Goal: Task Accomplishment & Management: Use online tool/utility

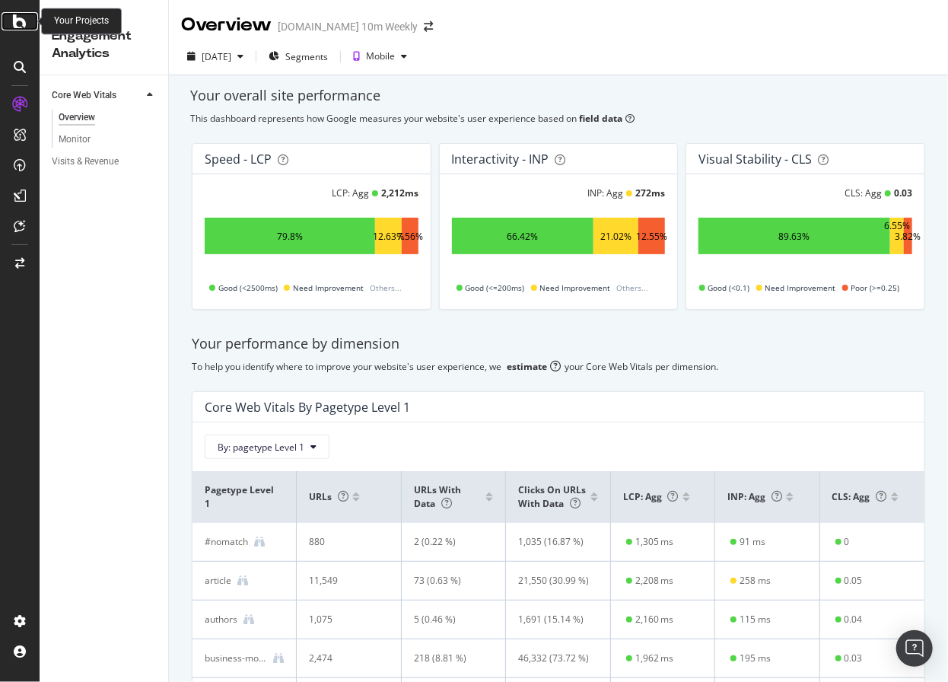
click at [30, 22] on div at bounding box center [20, 21] width 37 height 18
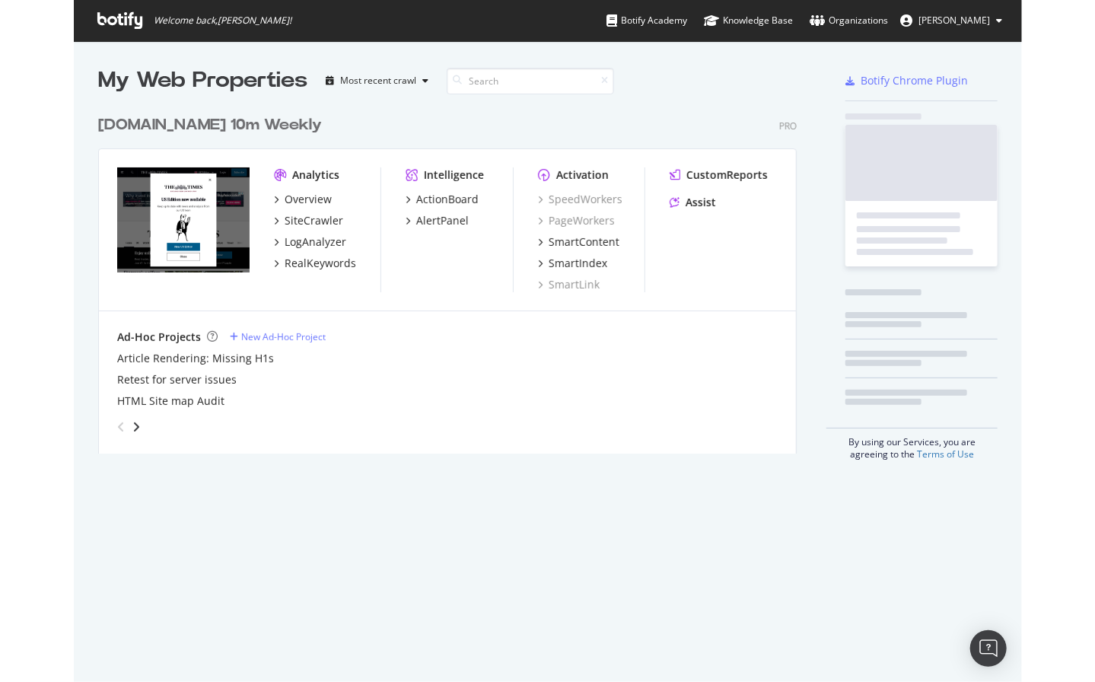
scroll to position [682, 948]
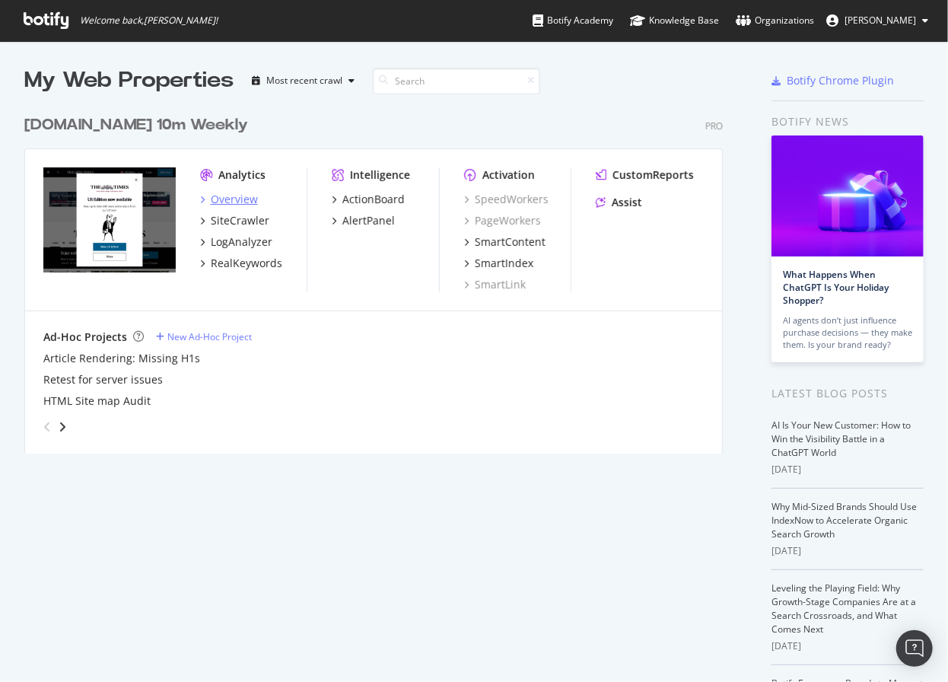
click at [227, 199] on div "Overview" at bounding box center [234, 199] width 47 height 15
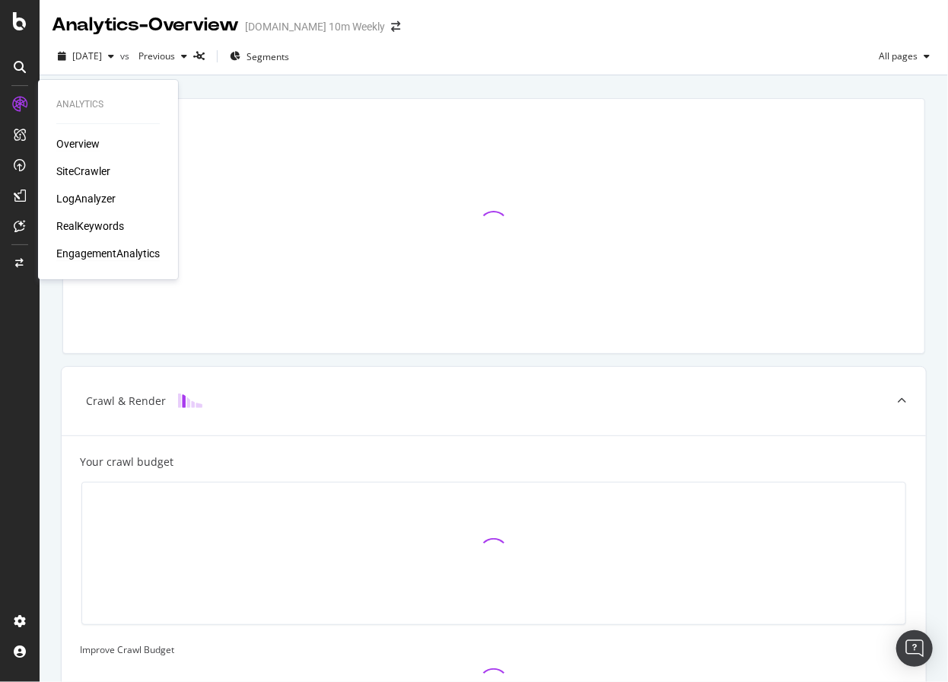
click at [84, 254] on div "EngagementAnalytics" at bounding box center [107, 253] width 103 height 15
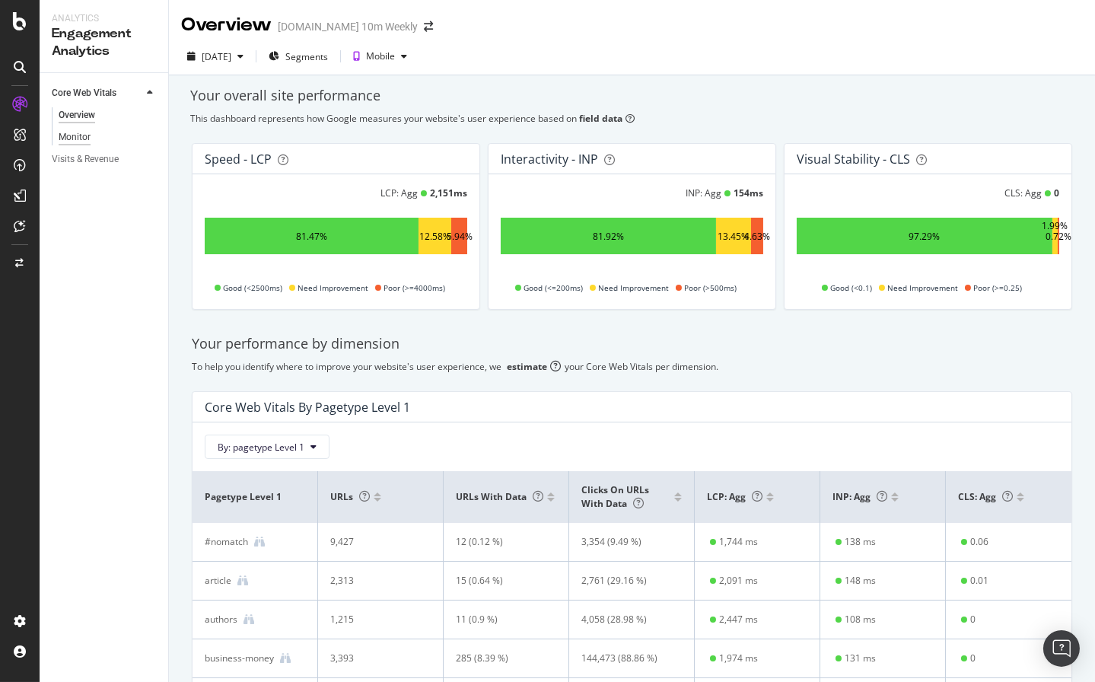
click at [68, 136] on div "Monitor" at bounding box center [75, 137] width 32 height 16
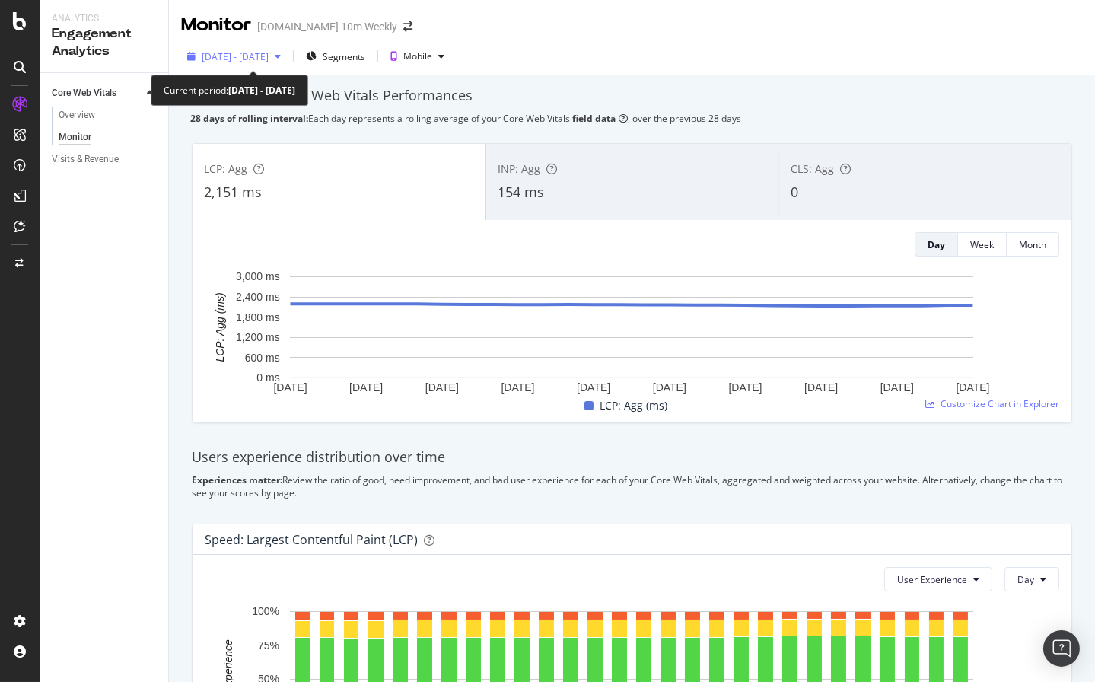
click at [255, 50] on span "2025 Jul. 24th - Aug. 20th" at bounding box center [235, 56] width 67 height 13
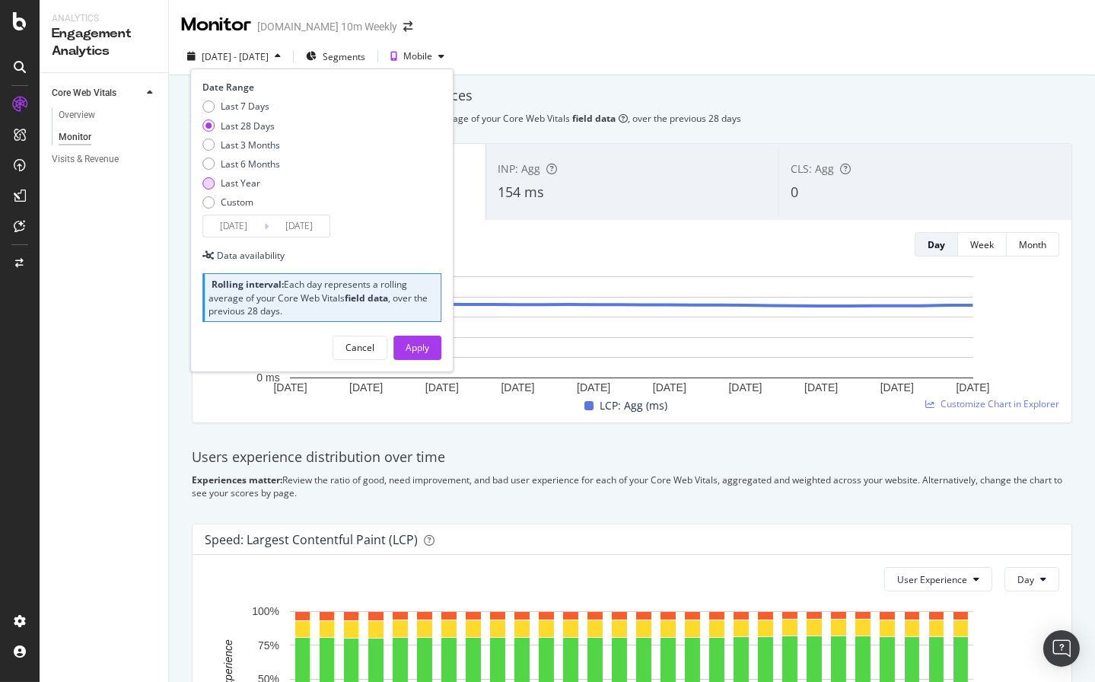
click at [209, 186] on div "Last Year" at bounding box center [208, 183] width 12 height 12
type input "2024/08/21"
click at [427, 349] on div "Apply" at bounding box center [417, 347] width 24 height 13
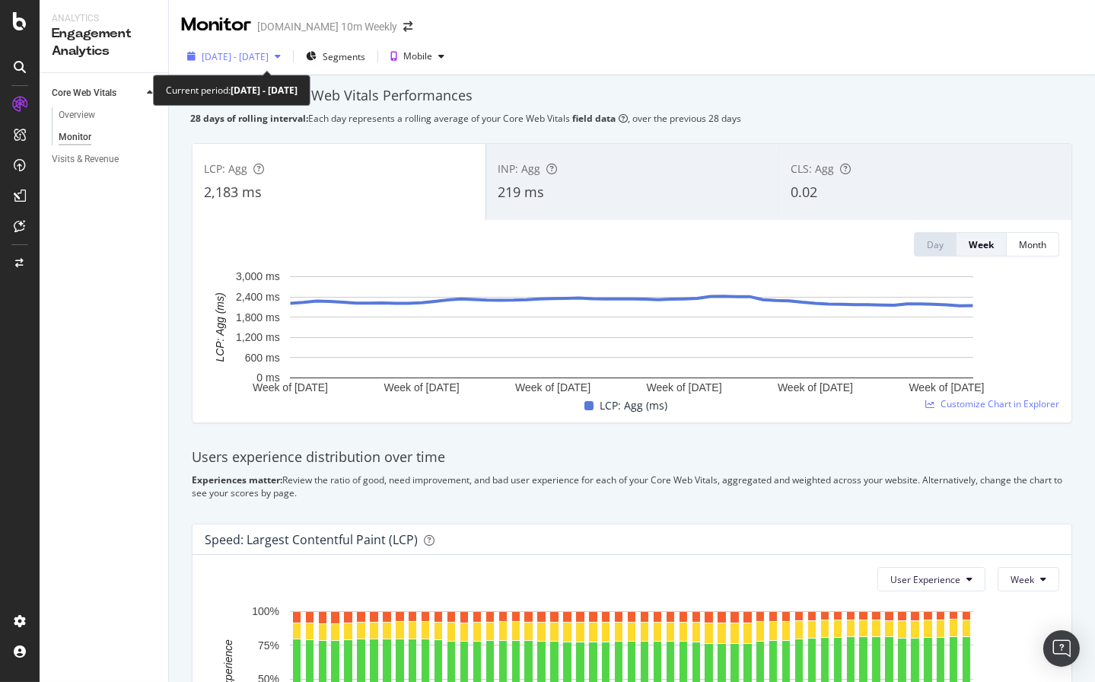
click at [279, 48] on div "2024 Aug. 21st - 2025 Aug. 20th" at bounding box center [234, 56] width 106 height 23
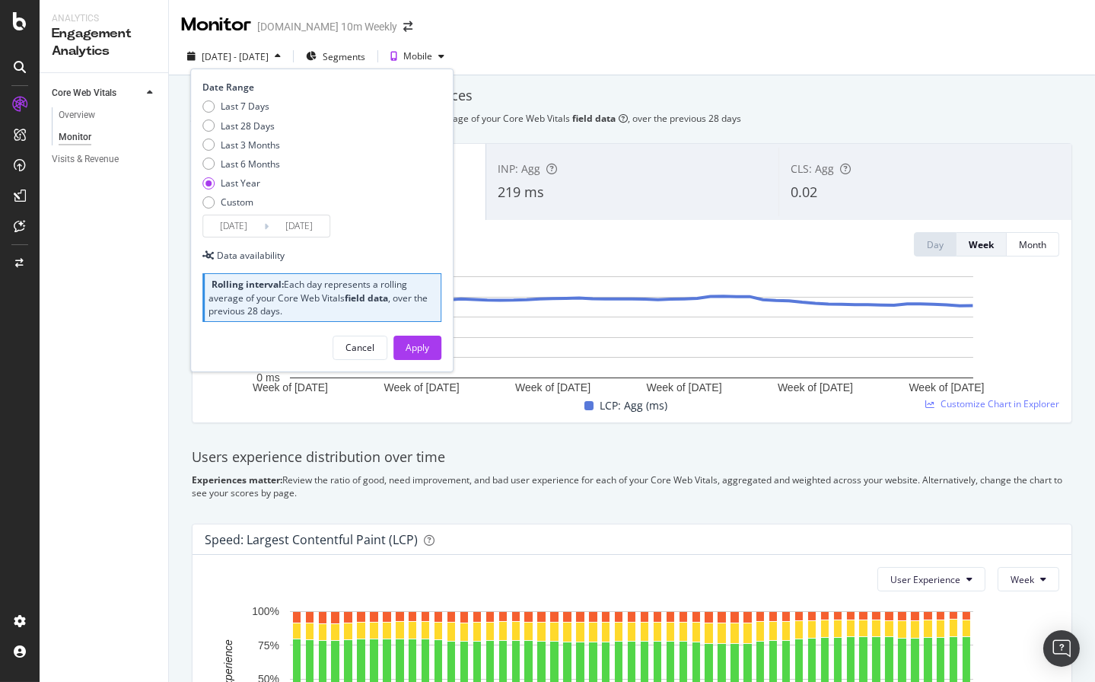
click at [231, 221] on input "2024/08/21" at bounding box center [233, 225] width 61 height 21
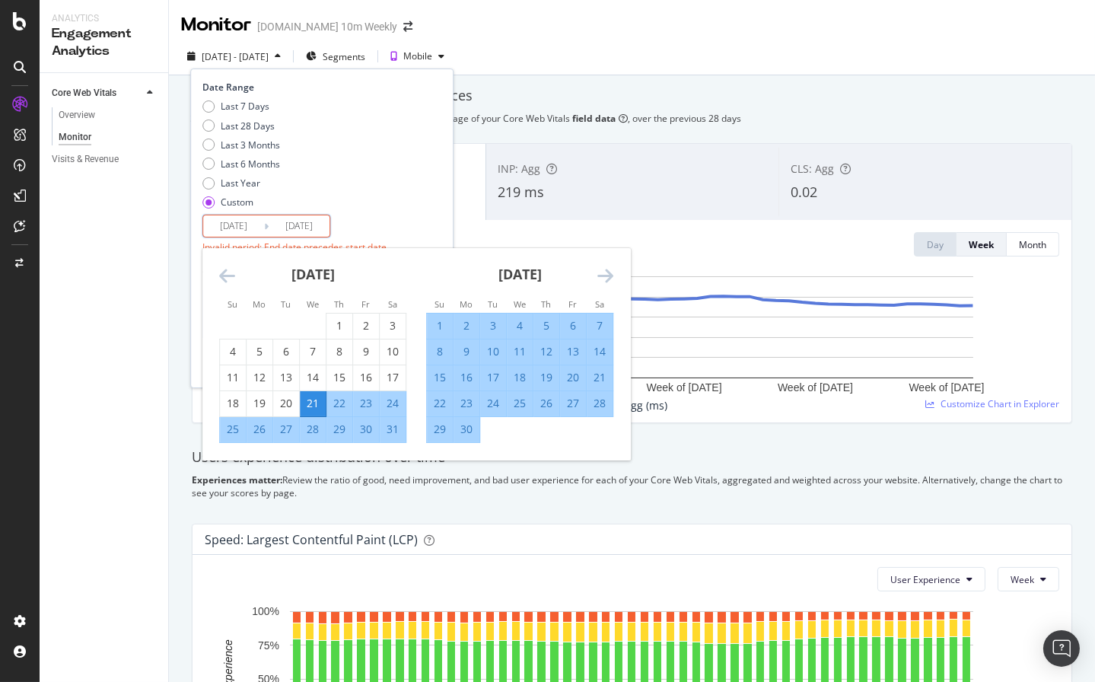
type input "2022/08/21"
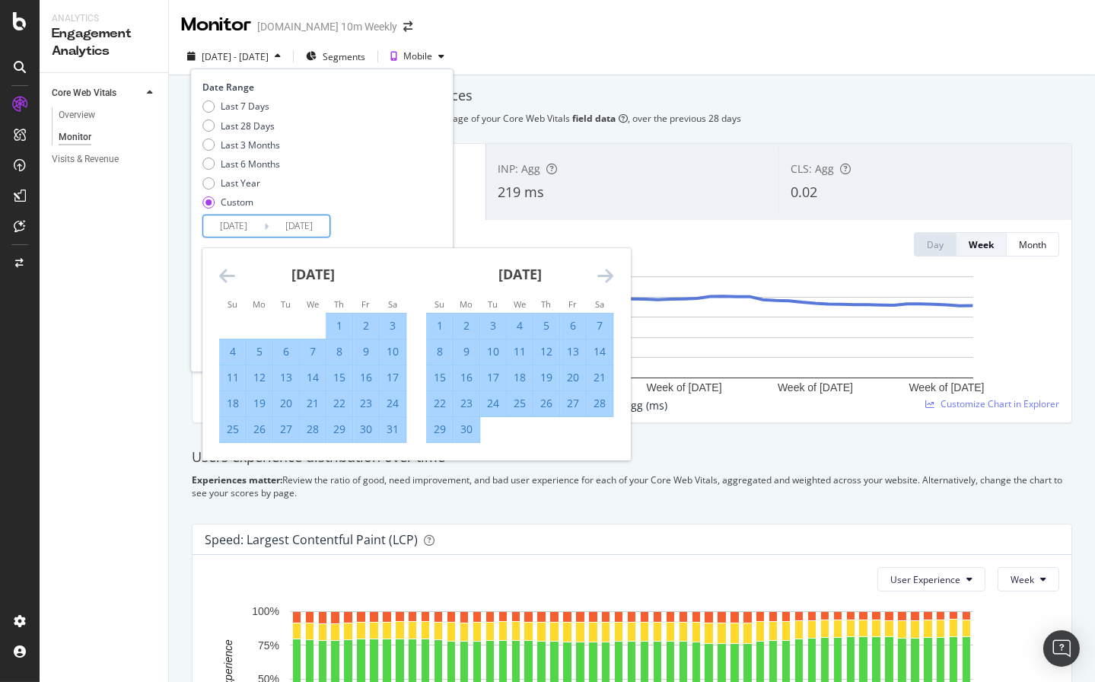
click at [371, 221] on div "Date Range Last 7 Days Last 28 Days Last 3 Months Last 6 Months Last Year Custo…" at bounding box center [319, 159] width 235 height 157
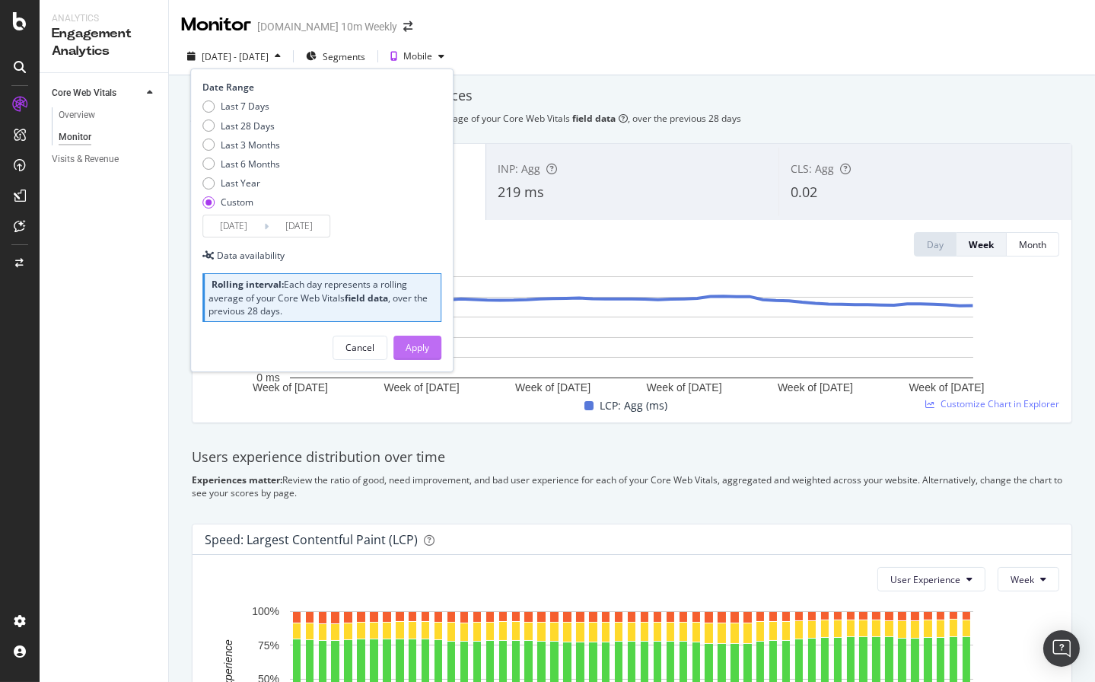
click at [422, 342] on div "Apply" at bounding box center [417, 347] width 24 height 13
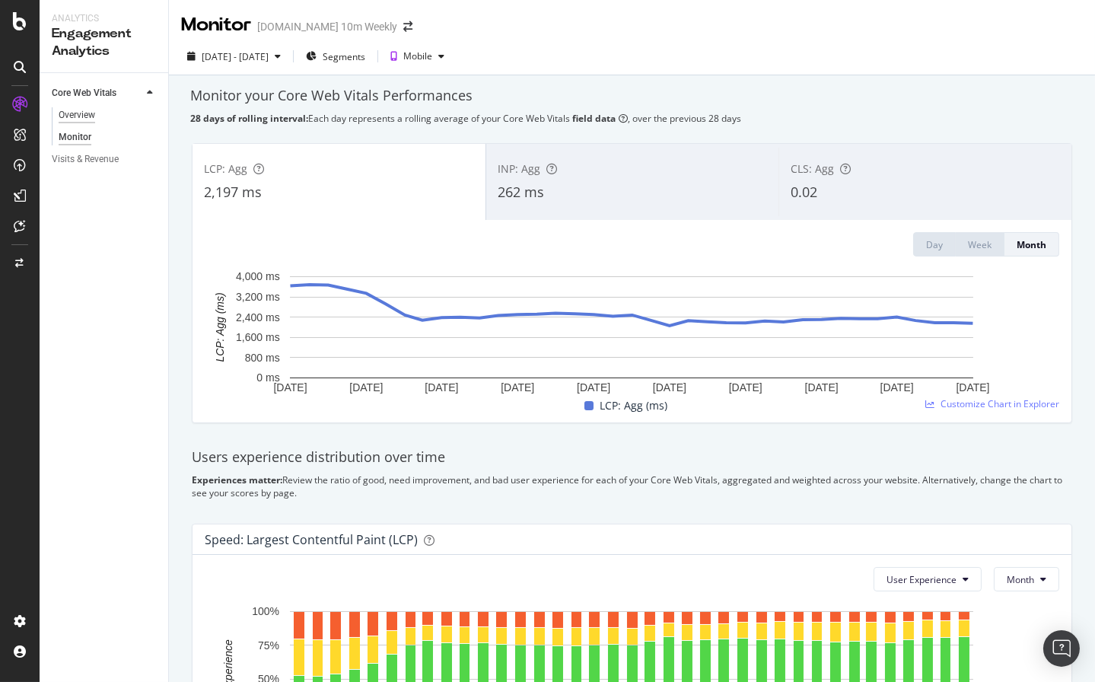
click at [80, 122] on div "Overview" at bounding box center [77, 115] width 37 height 16
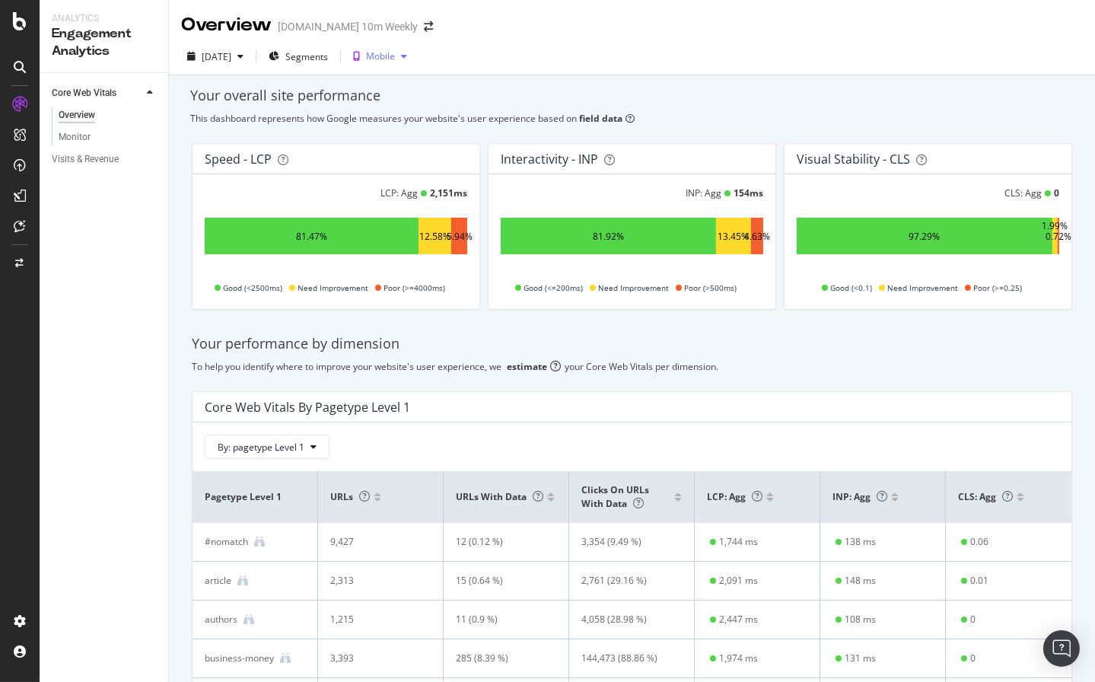
click at [395, 55] on div "Mobile" at bounding box center [380, 56] width 29 height 9
click at [327, 50] on span "Segments" at bounding box center [306, 56] width 43 height 13
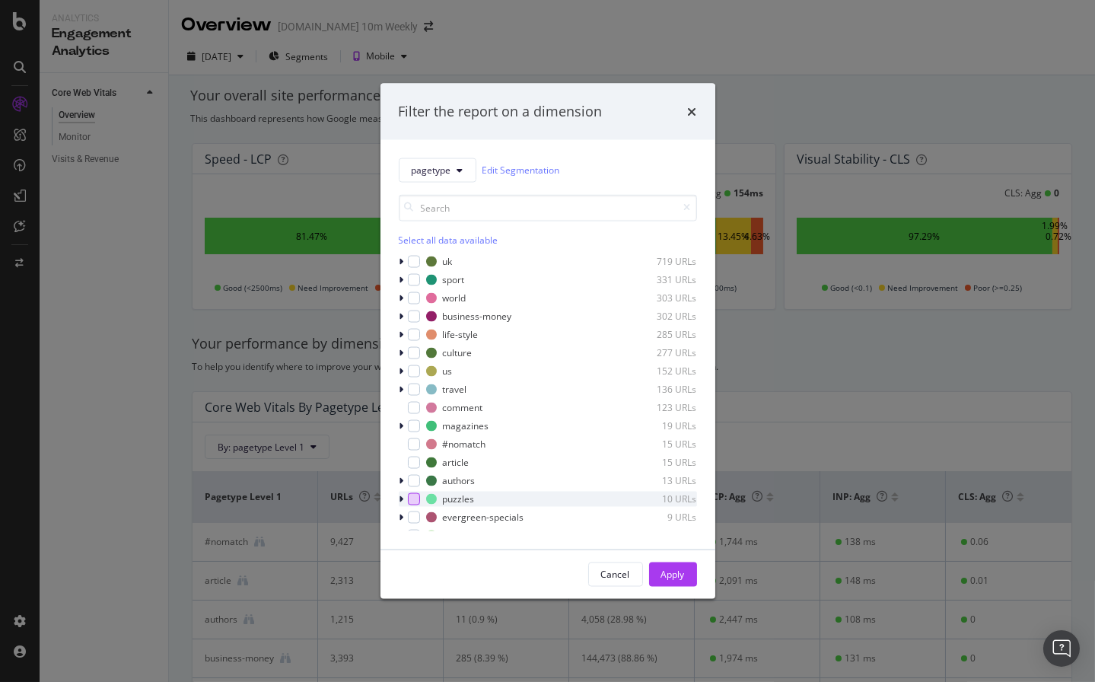
click at [416, 499] on div "modal" at bounding box center [414, 498] width 12 height 12
click at [661, 571] on div "Apply" at bounding box center [673, 574] width 24 height 13
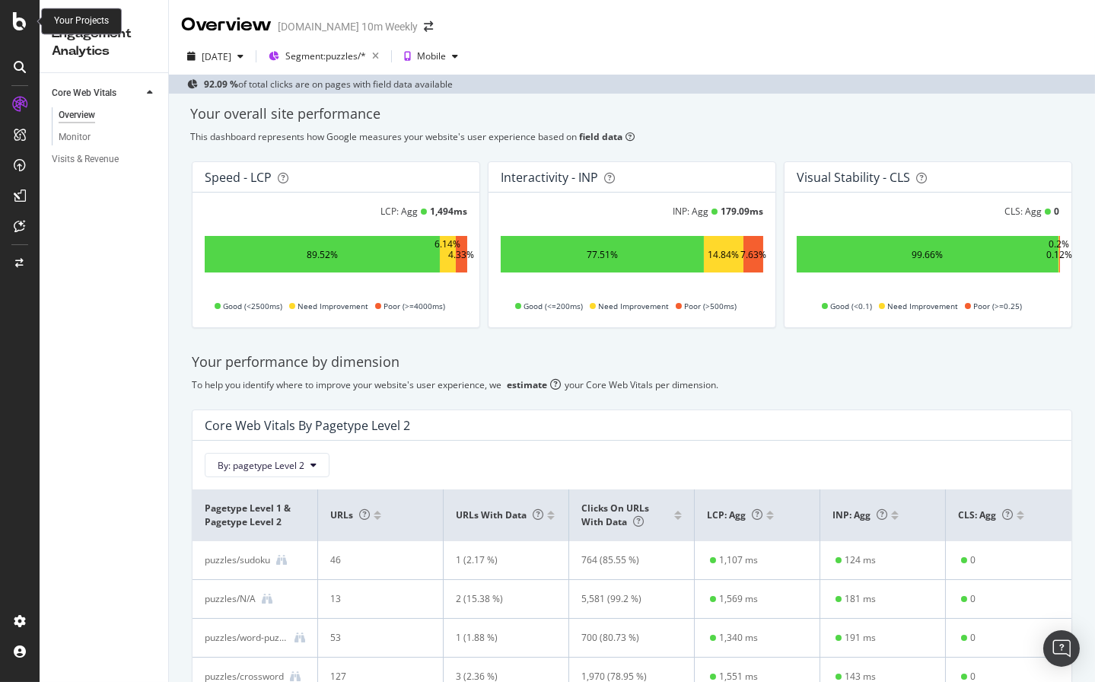
click at [20, 17] on icon at bounding box center [20, 21] width 14 height 18
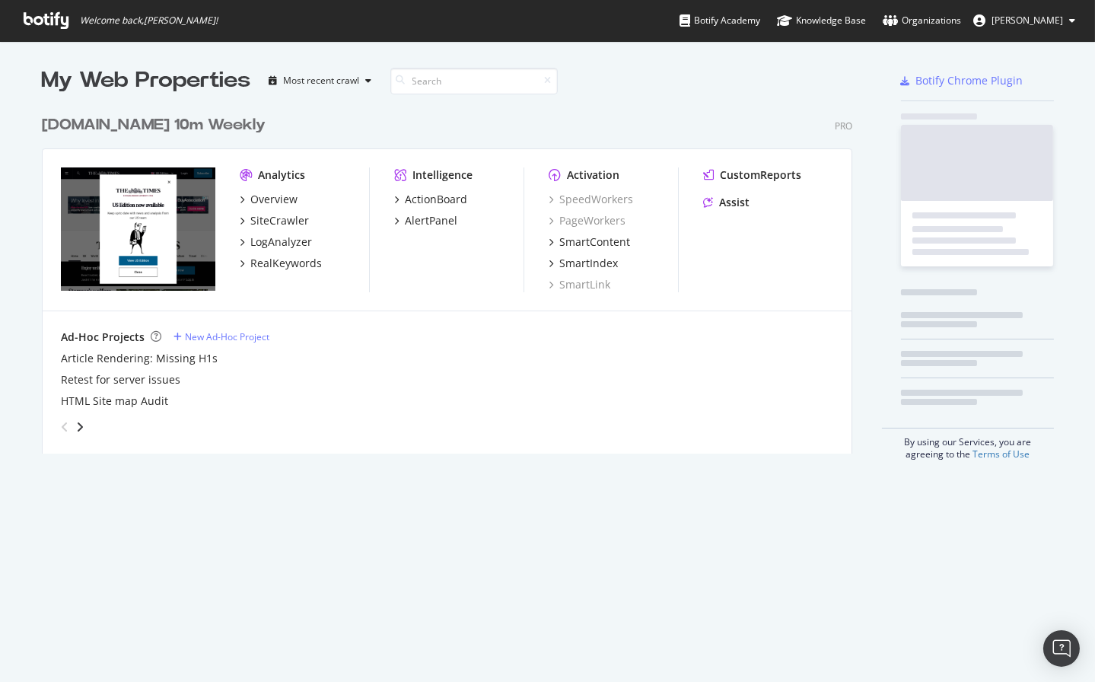
scroll to position [682, 1095]
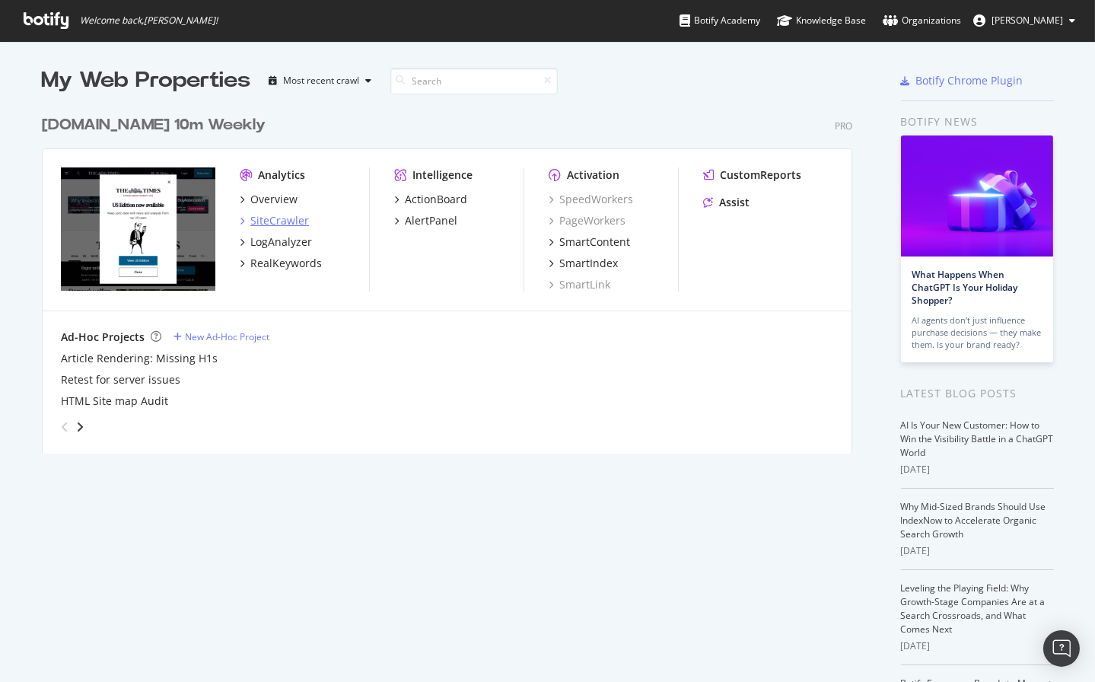
click at [268, 219] on div "SiteCrawler" at bounding box center [279, 220] width 59 height 15
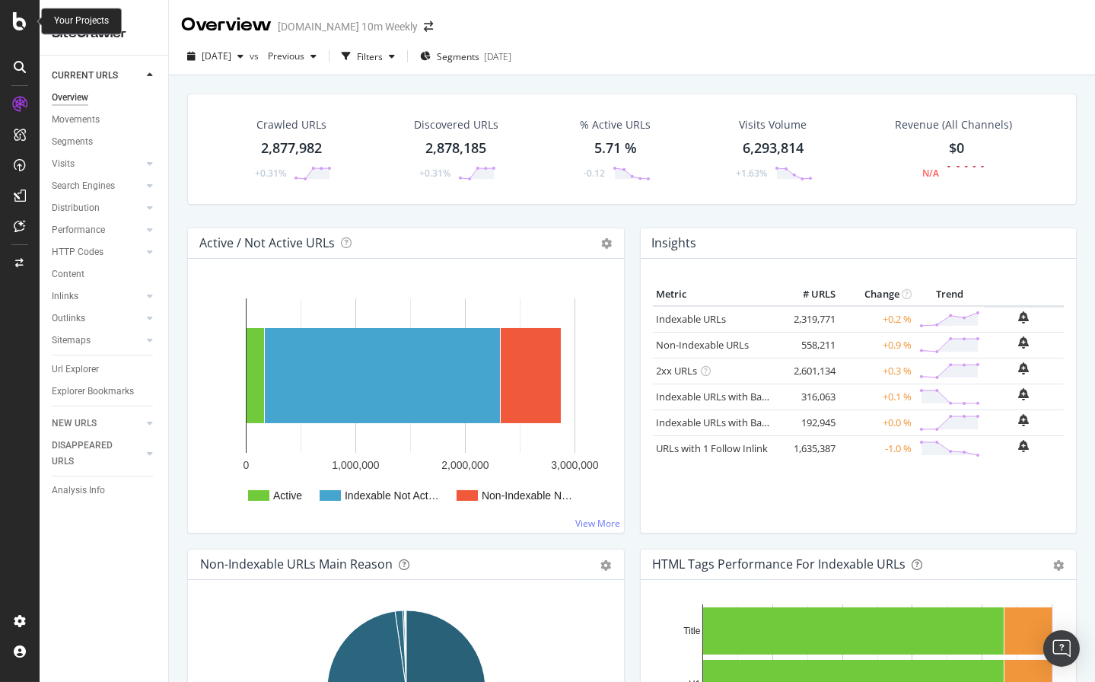
click at [12, 19] on div at bounding box center [20, 21] width 37 height 18
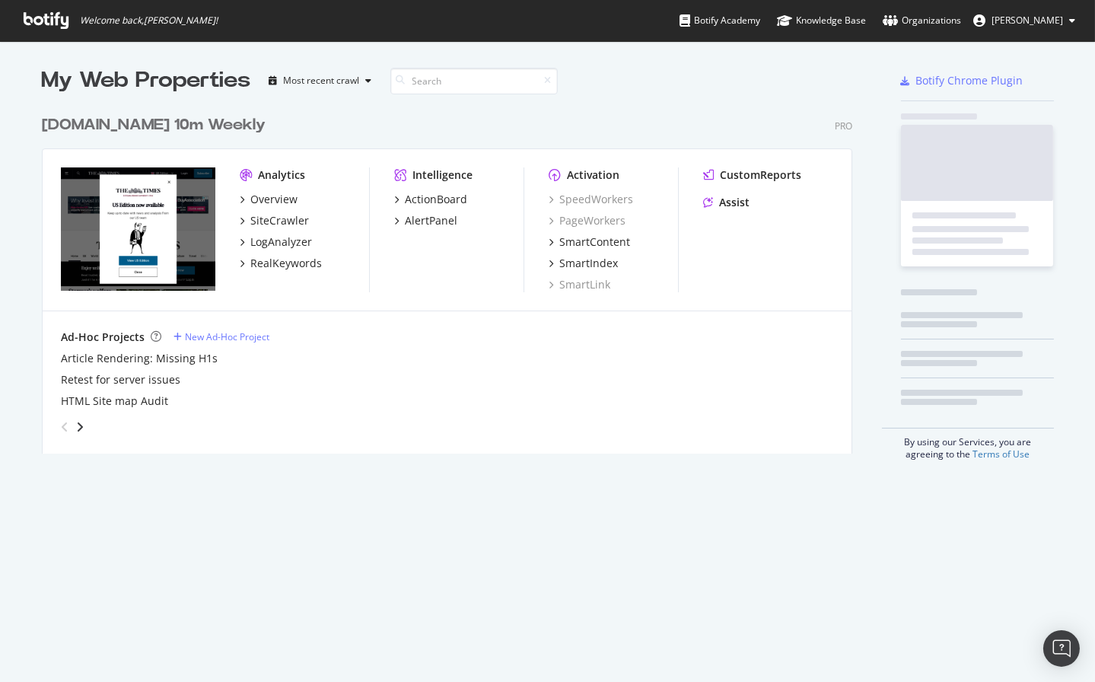
scroll to position [682, 1095]
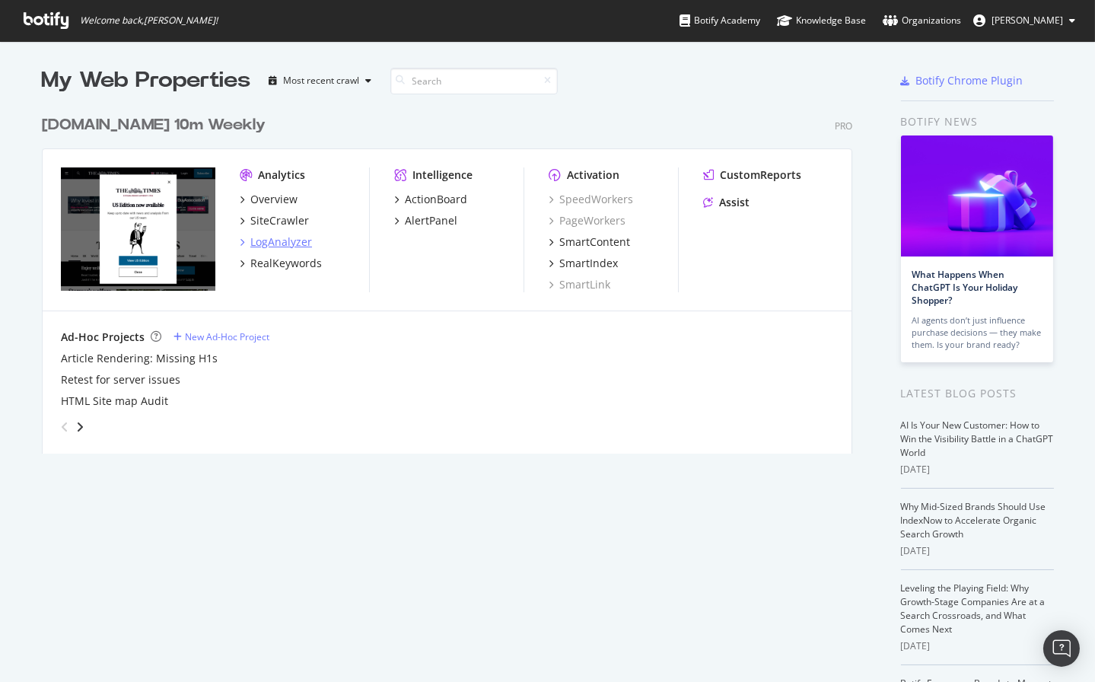
click at [279, 243] on div "LogAnalyzer" at bounding box center [281, 241] width 62 height 15
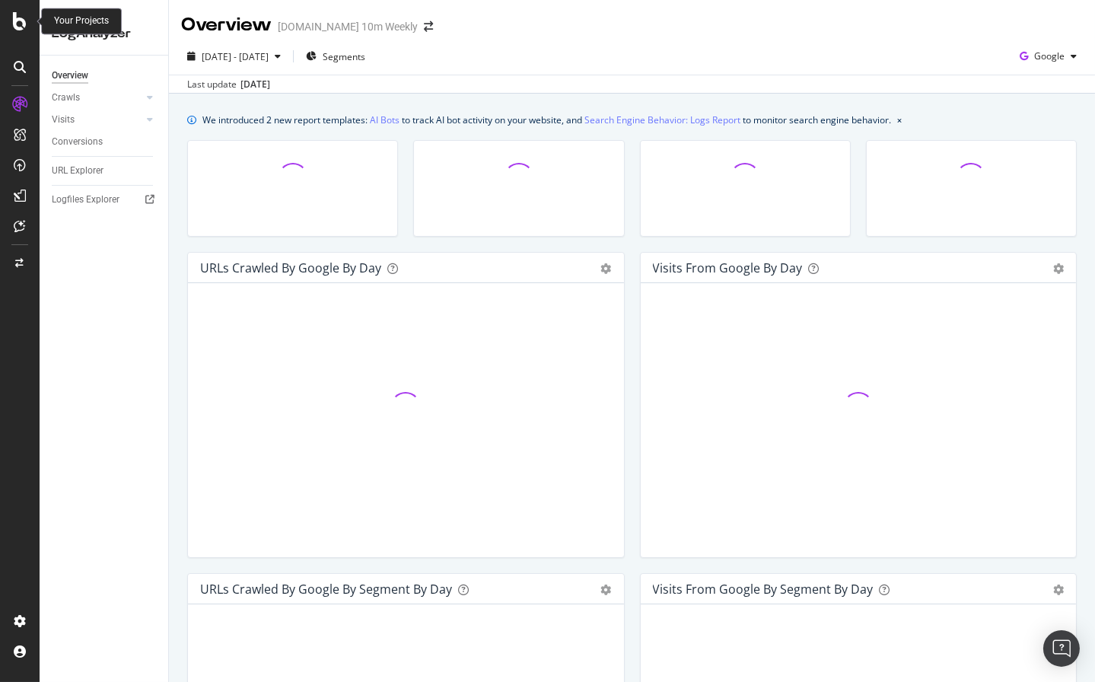
click at [21, 22] on icon at bounding box center [20, 21] width 14 height 18
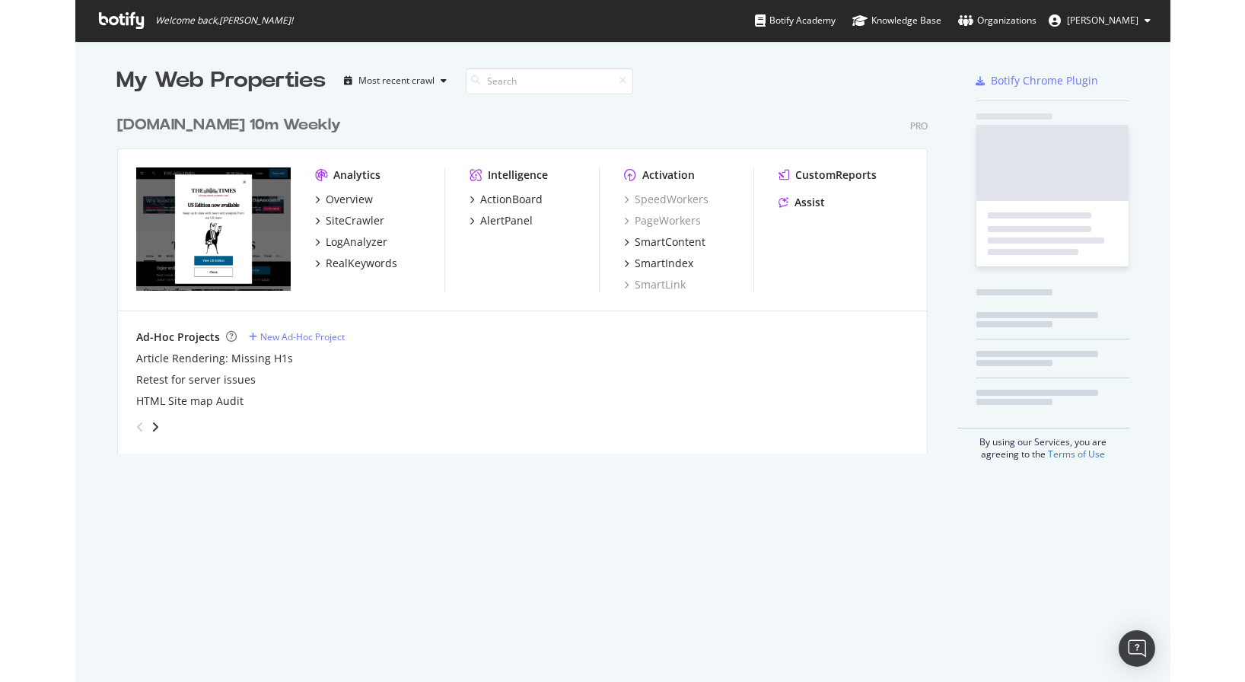
scroll to position [682, 1095]
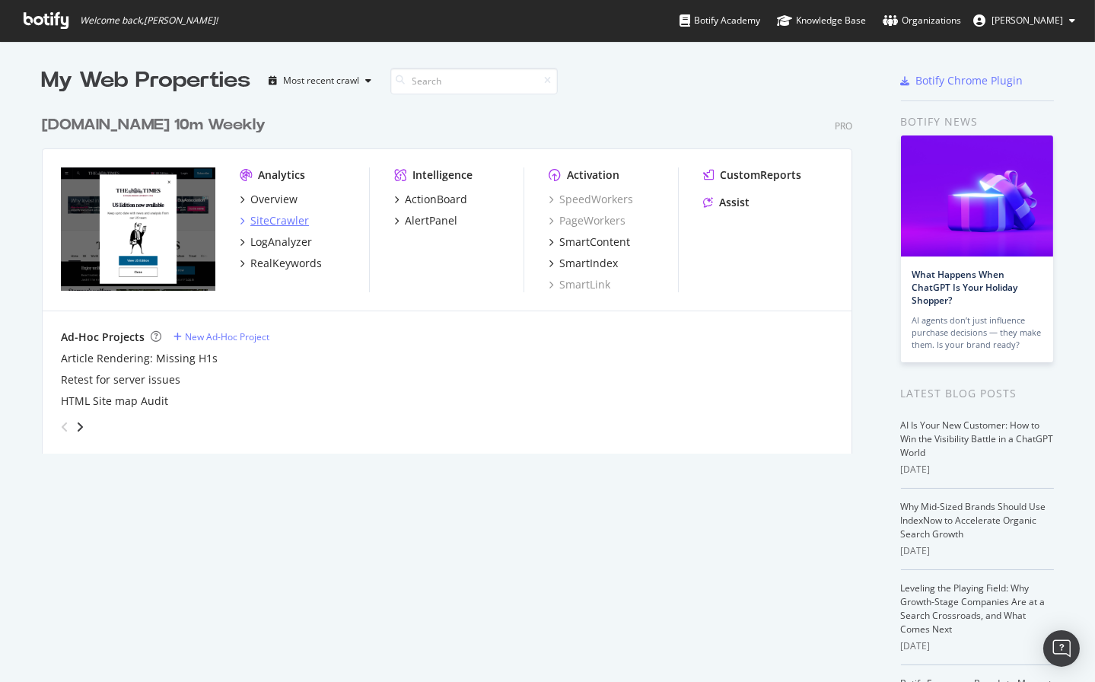
click at [288, 220] on div "SiteCrawler" at bounding box center [279, 220] width 59 height 15
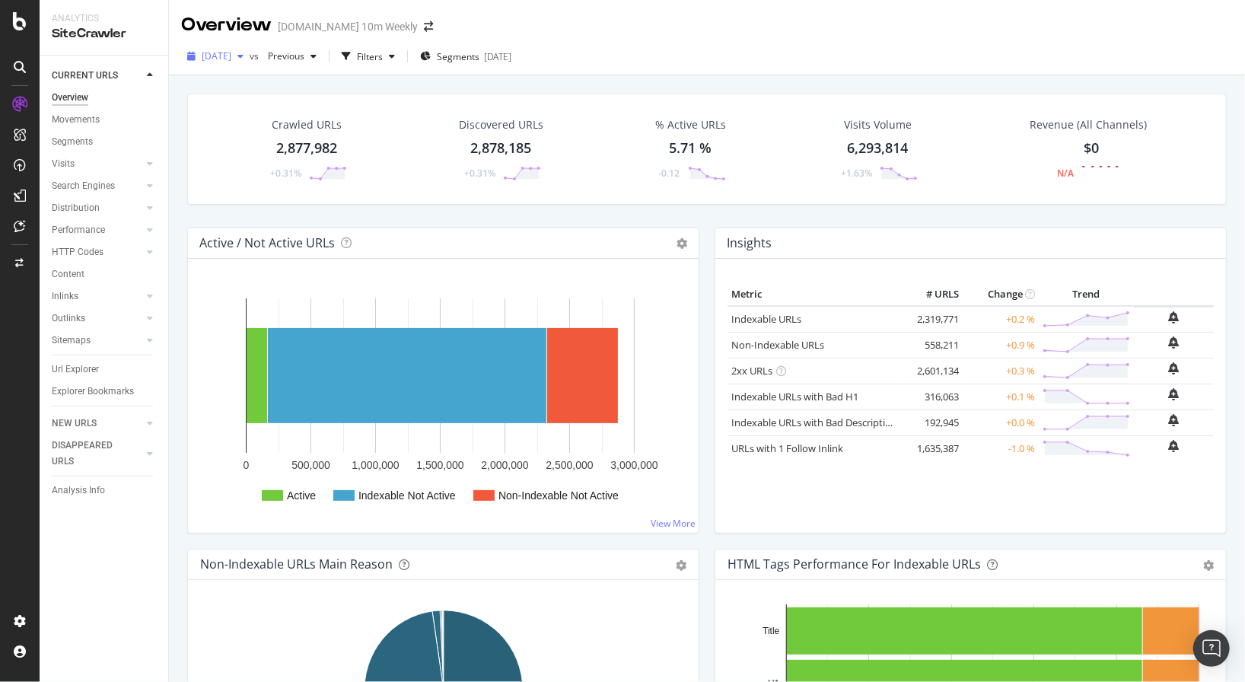
click at [231, 62] on span "[DATE]" at bounding box center [217, 55] width 30 height 13
click at [244, 193] on div "2025 Jul. 10th" at bounding box center [243, 192] width 81 height 14
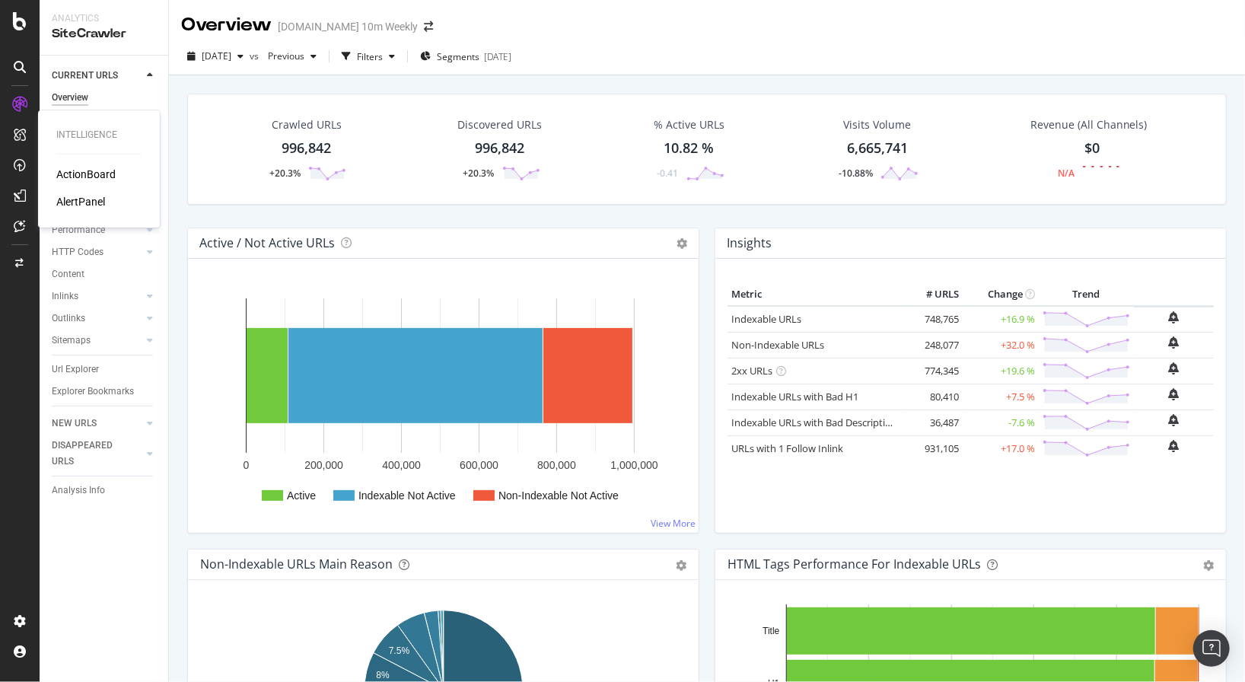
click at [83, 170] on div "ActionBoard" at bounding box center [85, 174] width 59 height 15
click at [234, 68] on div "2025 Jul. 10th vs Previous Filters Segments 2025-05-23" at bounding box center [707, 59] width 1076 height 30
click at [22, 22] on icon at bounding box center [20, 21] width 14 height 18
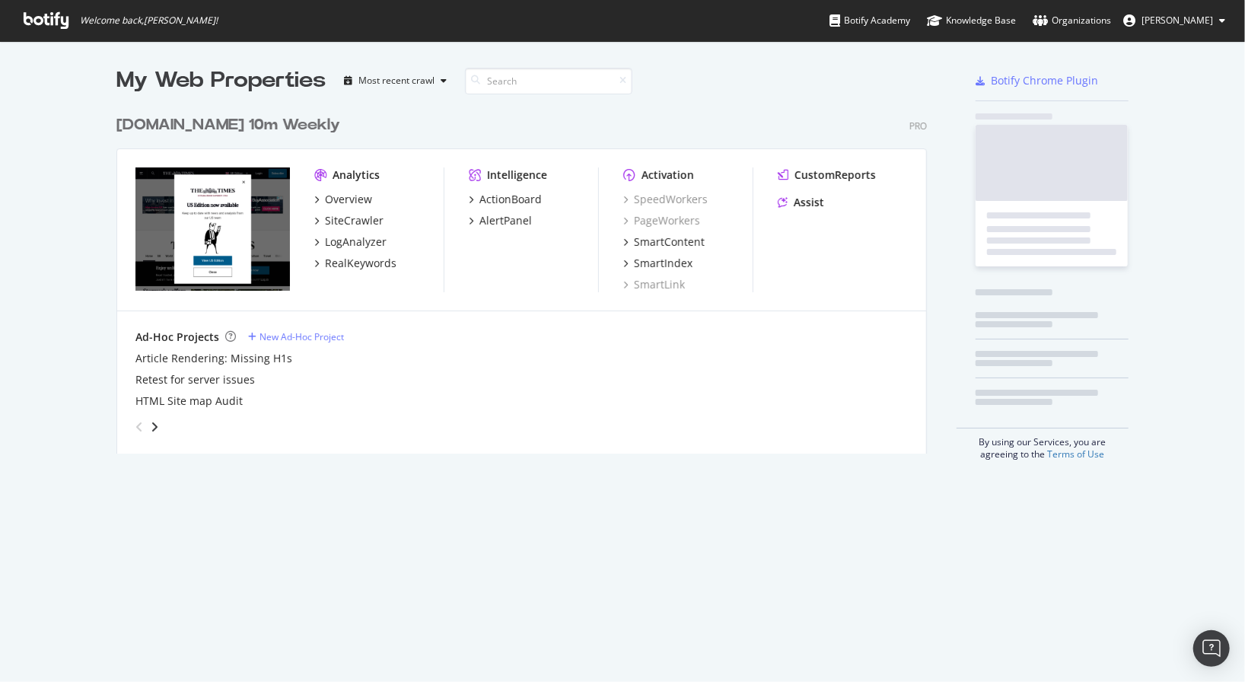
scroll to position [682, 1245]
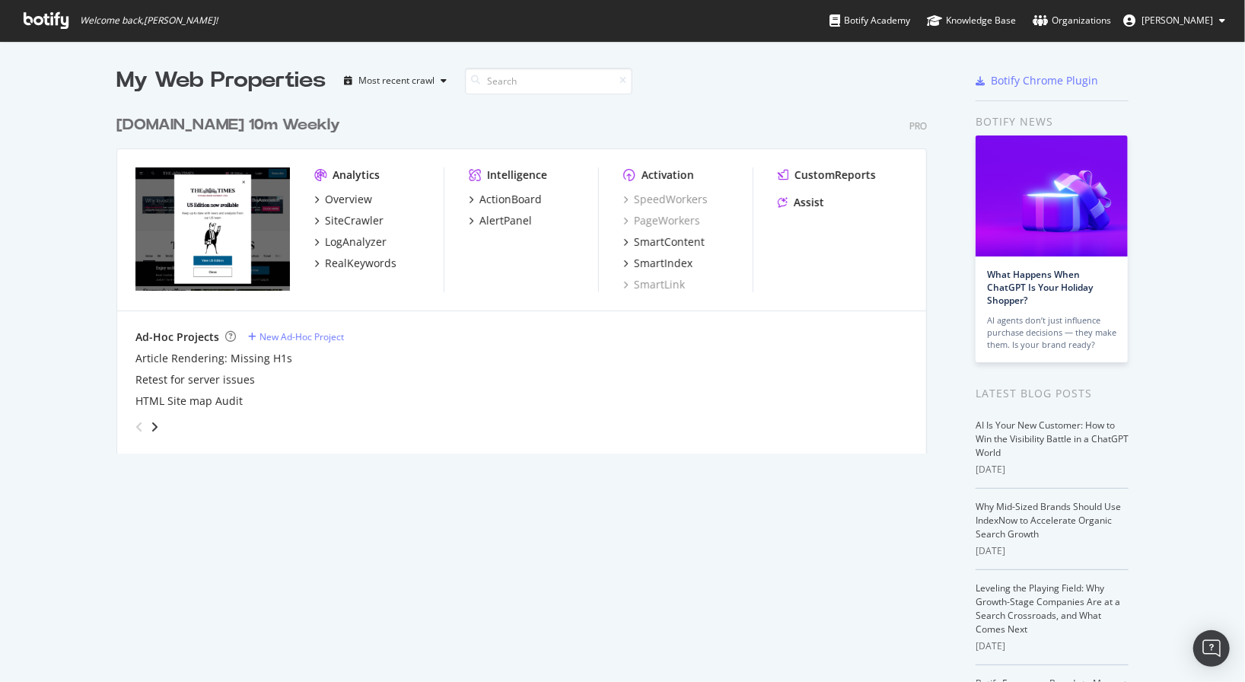
click at [342, 211] on div "Overview SiteCrawler LogAnalyzer RealKeywords" at bounding box center [378, 231] width 129 height 79
click at [339, 215] on div "SiteCrawler" at bounding box center [354, 220] width 59 height 15
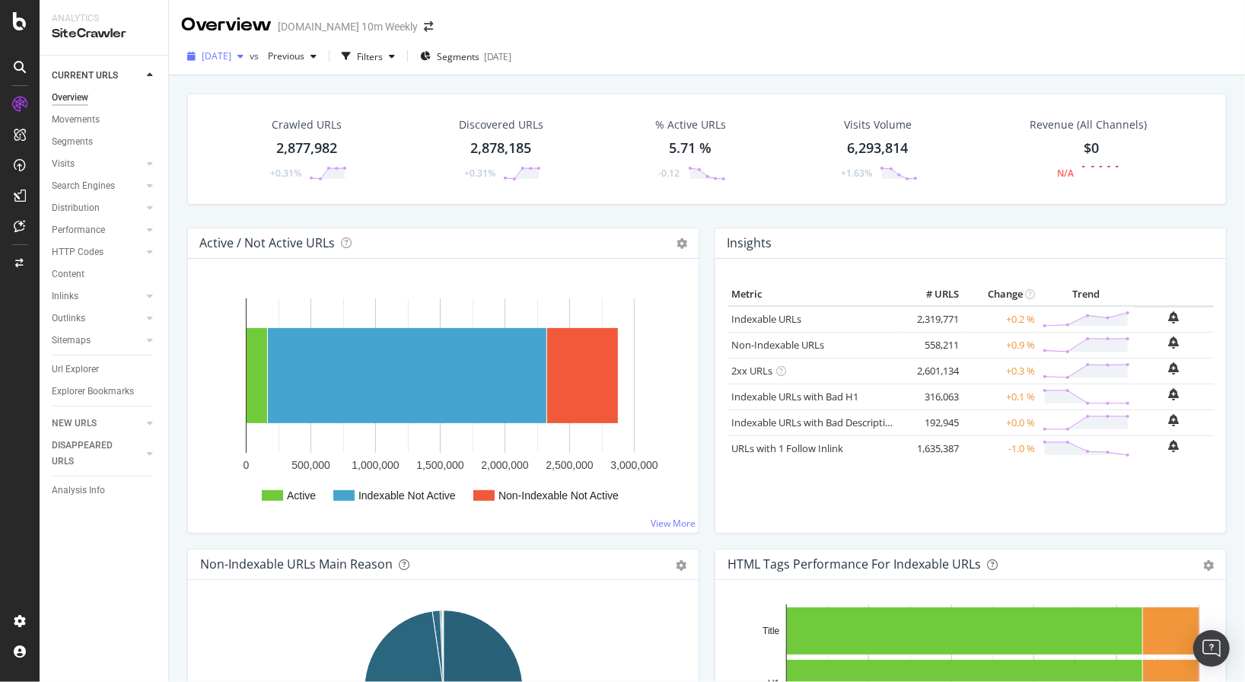
click at [231, 58] on span "[DATE]" at bounding box center [217, 55] width 30 height 13
click at [654, 54] on div "2025 Aug. 15th vs Previous Filters Segments 2025-05-23" at bounding box center [707, 59] width 1076 height 30
click at [231, 59] on span "[DATE]" at bounding box center [217, 55] width 30 height 13
click at [618, 63] on div "2025 Aug. 15th vs Previous Filters Segments 2025-05-23" at bounding box center [707, 59] width 1076 height 30
drag, startPoint x: 273, startPoint y: 149, endPoint x: 350, endPoint y: 145, distance: 76.9
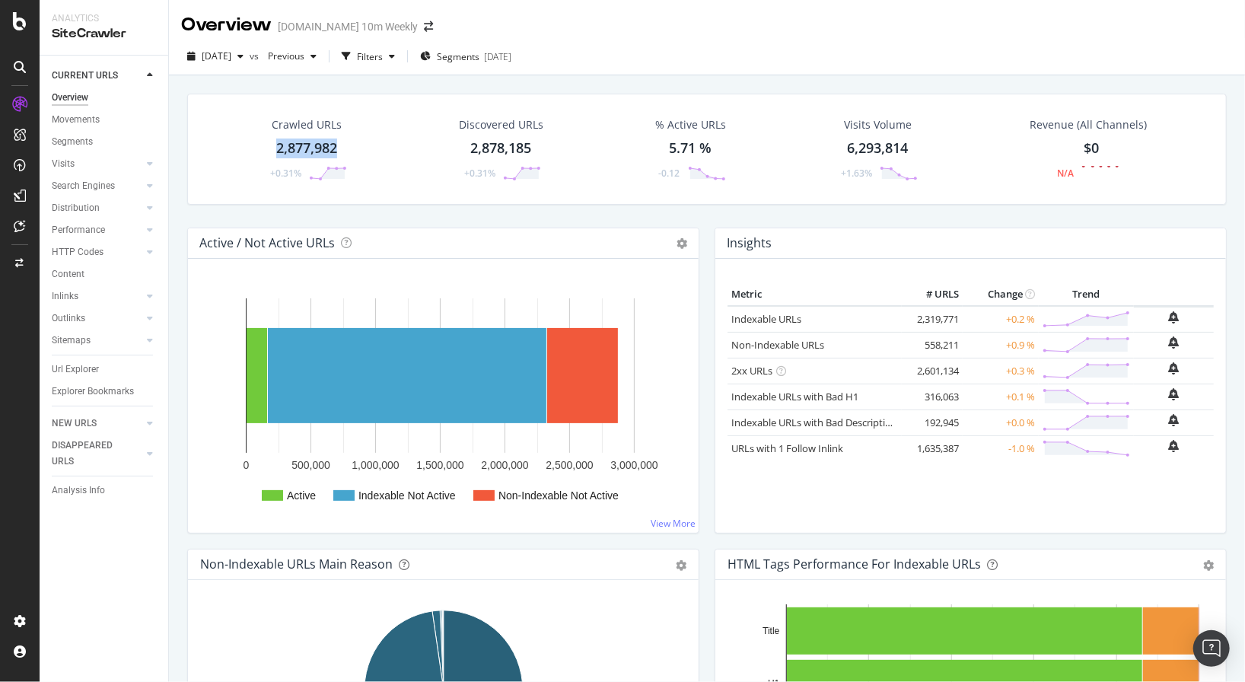
click at [350, 145] on div "Crawled URLs 2,877,982 +0.31%" at bounding box center [307, 149] width 110 height 79
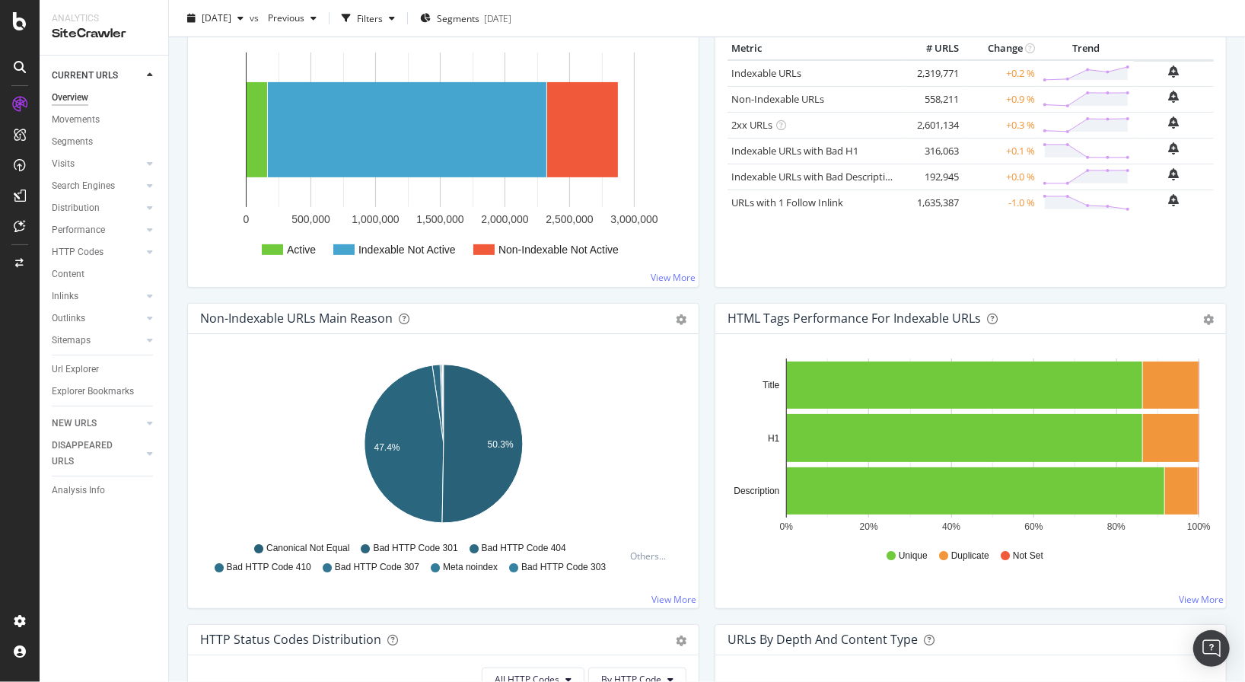
scroll to position [301, 0]
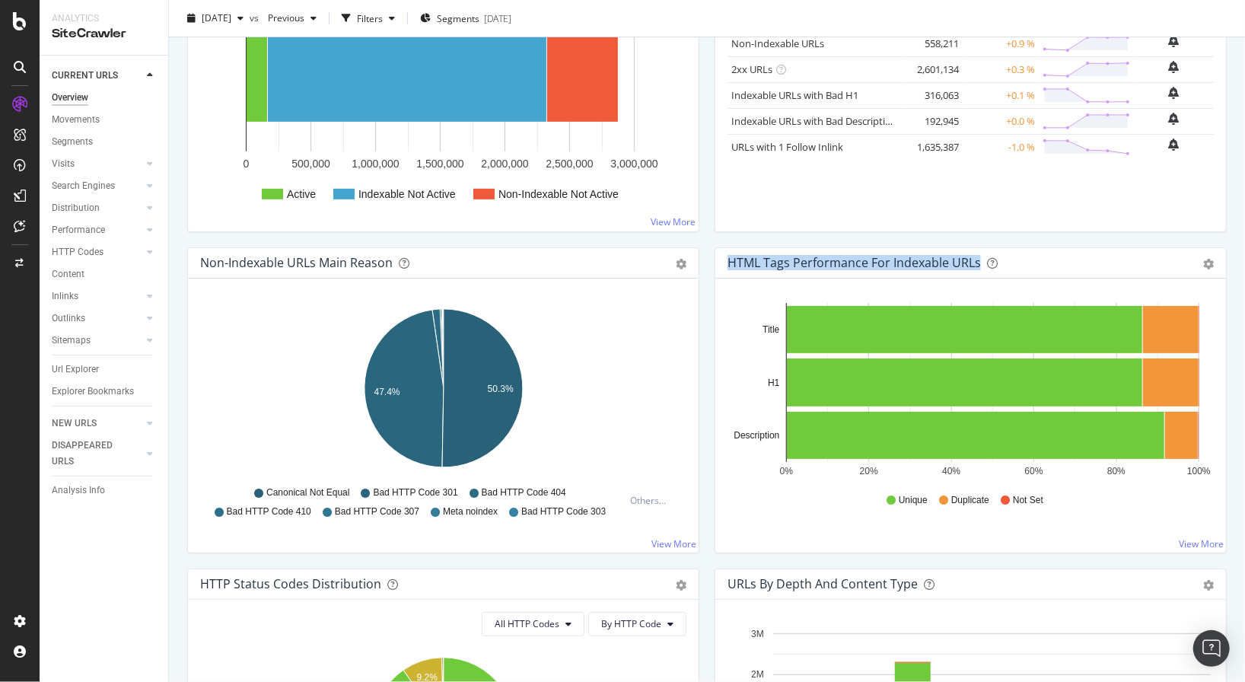
drag, startPoint x: 728, startPoint y: 262, endPoint x: 978, endPoint y: 263, distance: 250.3
click at [947, 263] on div "HTML Tags Performance for Indexable URLs" at bounding box center [953, 262] width 453 height 15
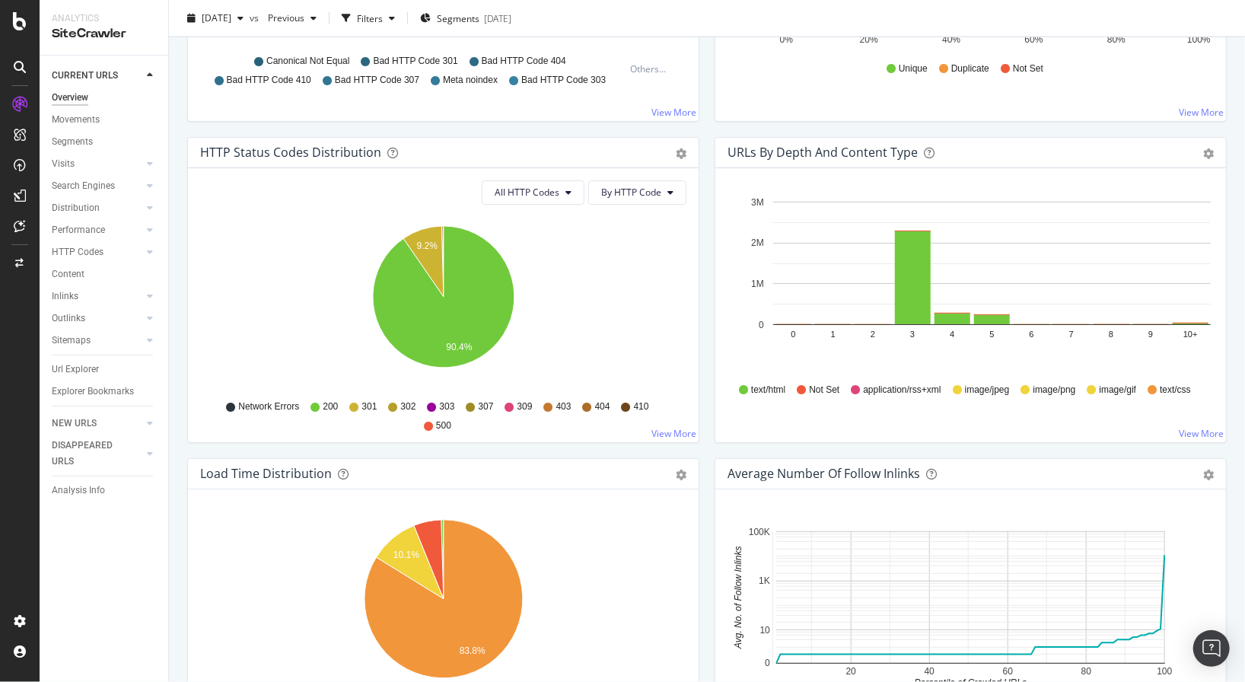
scroll to position [742, 0]
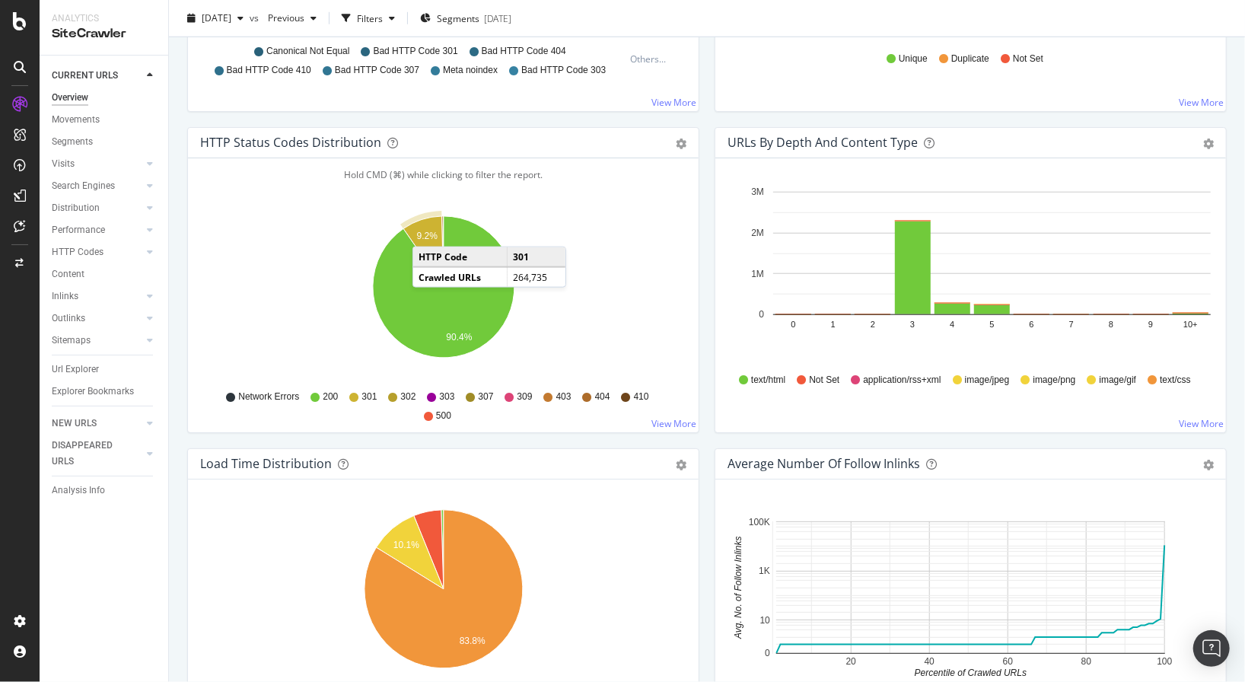
click at [428, 231] on text "9.2%" at bounding box center [427, 236] width 21 height 11
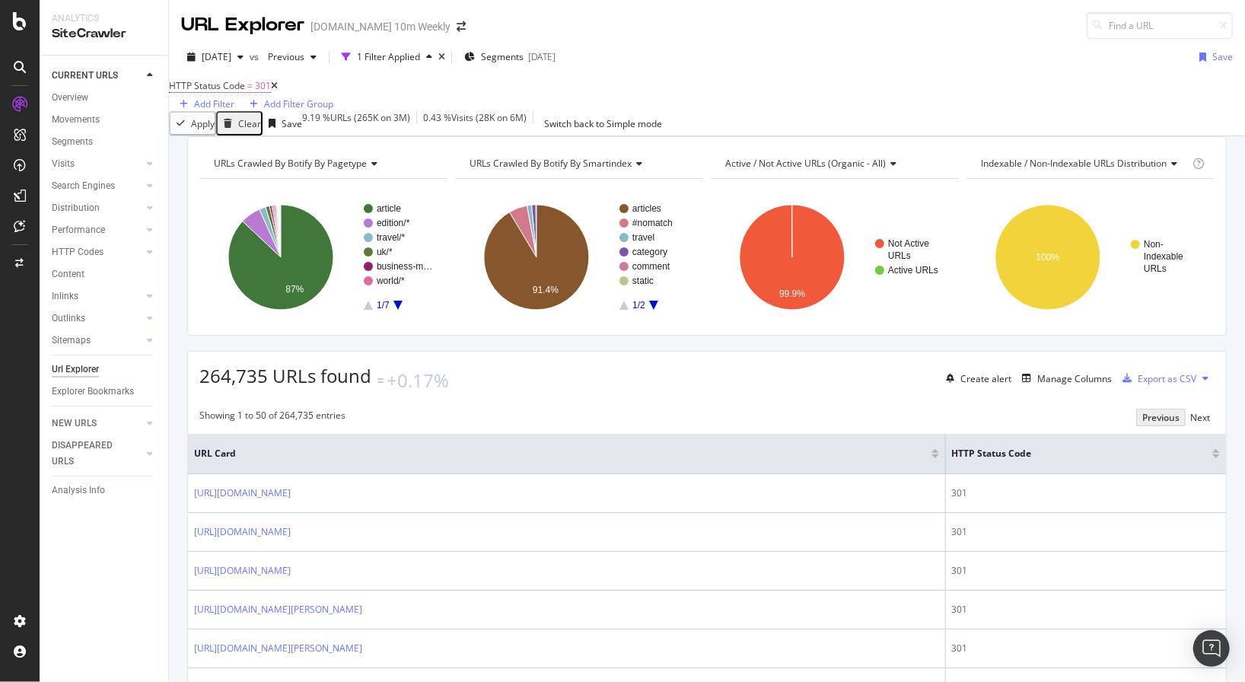
click at [639, 168] on icon at bounding box center [636, 163] width 11 height 9
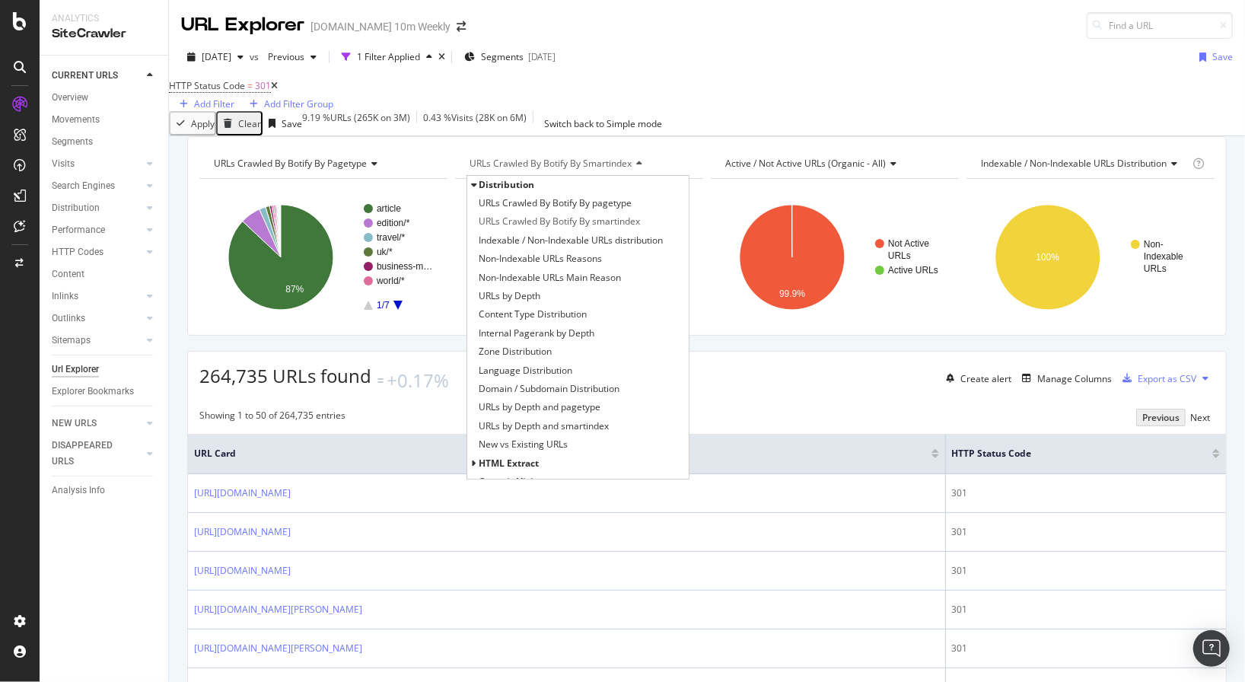
click at [639, 168] on icon at bounding box center [636, 163] width 11 height 9
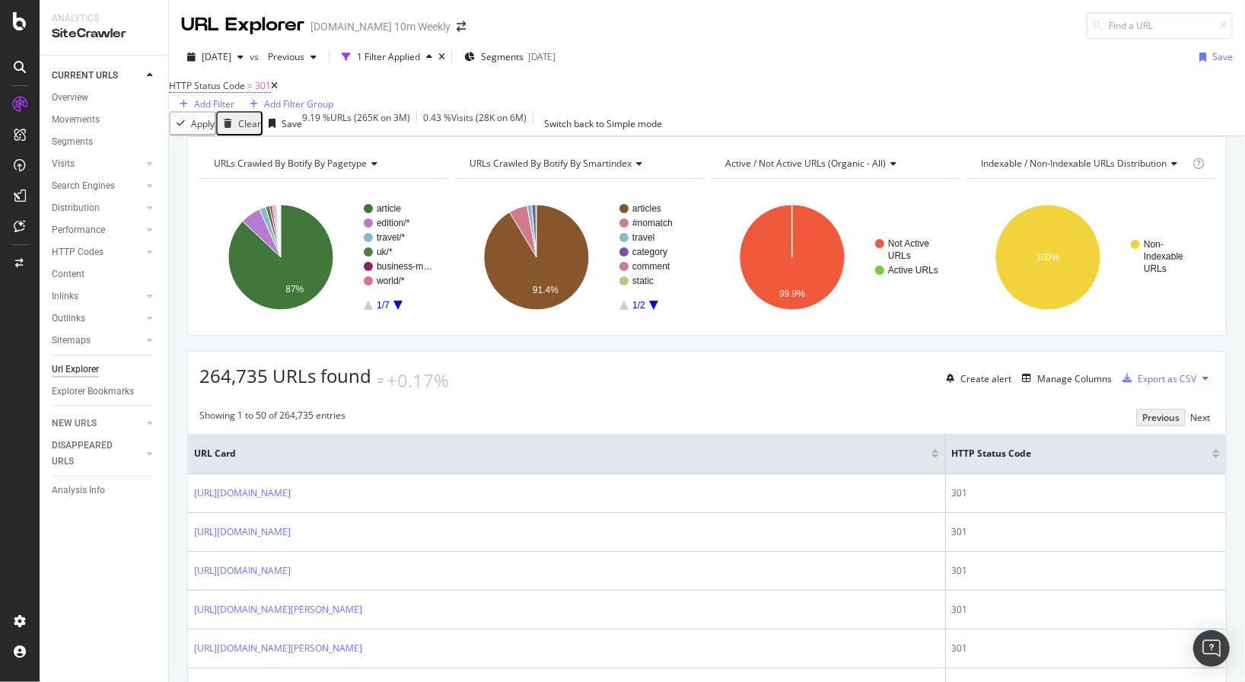
click at [373, 168] on icon at bounding box center [372, 163] width 11 height 9
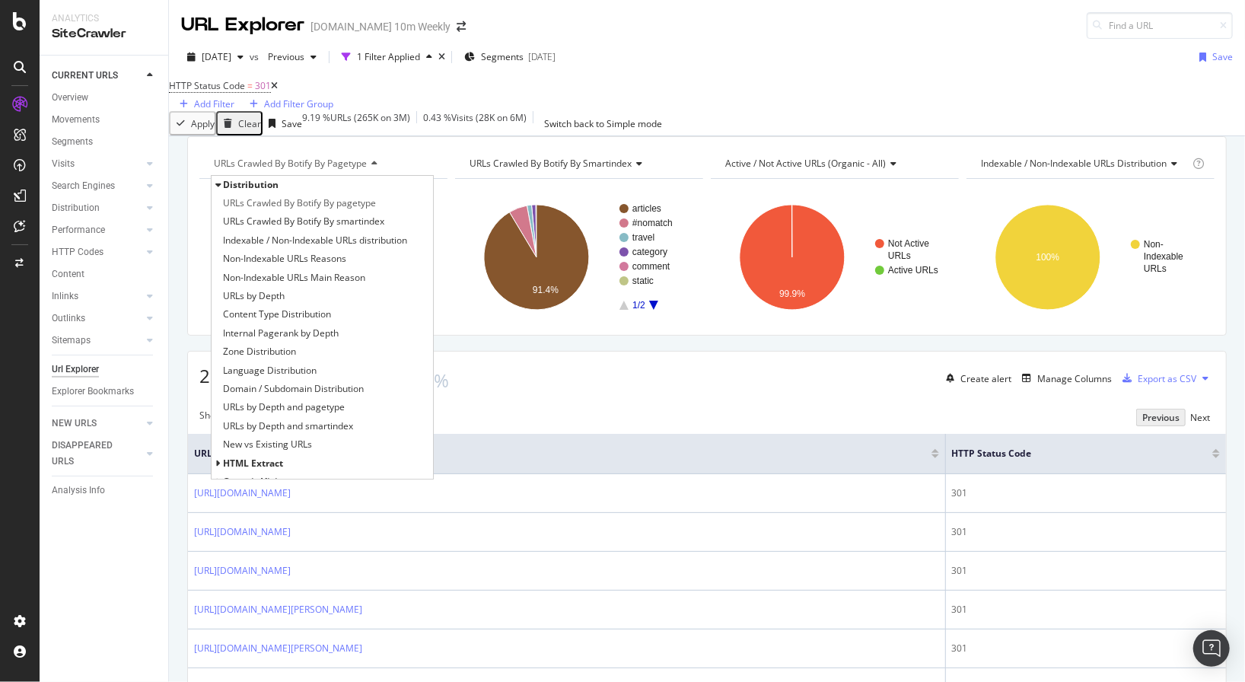
click at [373, 168] on icon at bounding box center [372, 163] width 11 height 9
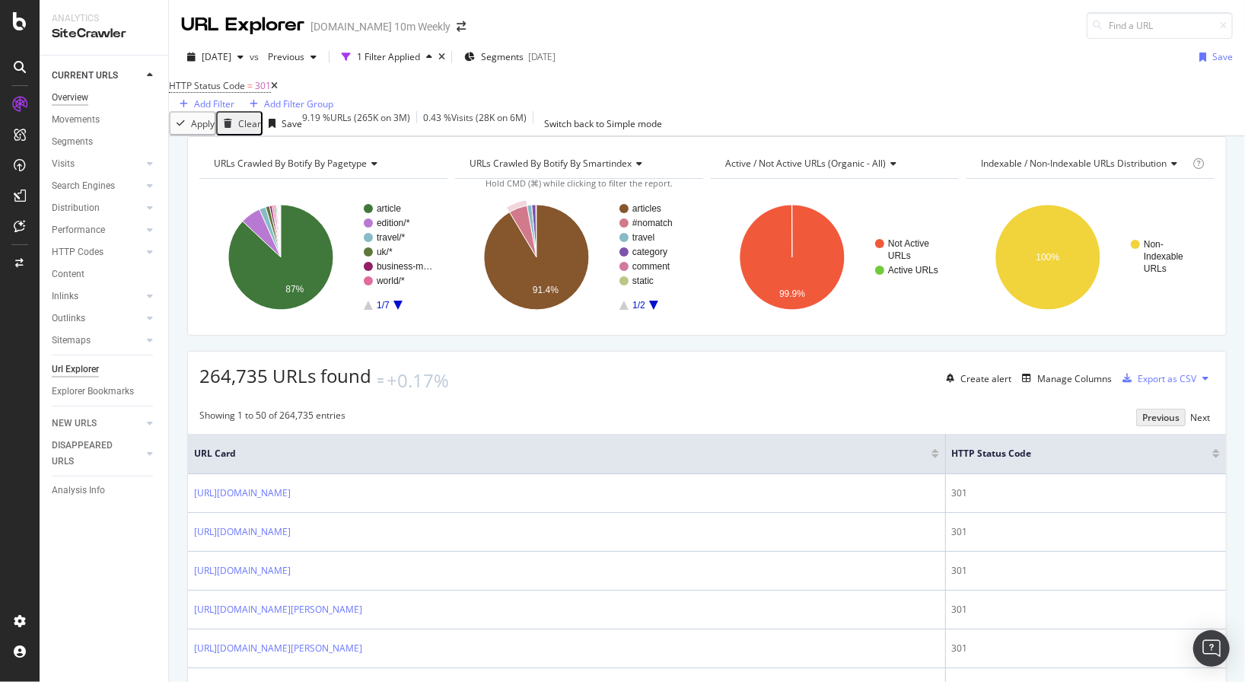
click at [76, 97] on div "Overview" at bounding box center [70, 98] width 37 height 16
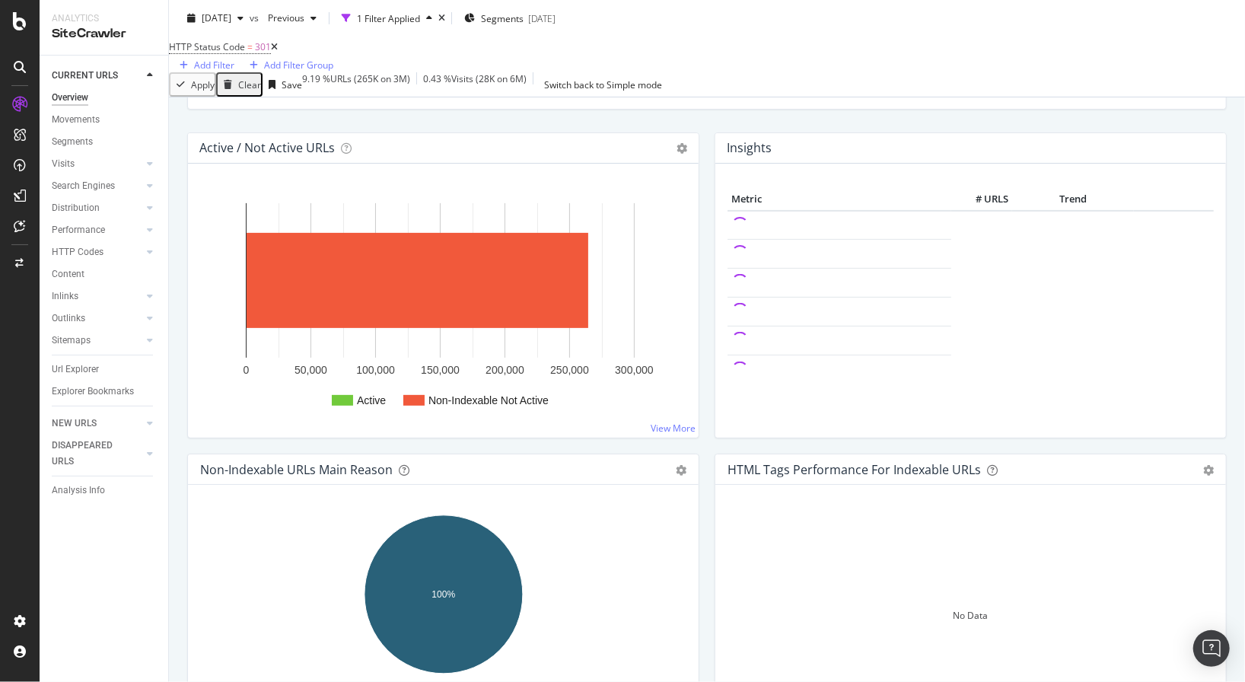
scroll to position [131, 0]
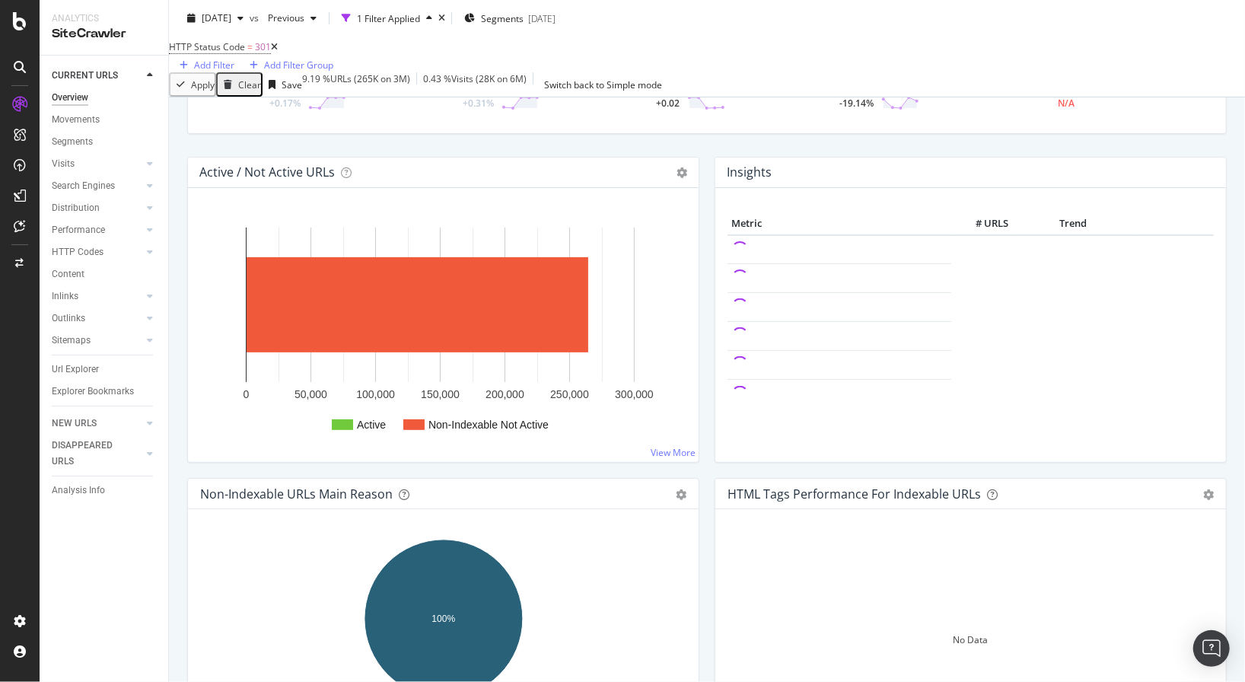
click at [278, 52] on icon at bounding box center [274, 47] width 7 height 9
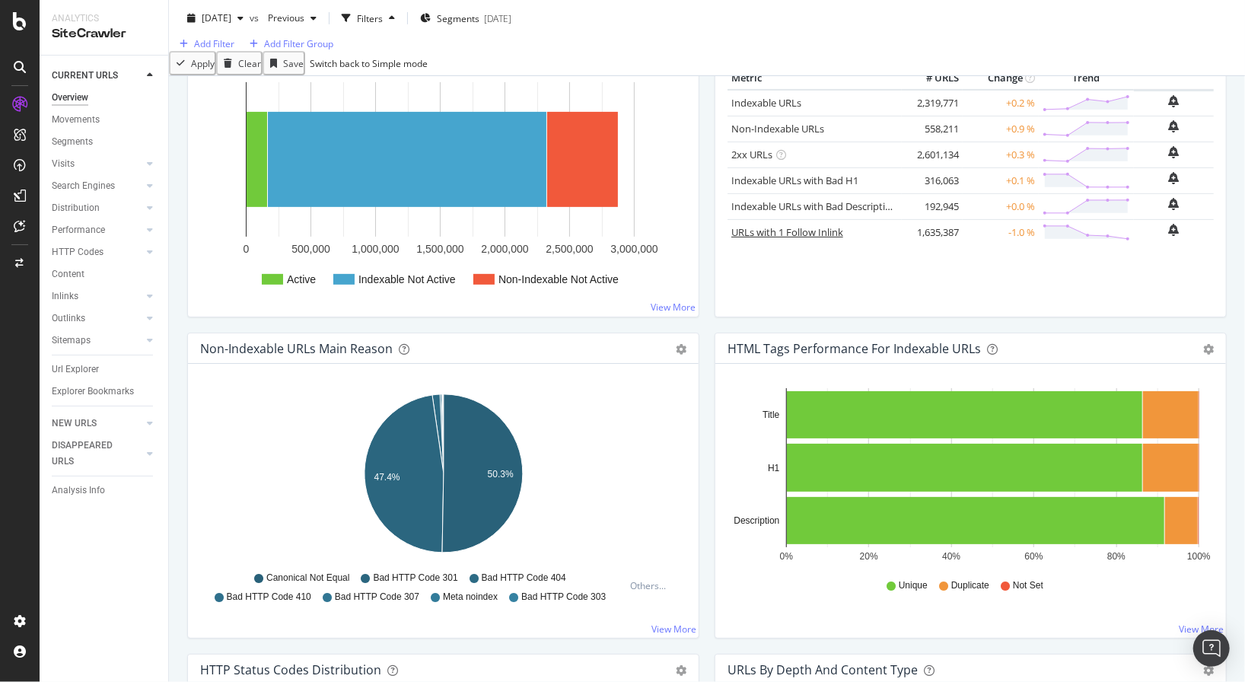
scroll to position [258, 0]
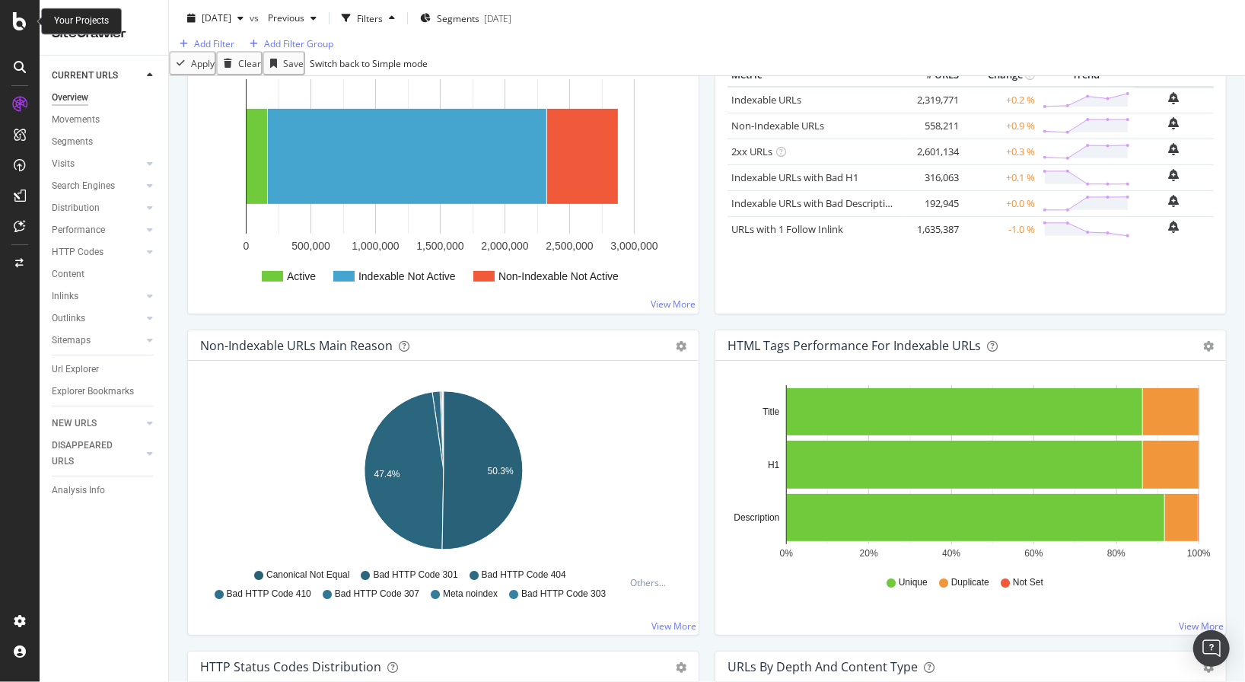
click at [16, 18] on icon at bounding box center [20, 21] width 14 height 18
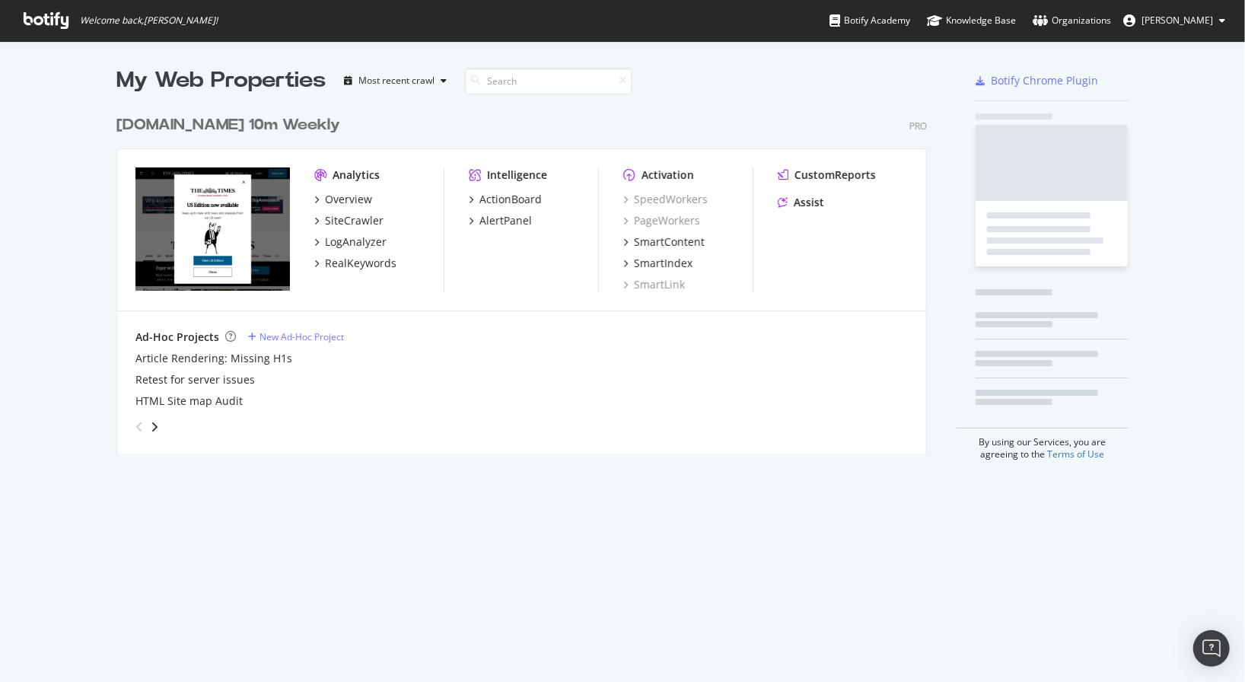
scroll to position [682, 1245]
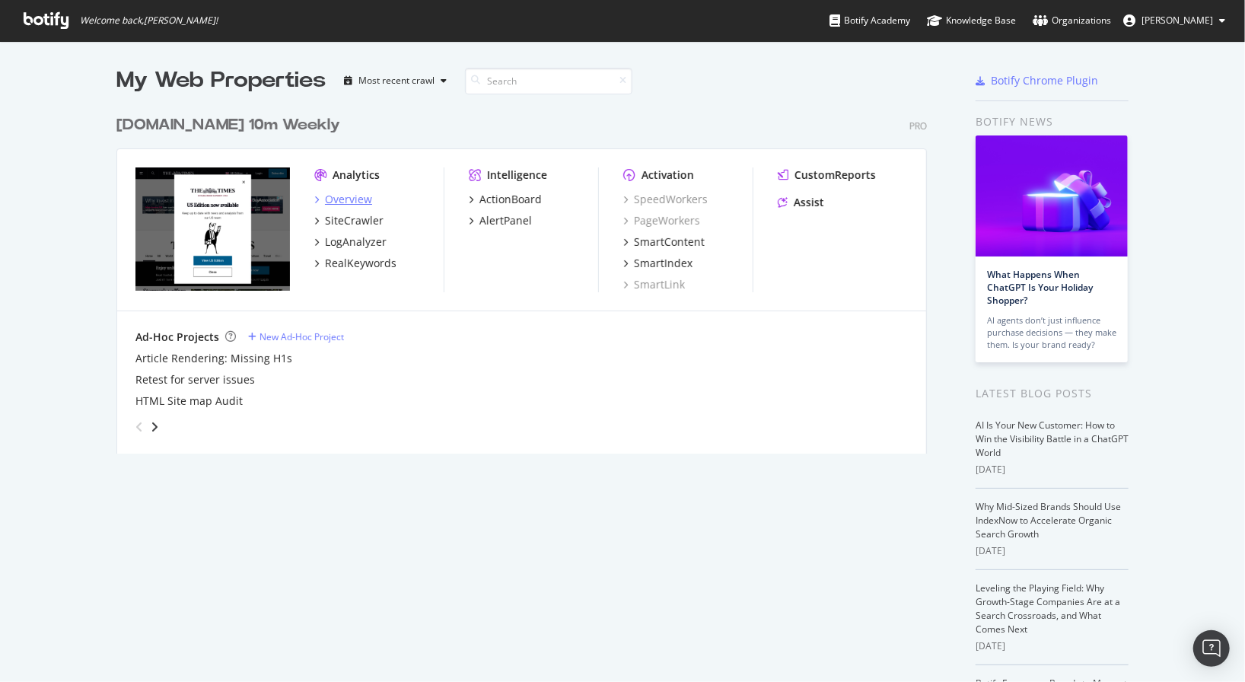
click at [341, 201] on div "Overview" at bounding box center [348, 199] width 47 height 15
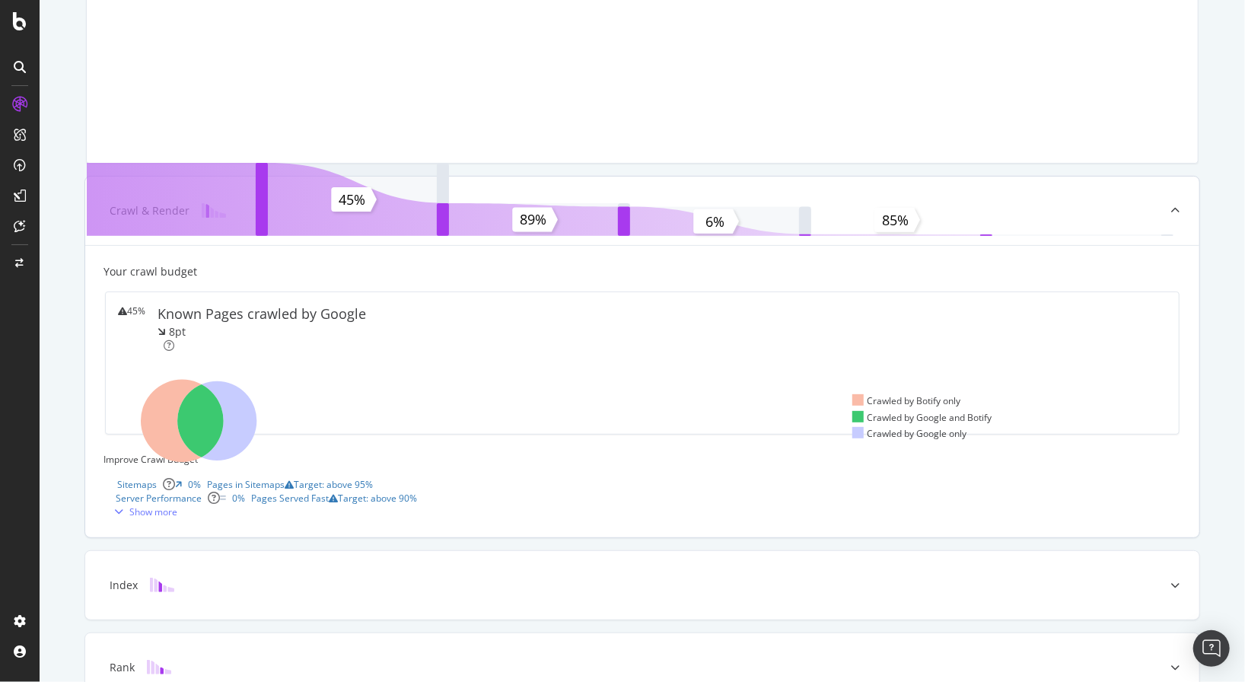
scroll to position [199, 0]
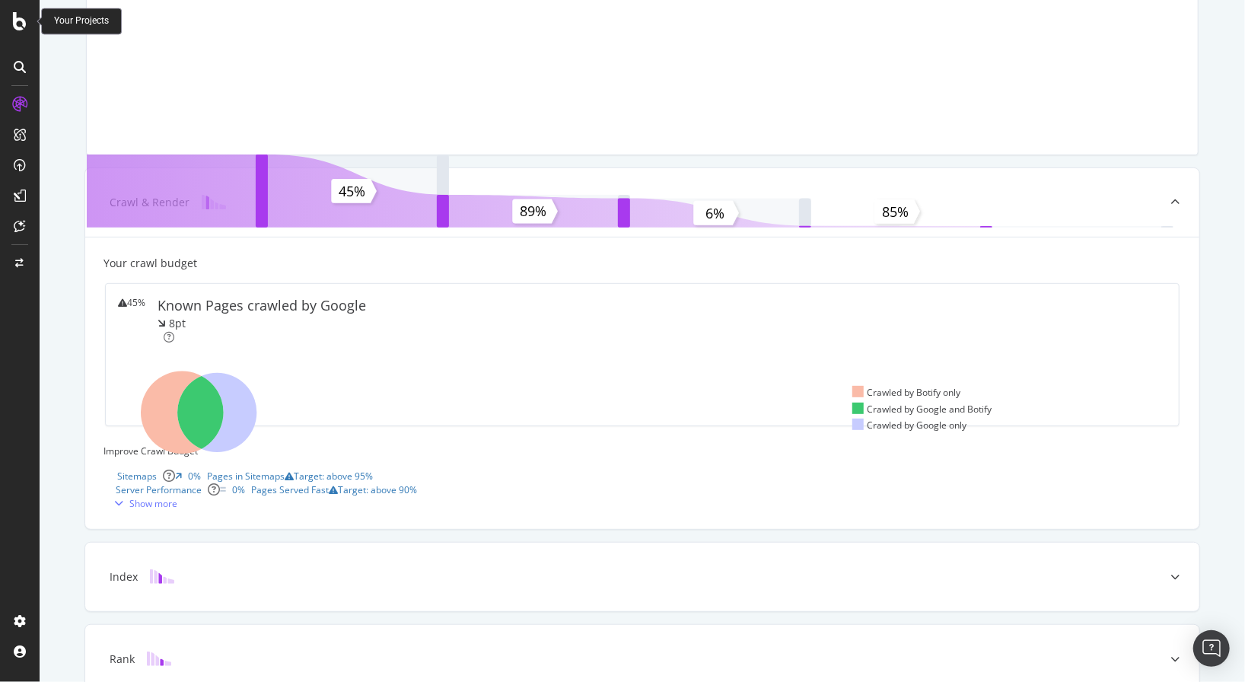
click at [24, 29] on icon at bounding box center [20, 21] width 14 height 18
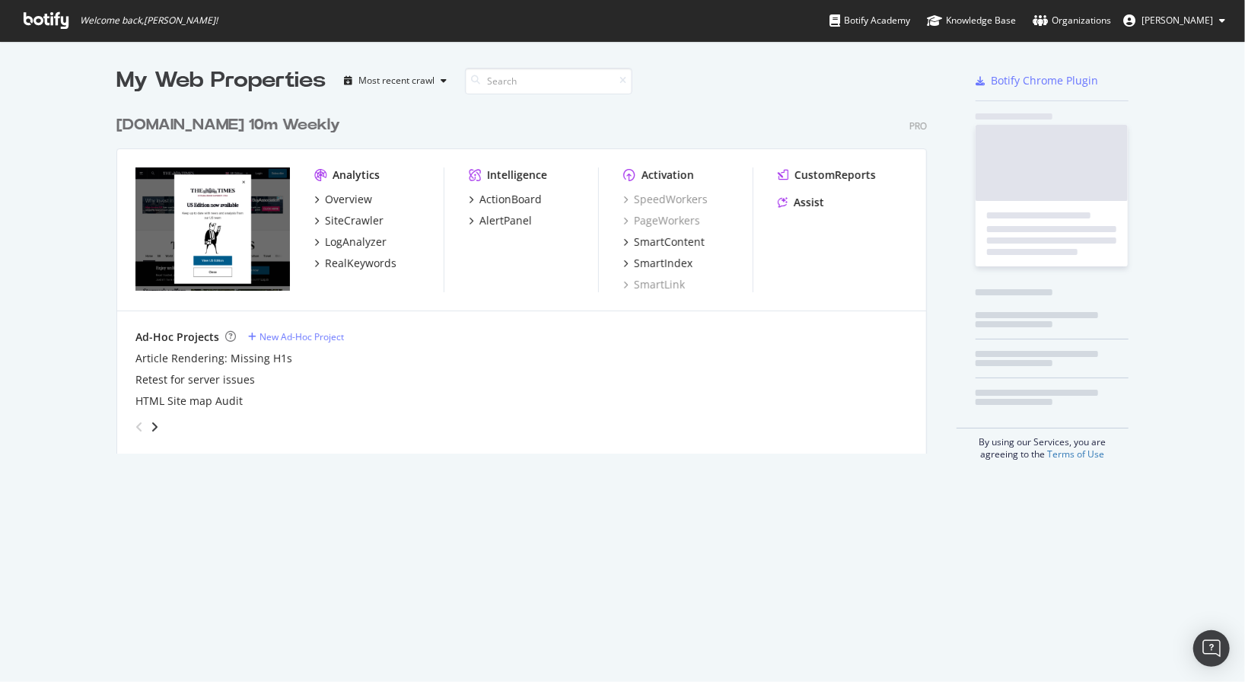
scroll to position [682, 1245]
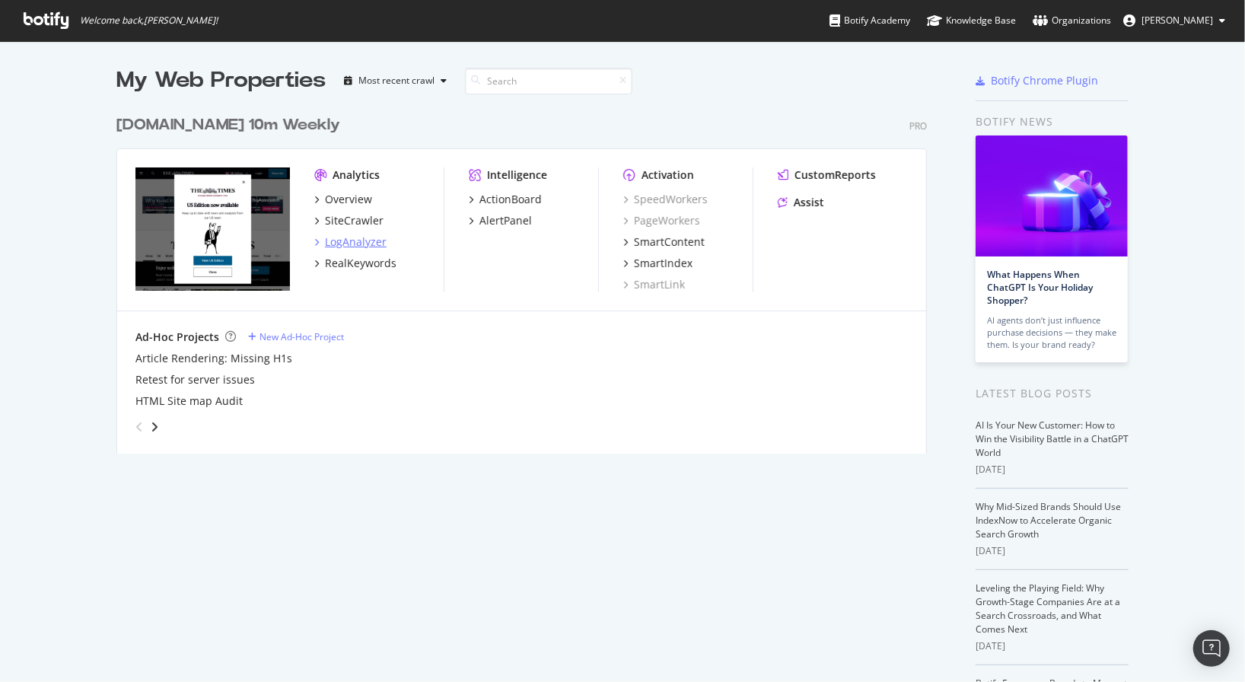
click at [352, 245] on div "LogAnalyzer" at bounding box center [356, 241] width 62 height 15
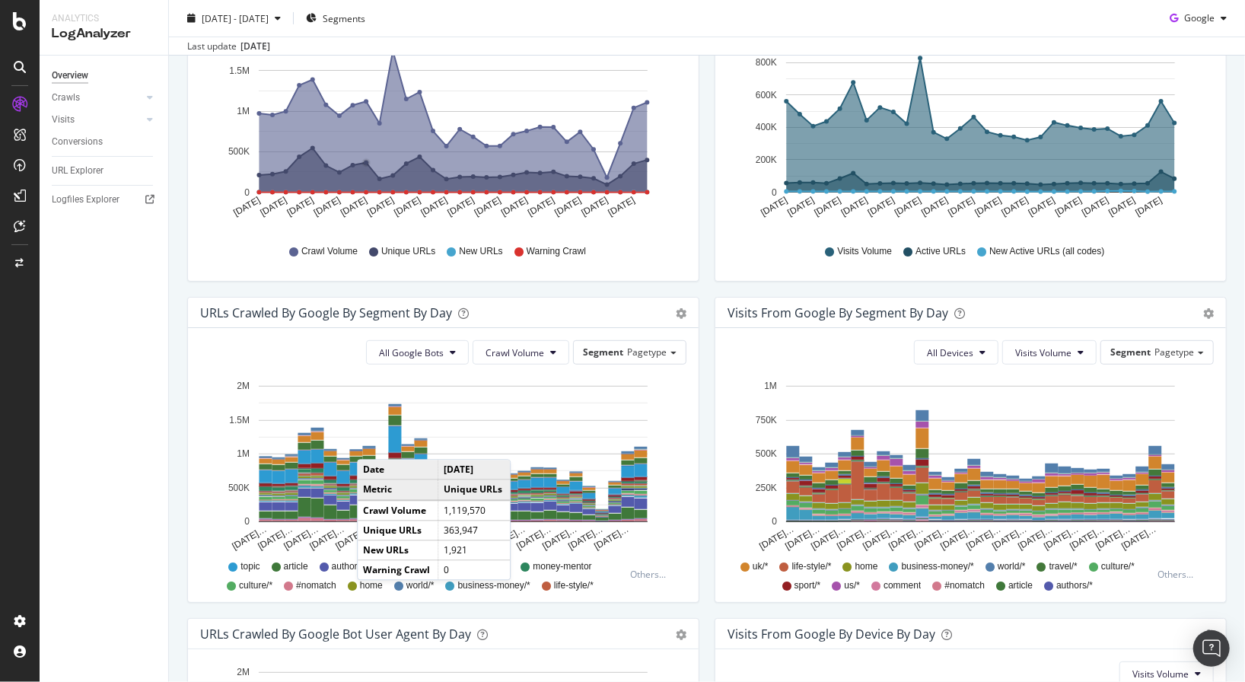
scroll to position [277, 0]
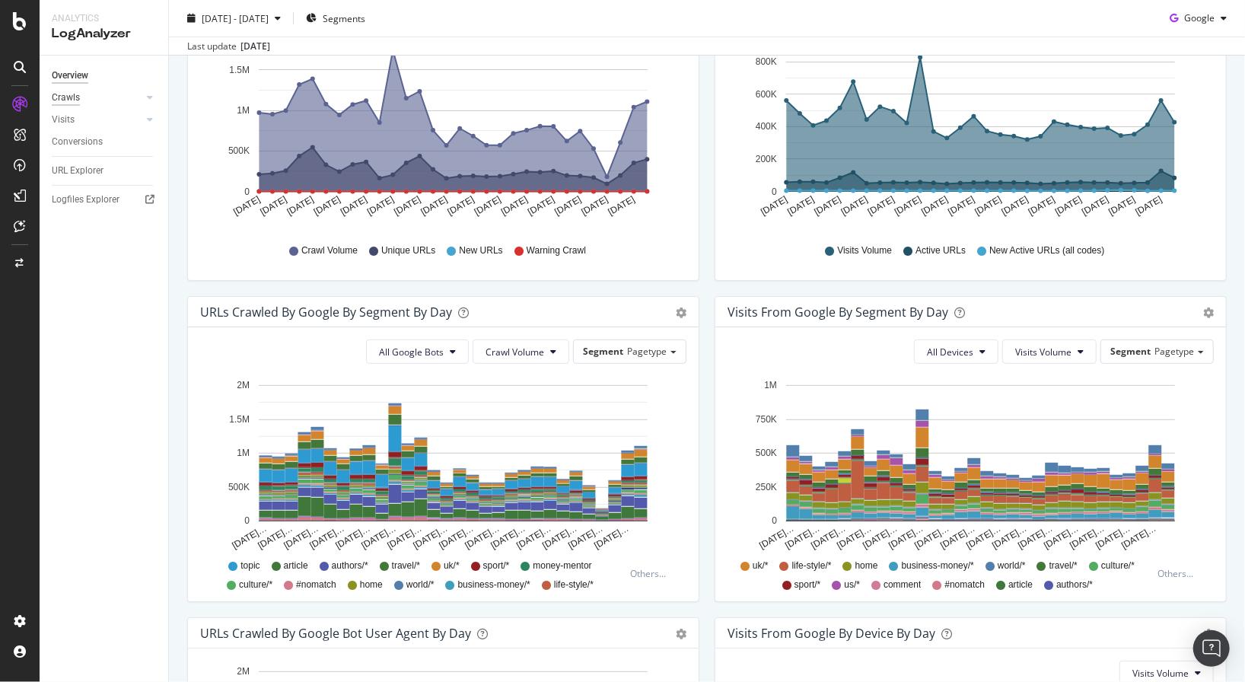
click at [63, 101] on div "Crawls" at bounding box center [66, 98] width 28 height 16
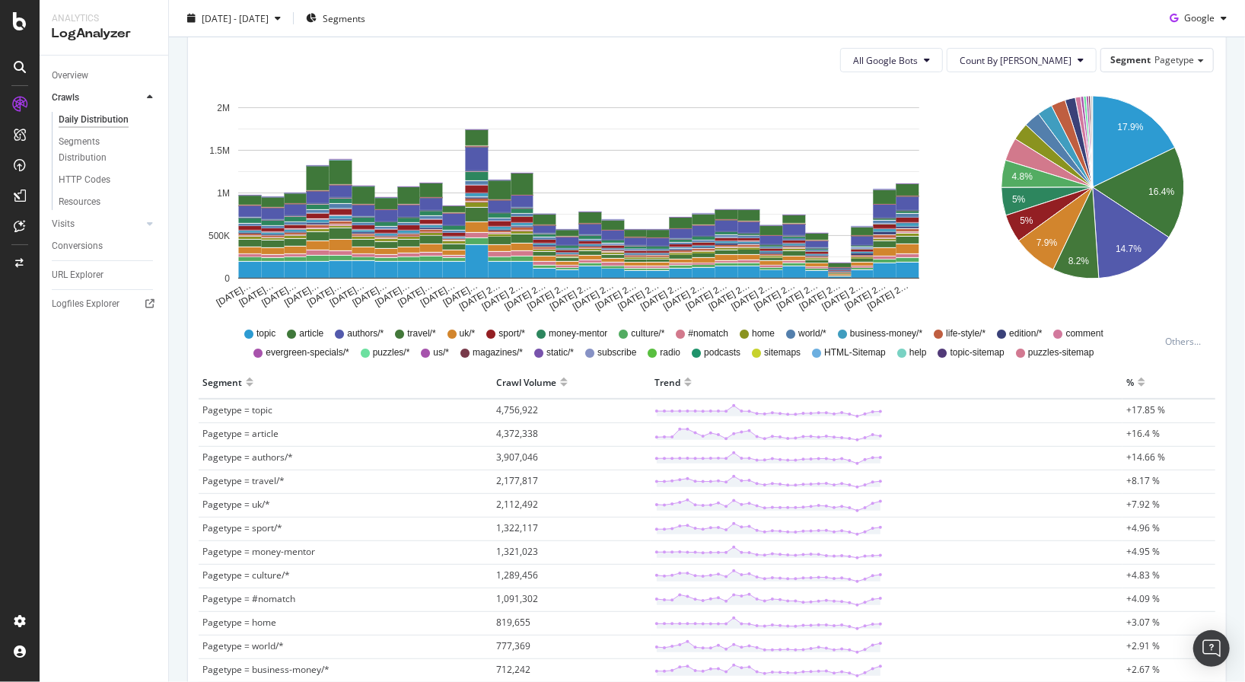
scroll to position [31, 0]
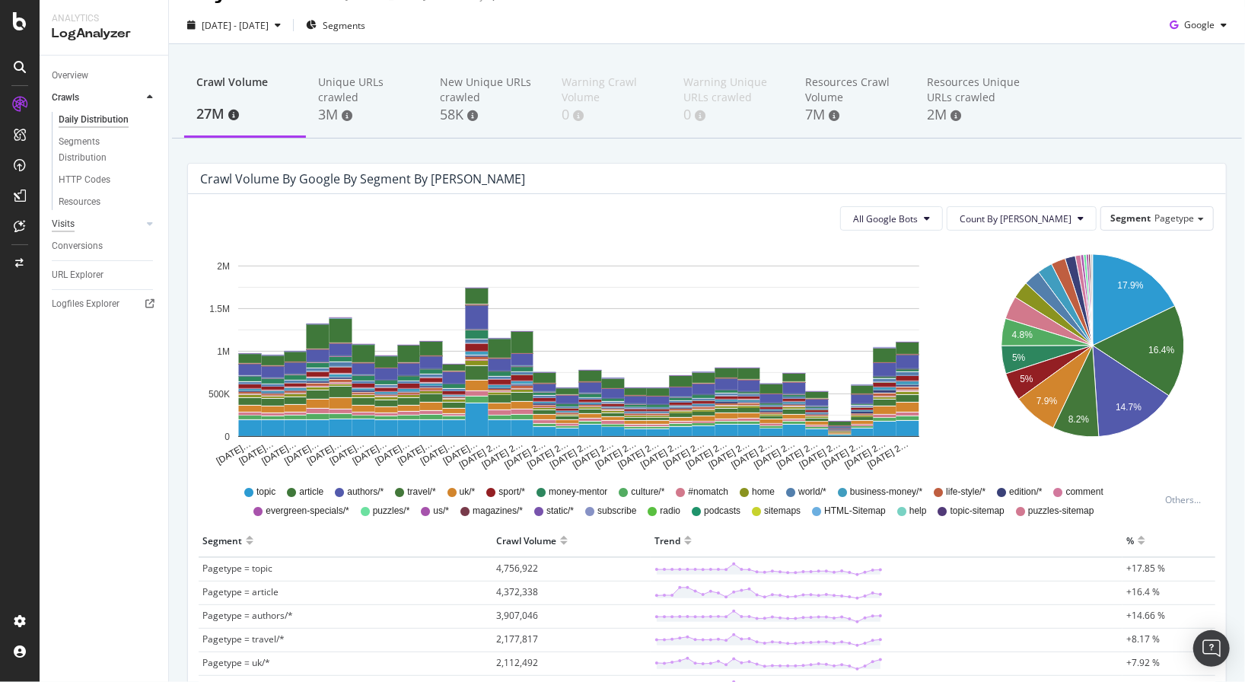
click at [67, 224] on div "Visits" at bounding box center [63, 224] width 23 height 16
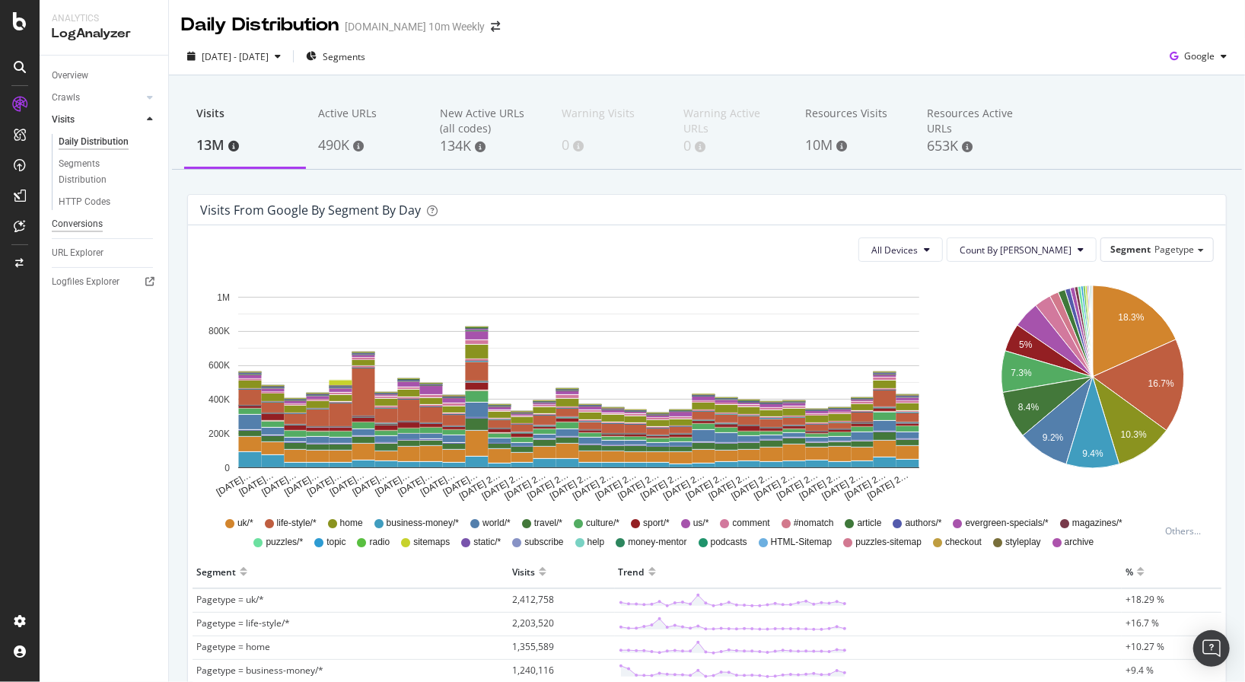
click at [90, 224] on div "Conversions" at bounding box center [77, 224] width 51 height 16
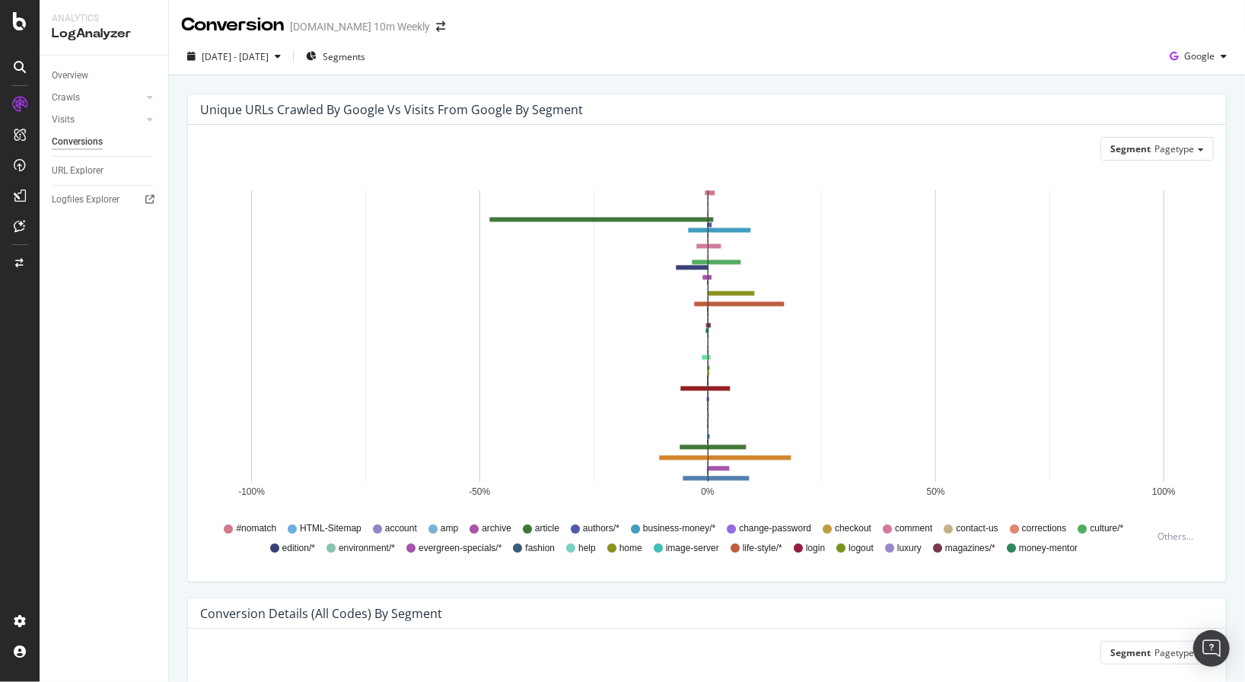
click at [294, 526] on icon at bounding box center [292, 528] width 9 height 9
click at [707, 294] on rect "A chart." at bounding box center [708, 293] width 2 height 5
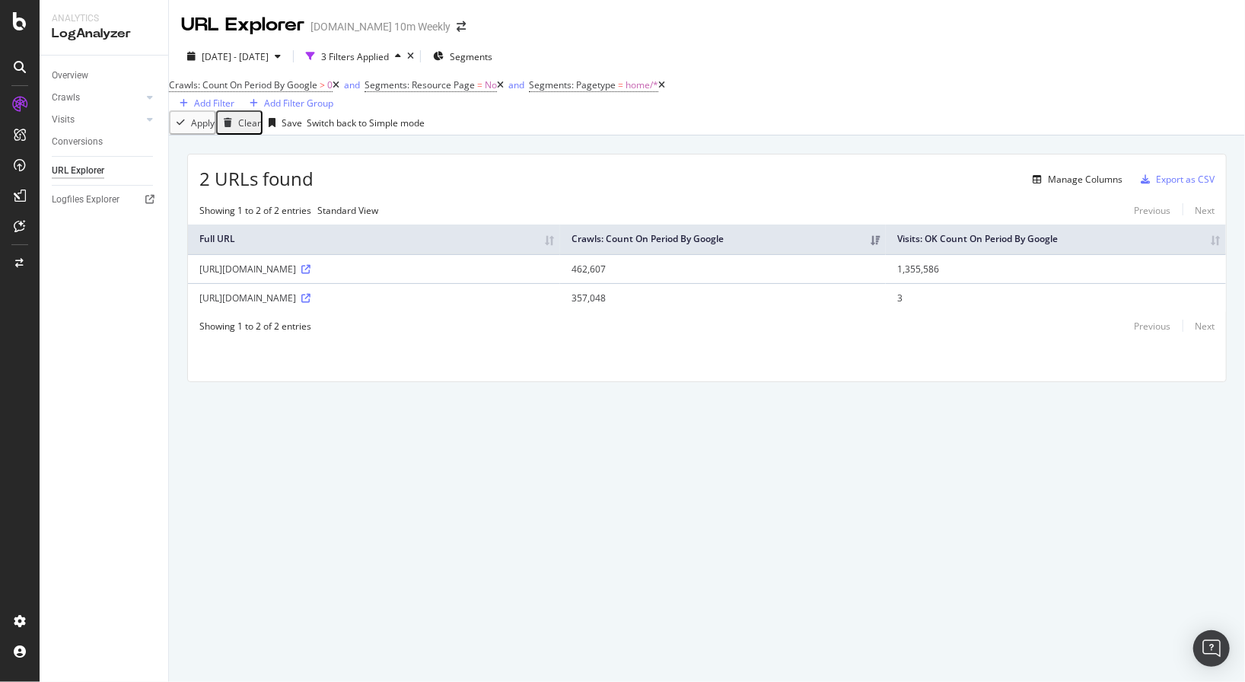
click at [592, 283] on td "462,607" at bounding box center [723, 268] width 326 height 29
click at [593, 312] on td "357,048" at bounding box center [723, 297] width 326 height 29
click at [580, 312] on td "357,048" at bounding box center [723, 297] width 326 height 29
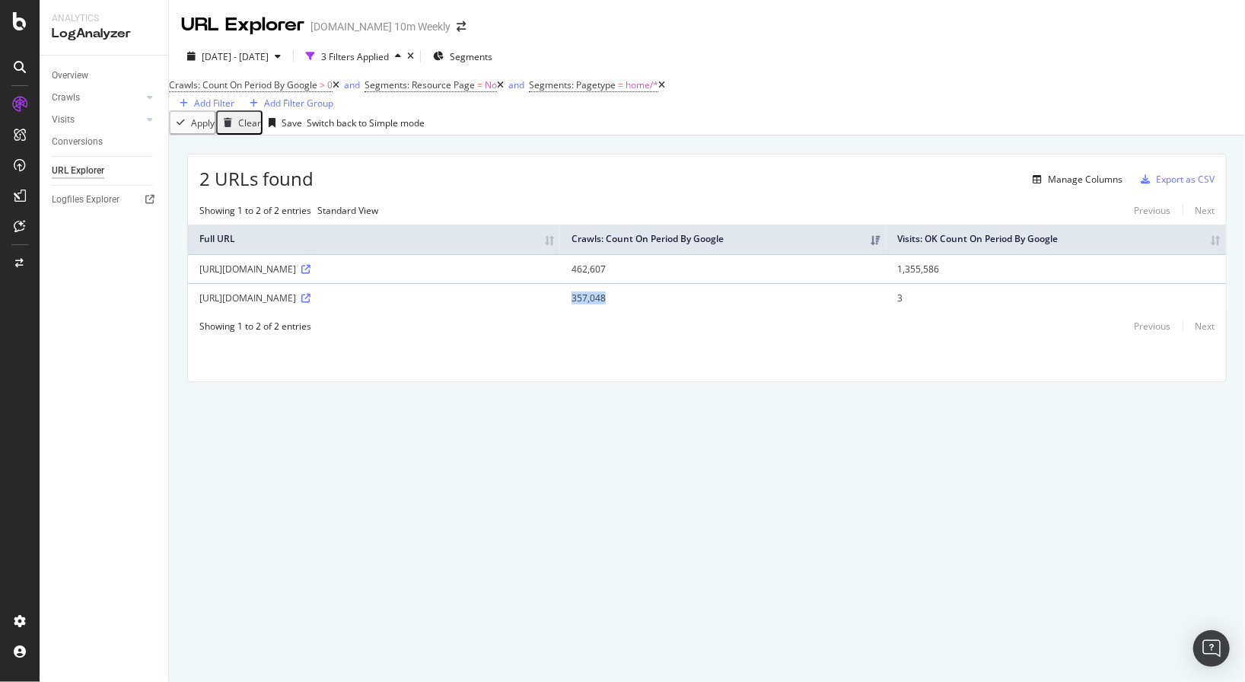
click at [580, 312] on td "357,048" at bounding box center [723, 297] width 326 height 29
click at [580, 283] on td "462,607" at bounding box center [723, 268] width 326 height 29
click at [274, 304] on div "https://www.thetimes.co.uk/" at bounding box center [373, 297] width 349 height 13
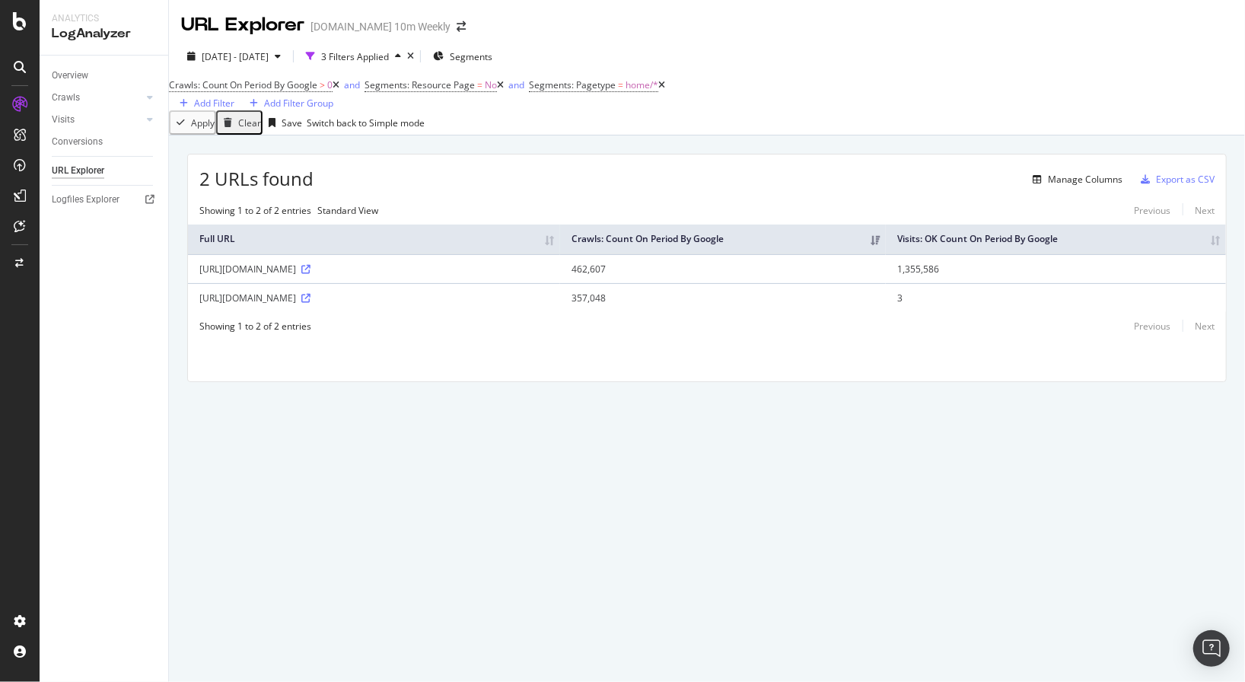
drag, startPoint x: 199, startPoint y: 320, endPoint x: 317, endPoint y: 316, distance: 118.0
click at [317, 304] on div "https://www.thetimes.co.uk/" at bounding box center [373, 297] width 349 height 13
drag, startPoint x: 571, startPoint y: 315, endPoint x: 607, endPoint y: 319, distance: 36.0
click at [607, 312] on td "357,048" at bounding box center [723, 297] width 326 height 29
click at [310, 303] on icon at bounding box center [305, 298] width 9 height 9
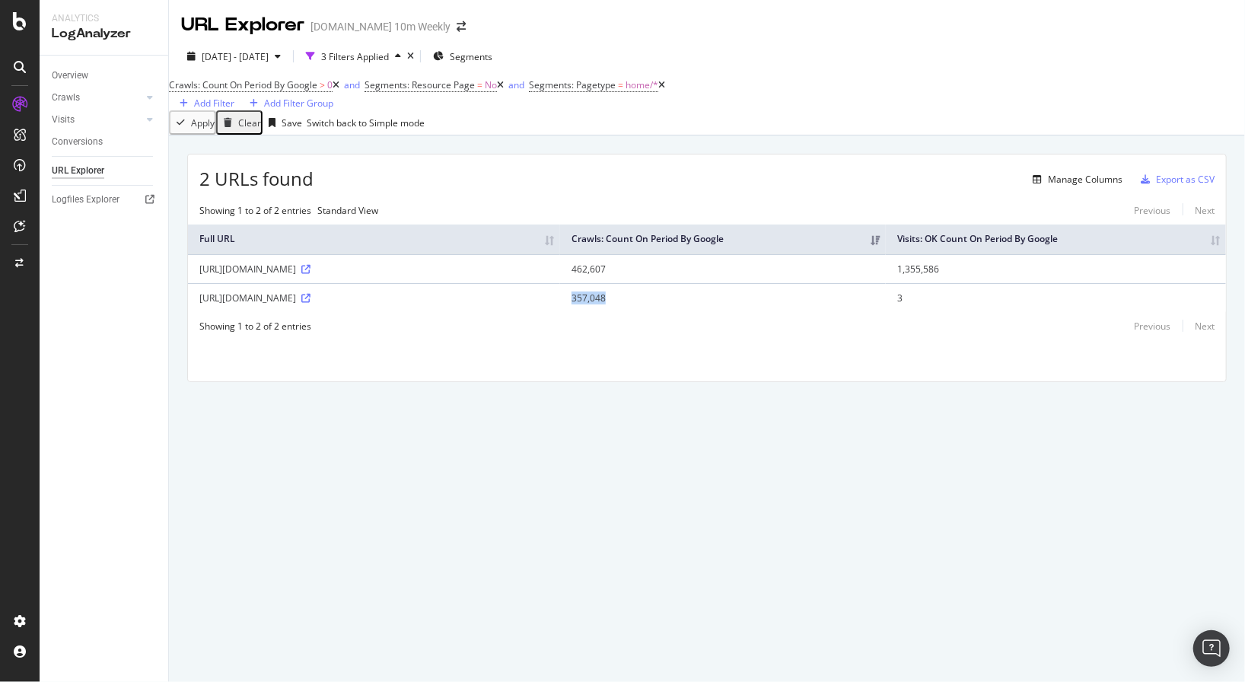
drag, startPoint x: 253, startPoint y: 316, endPoint x: 319, endPoint y: 316, distance: 65.4
click at [319, 304] on div "https://www.thetimes.co.uk/" at bounding box center [373, 297] width 349 height 13
drag, startPoint x: 571, startPoint y: 316, endPoint x: 617, endPoint y: 321, distance: 45.9
click at [617, 312] on td "357,048" at bounding box center [723, 297] width 326 height 29
drag, startPoint x: 901, startPoint y: 316, endPoint x: 890, endPoint y: 317, distance: 11.4
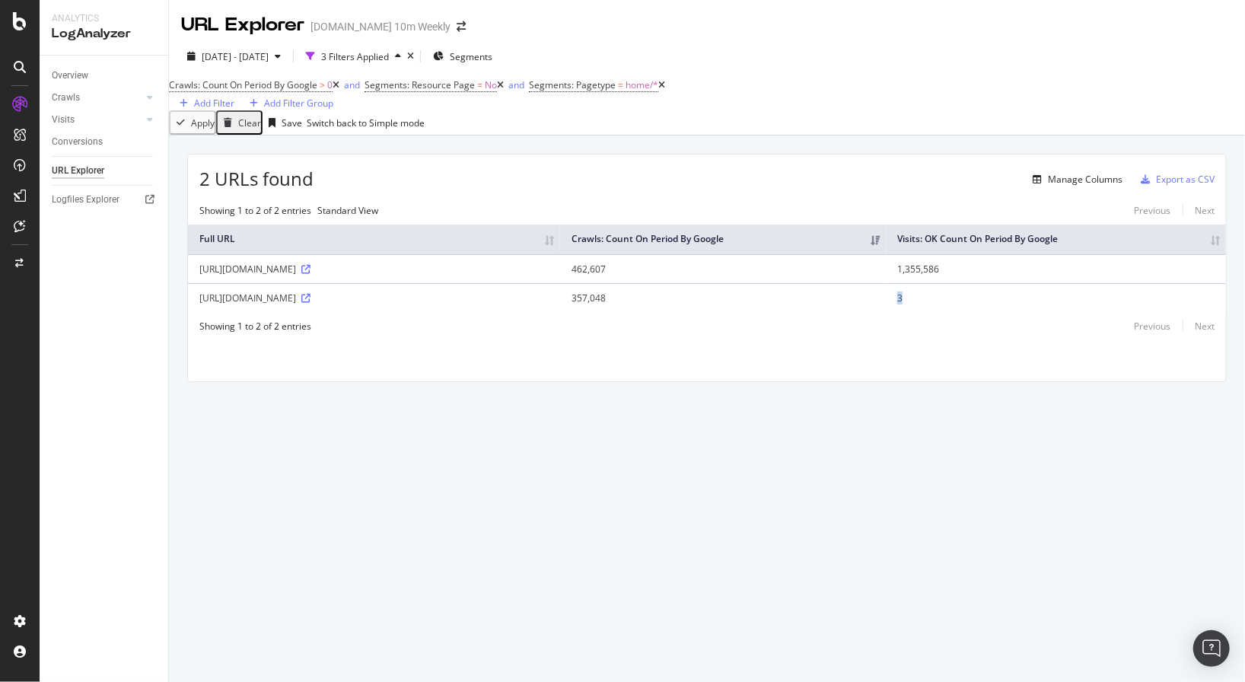
click at [890, 312] on td "3" at bounding box center [1055, 297] width 340 height 29
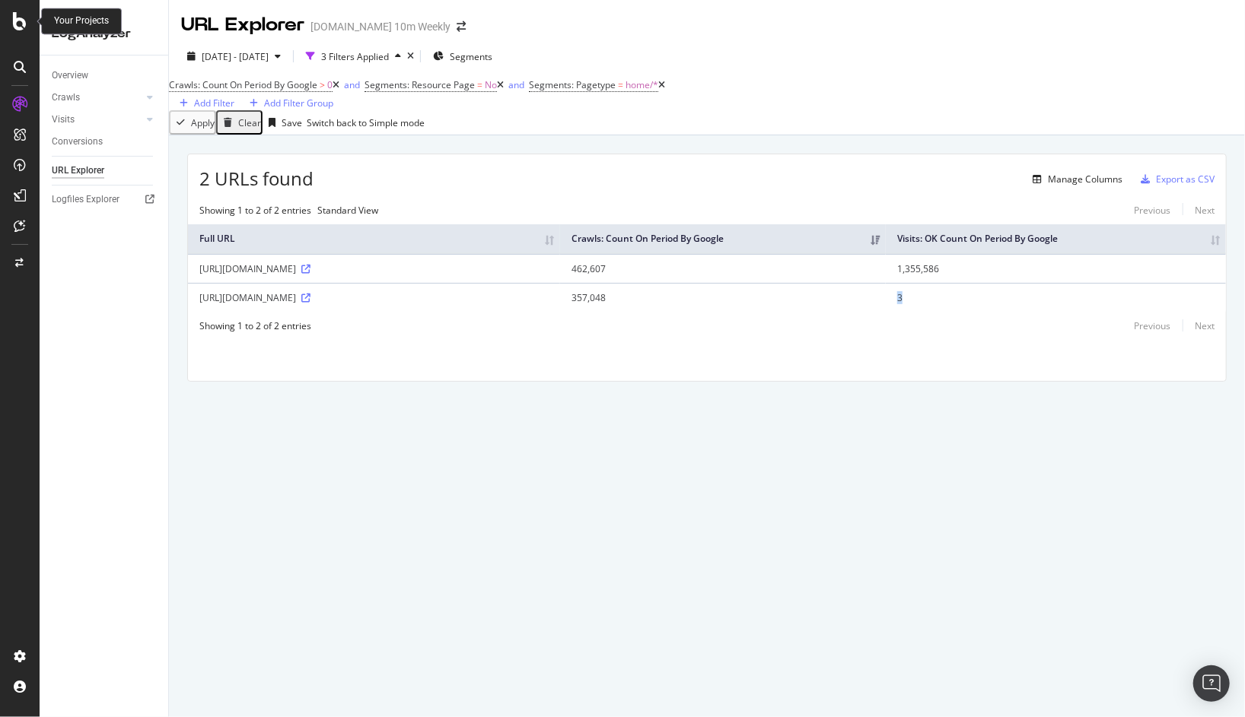
click at [21, 21] on icon at bounding box center [20, 21] width 14 height 18
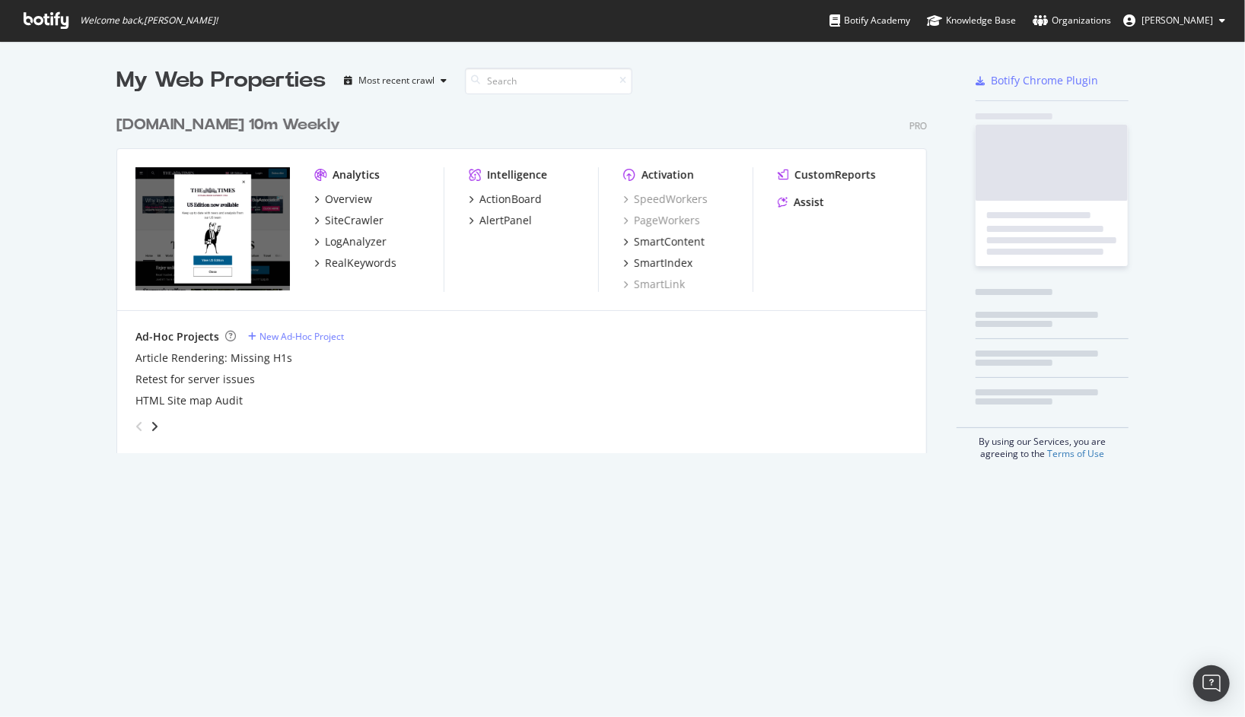
scroll to position [717, 1245]
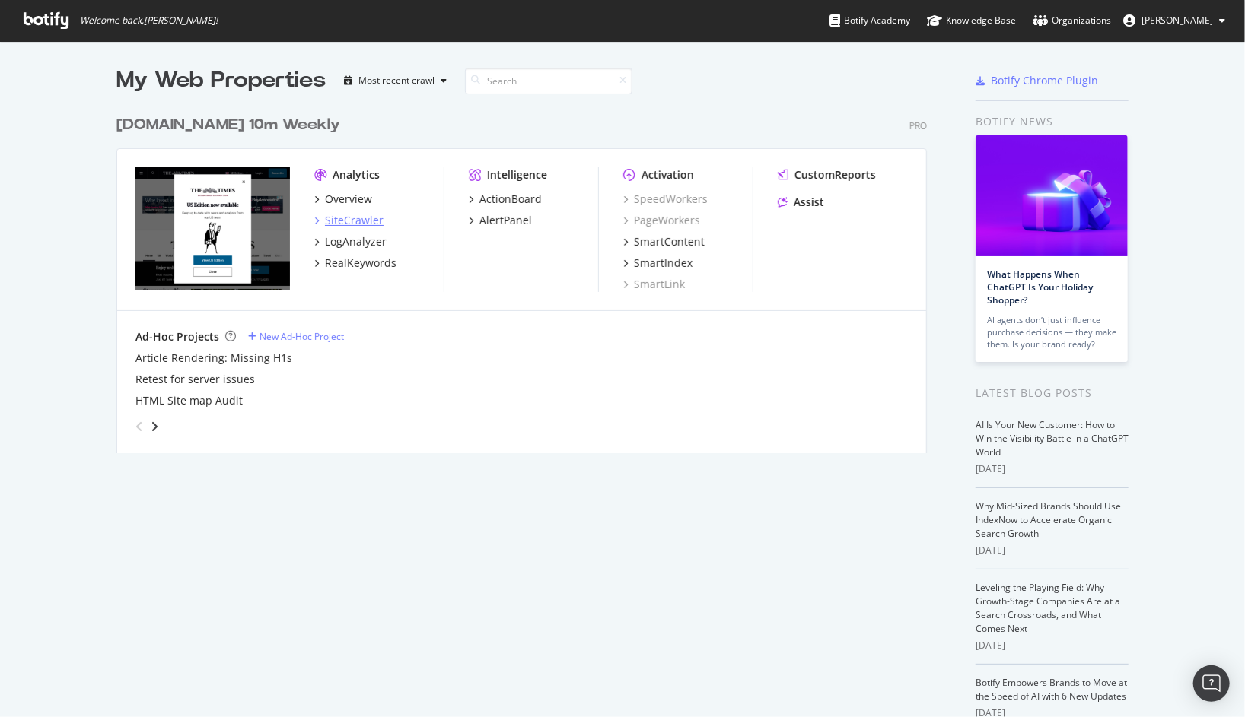
click at [348, 221] on div "SiteCrawler" at bounding box center [354, 220] width 59 height 15
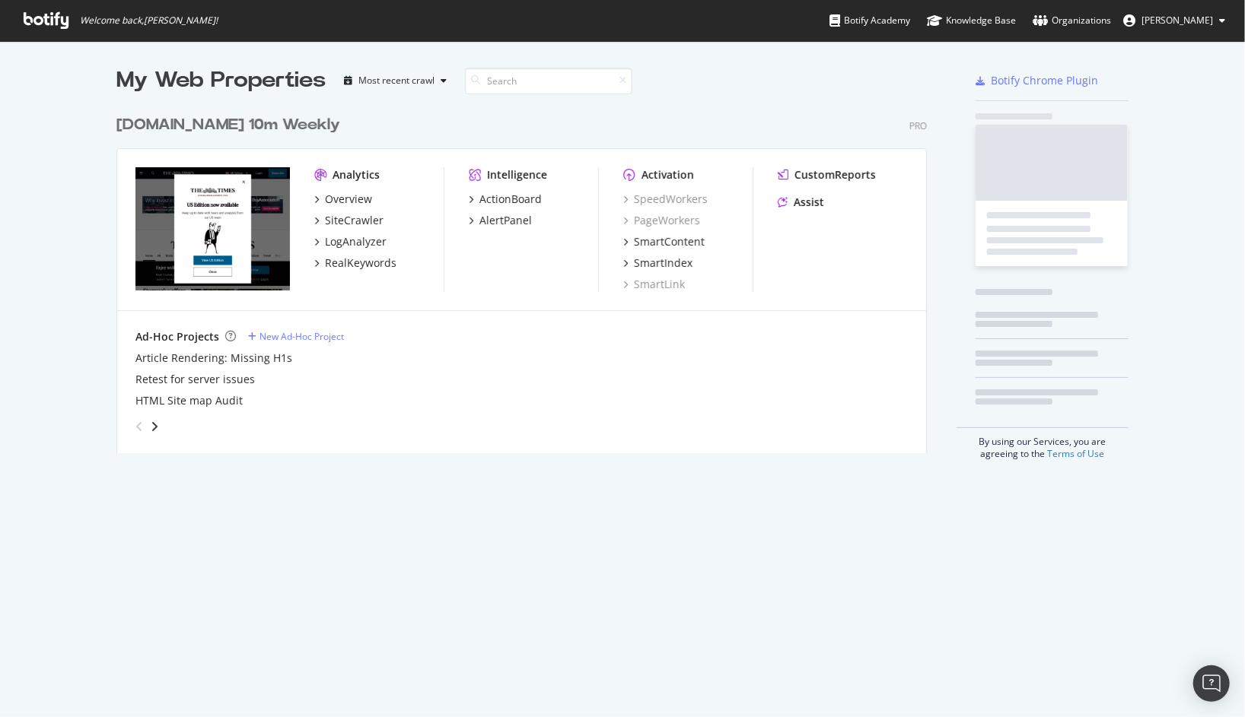
scroll to position [717, 1245]
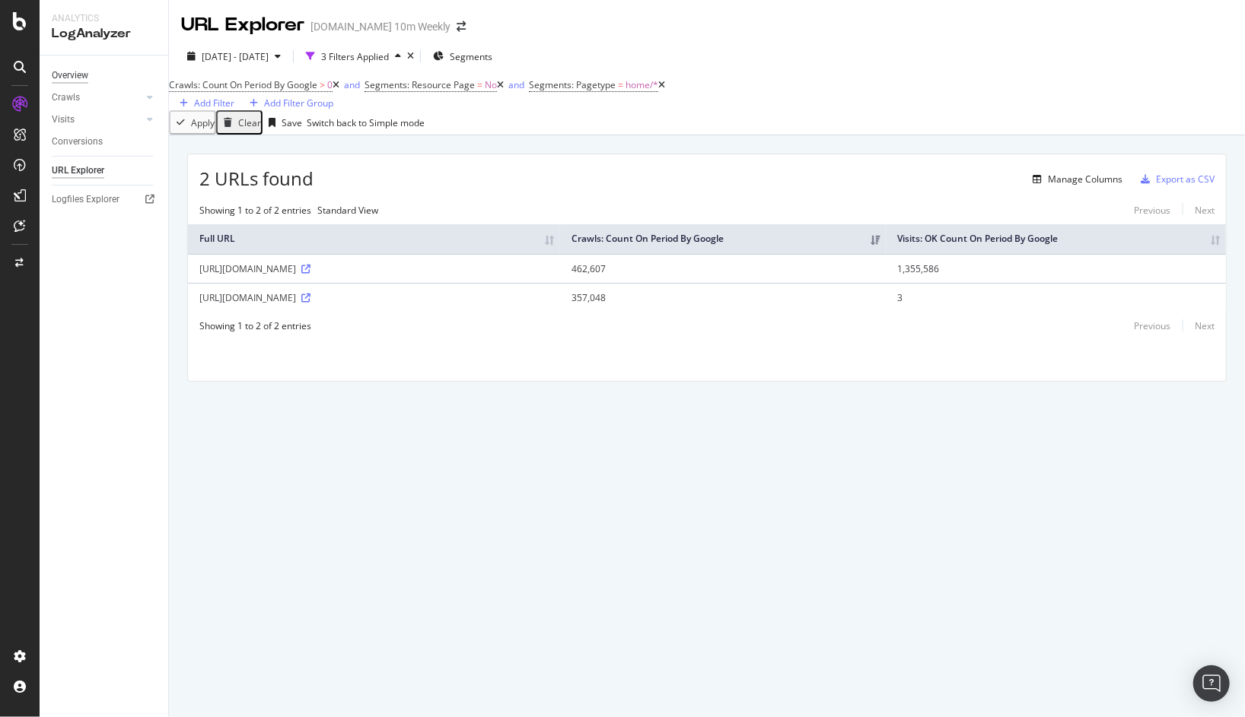
click at [73, 73] on div "Overview" at bounding box center [70, 76] width 37 height 16
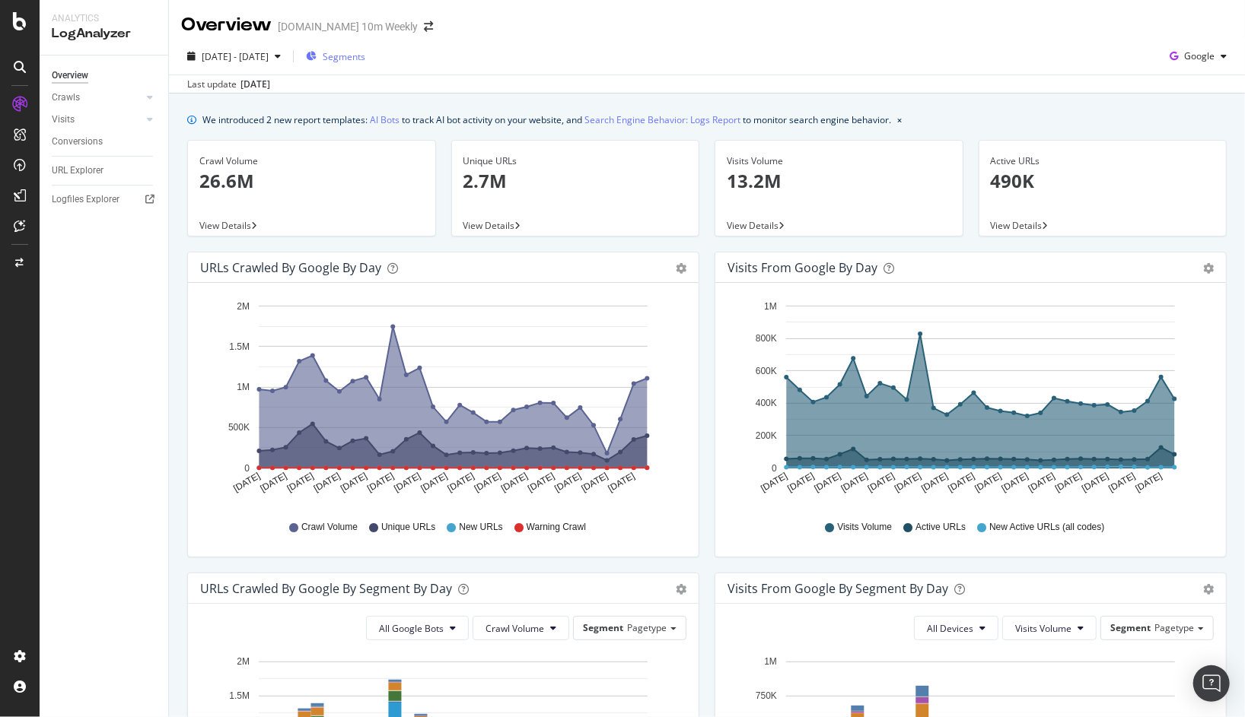
click at [365, 60] on span "Segments" at bounding box center [344, 56] width 43 height 13
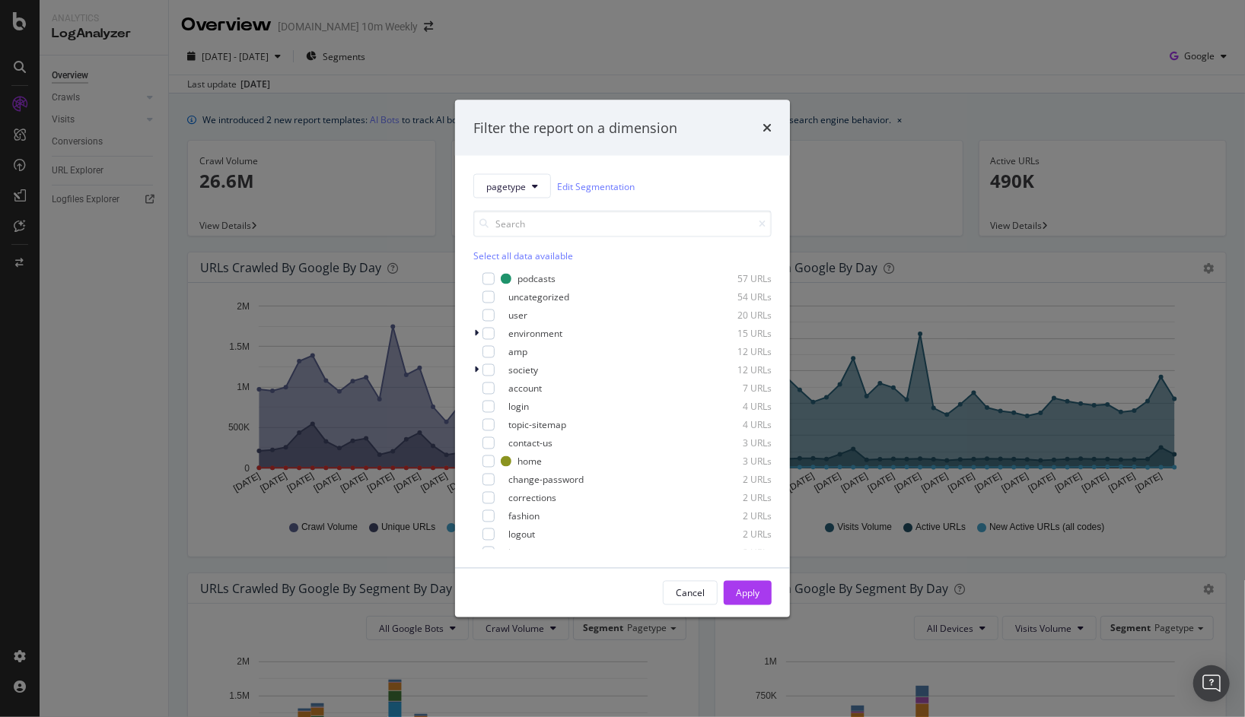
scroll to position [723, 0]
click at [494, 324] on div "modal" at bounding box center [488, 324] width 12 height 12
click at [754, 593] on div "Apply" at bounding box center [748, 593] width 24 height 13
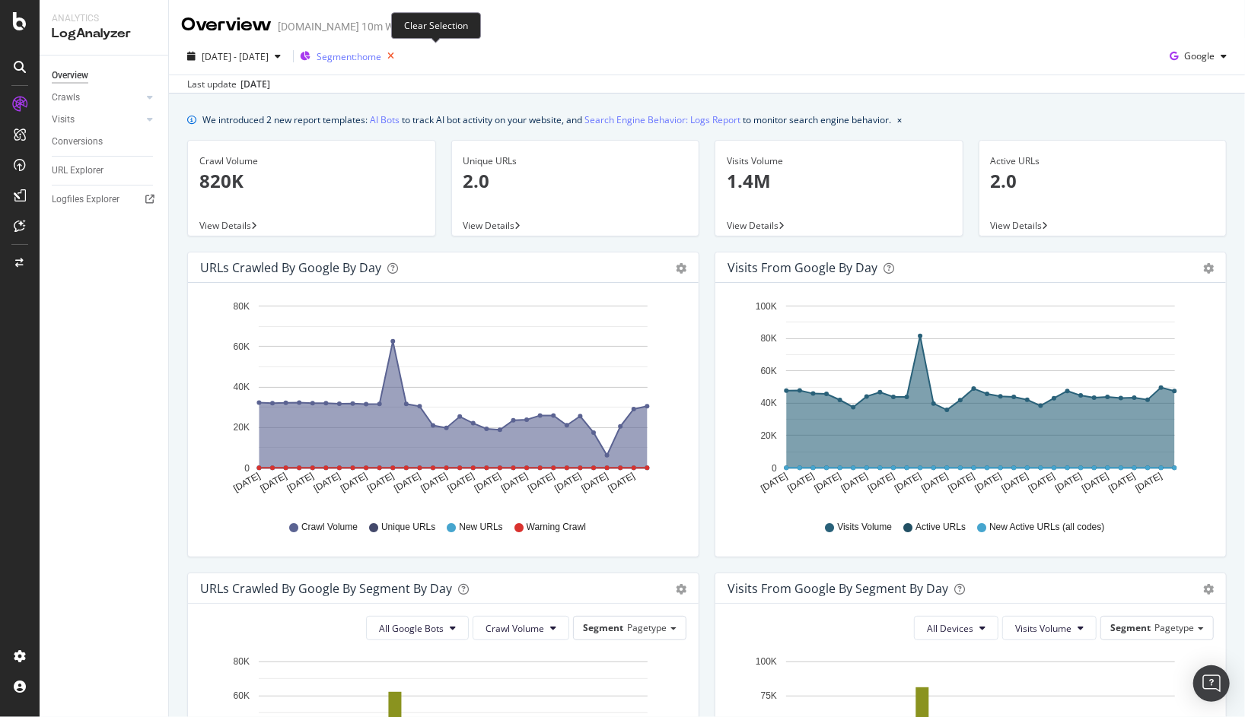
click at [400, 57] on icon "button" at bounding box center [390, 56] width 19 height 21
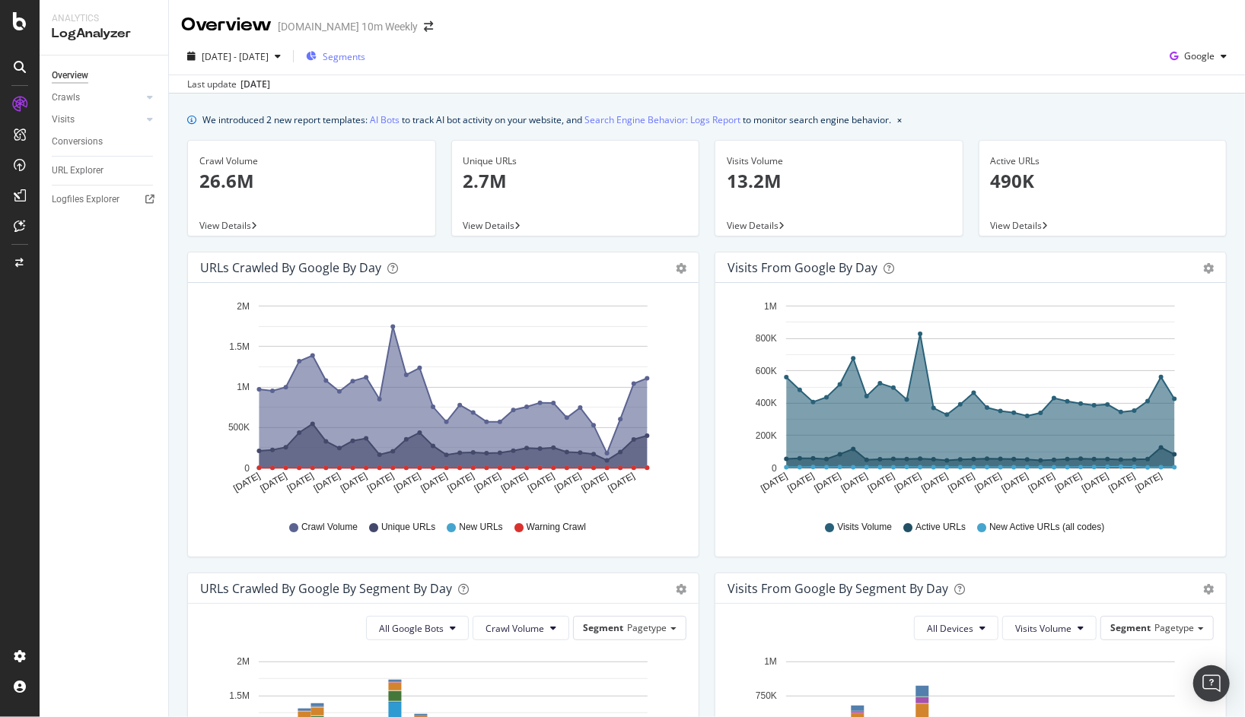
click at [365, 50] on span "Segments" at bounding box center [344, 56] width 43 height 13
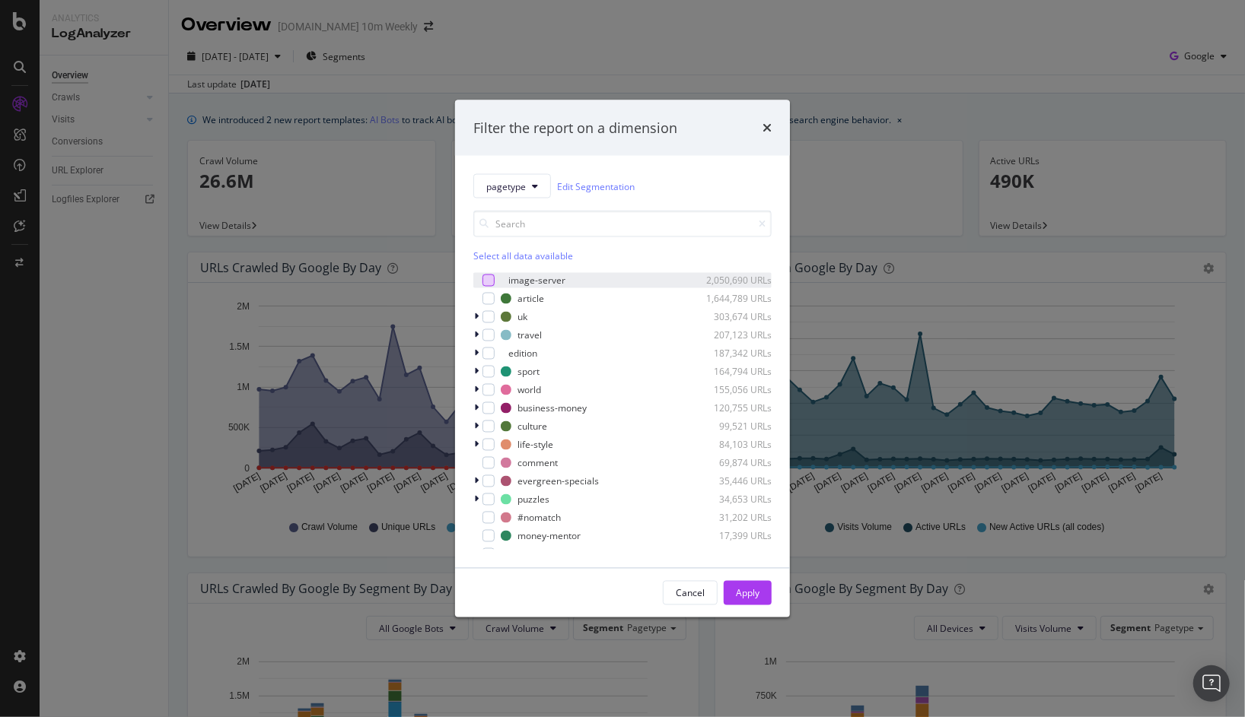
click at [485, 281] on div "modal" at bounding box center [488, 281] width 12 height 12
click at [756, 593] on div "Apply" at bounding box center [748, 593] width 24 height 13
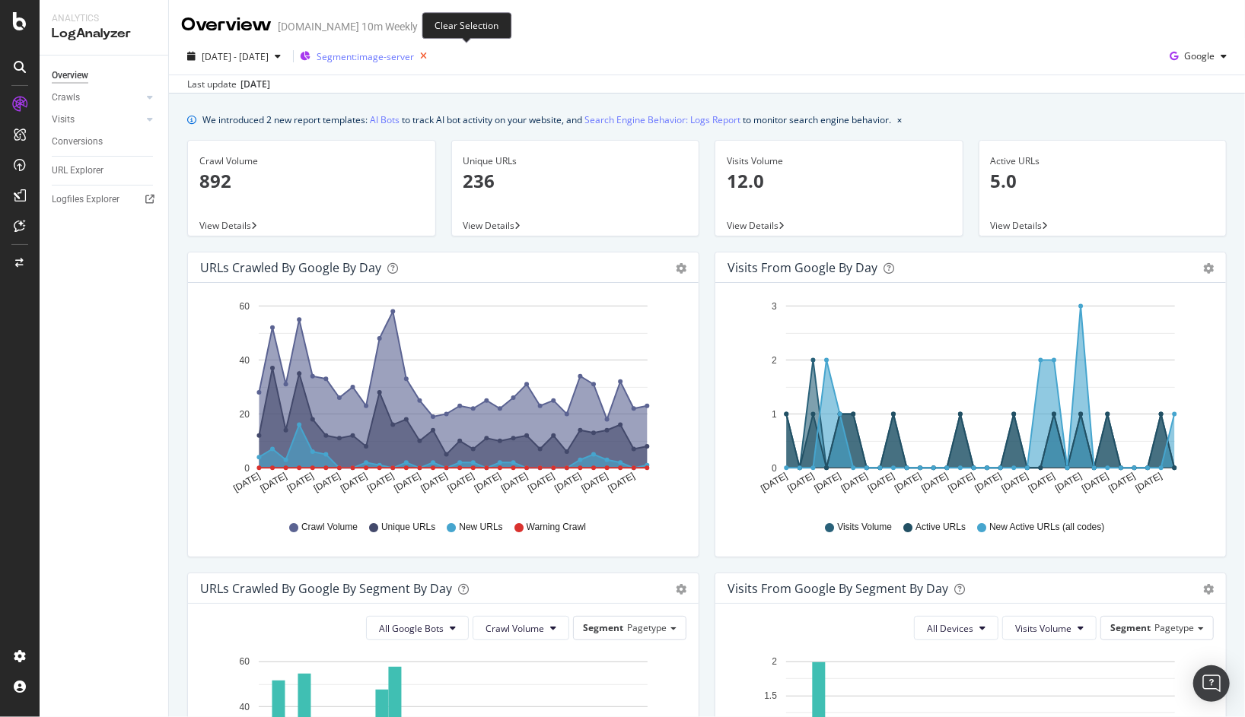
click at [433, 58] on icon "button" at bounding box center [423, 56] width 19 height 21
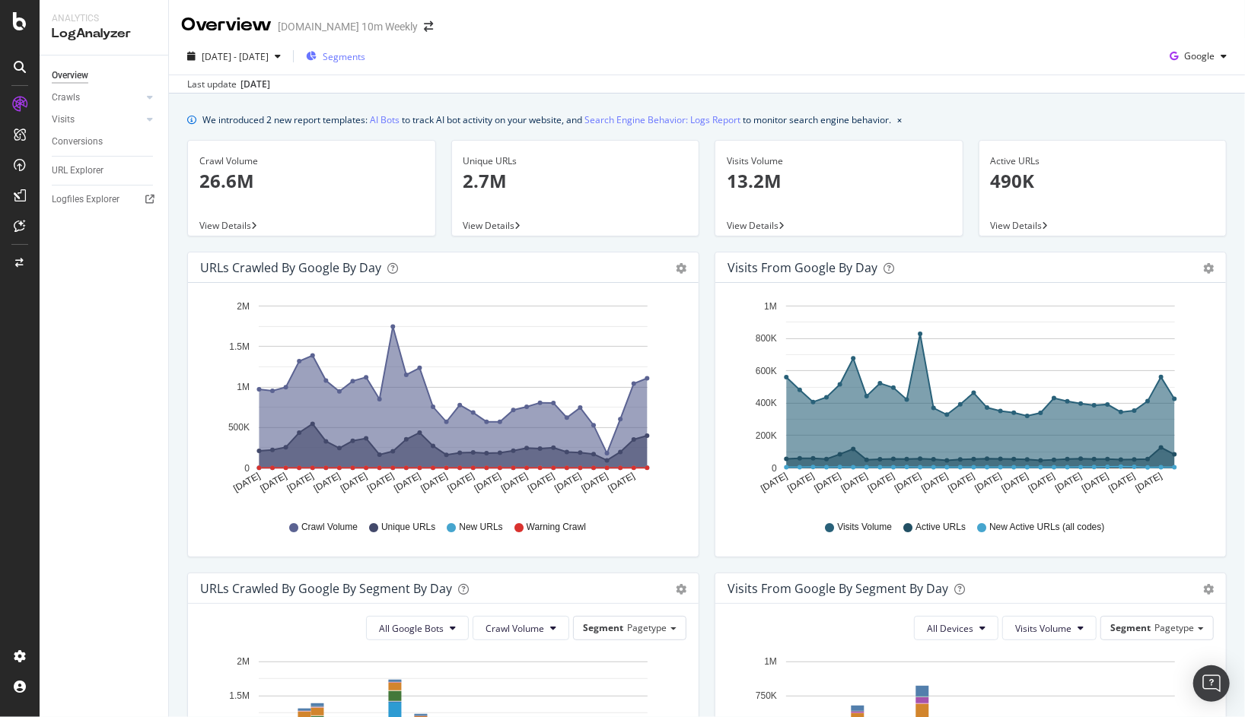
click at [365, 59] on span "Segments" at bounding box center [344, 56] width 43 height 13
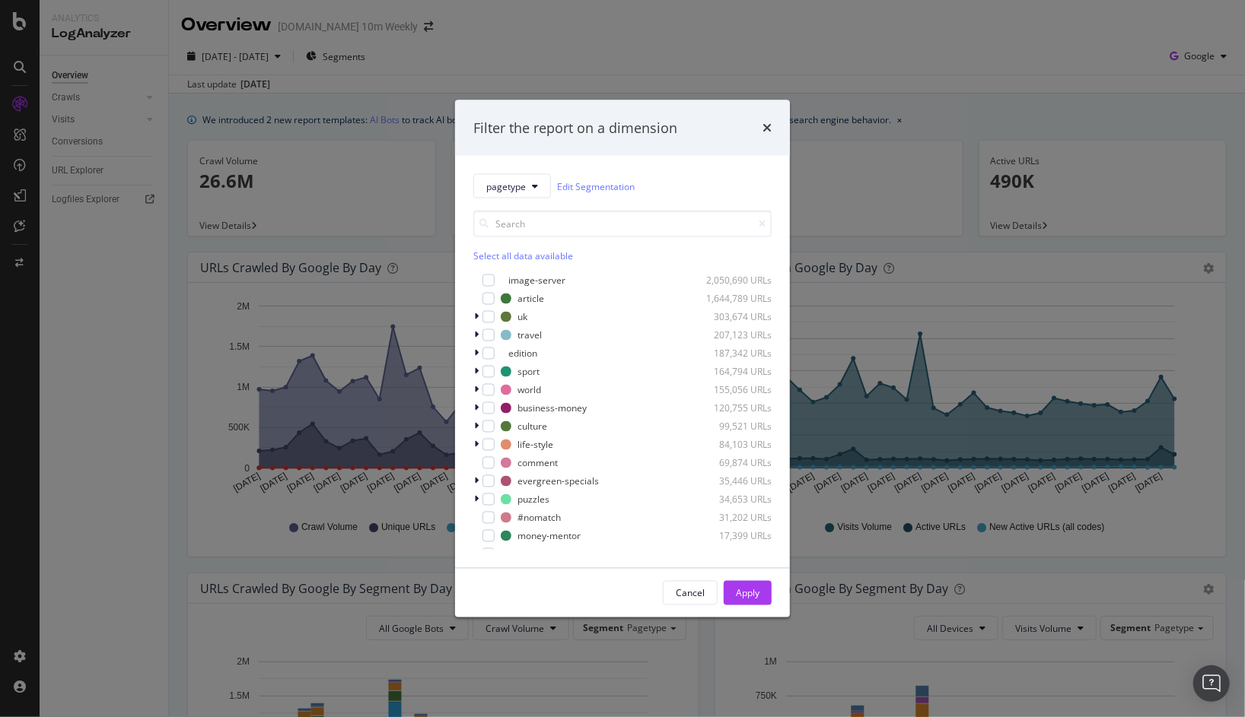
click at [358, 122] on div "Filter the report on a dimension pagetype Edit Segmentation Select all data ava…" at bounding box center [622, 358] width 1245 height 717
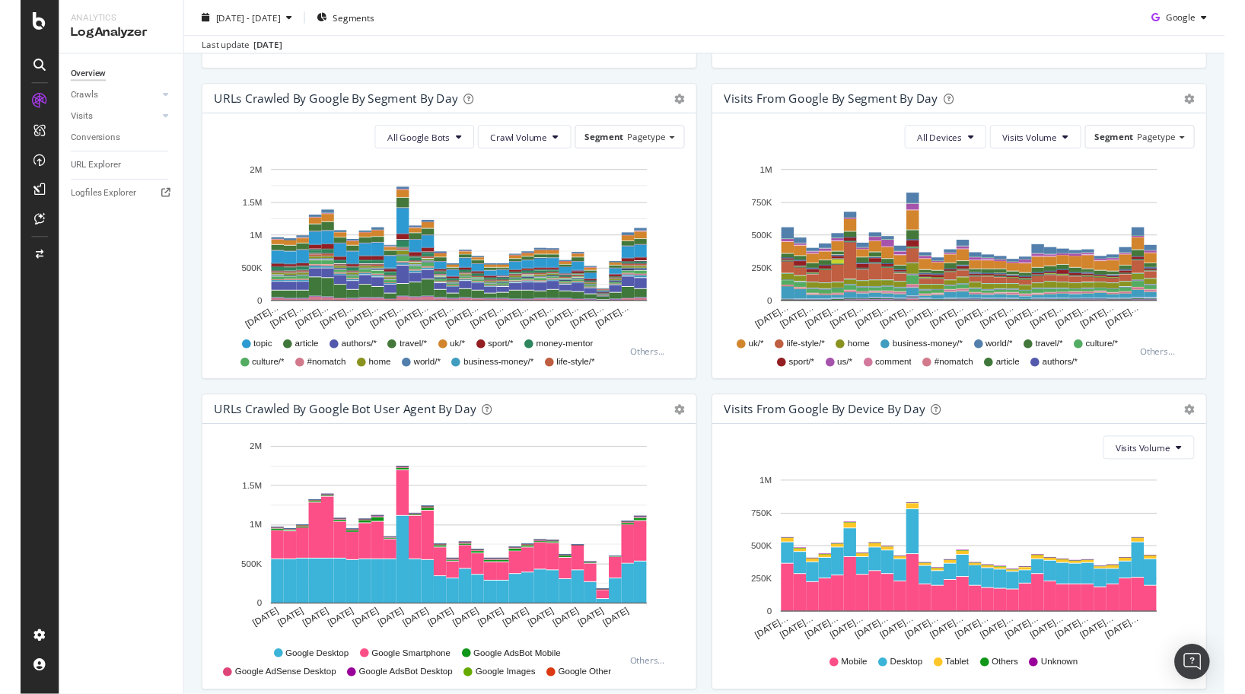
scroll to position [488, 0]
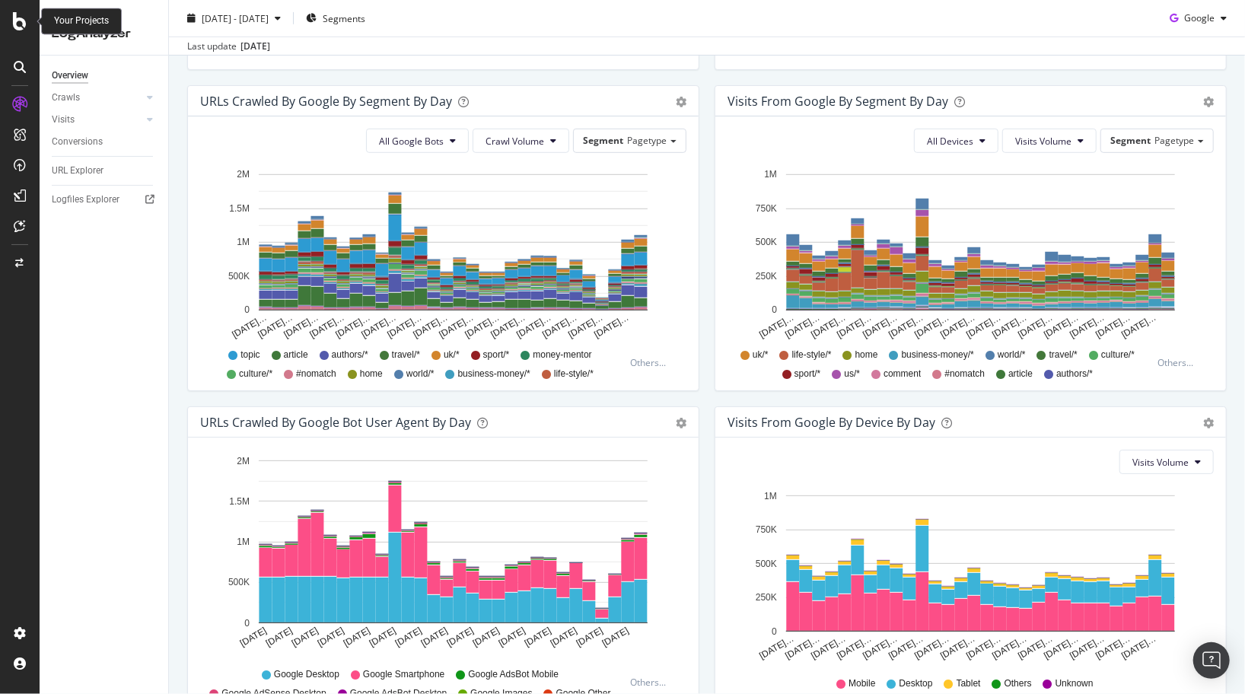
click at [23, 27] on icon at bounding box center [20, 21] width 14 height 18
click at [84, 170] on div "ActionBoard" at bounding box center [85, 174] width 59 height 15
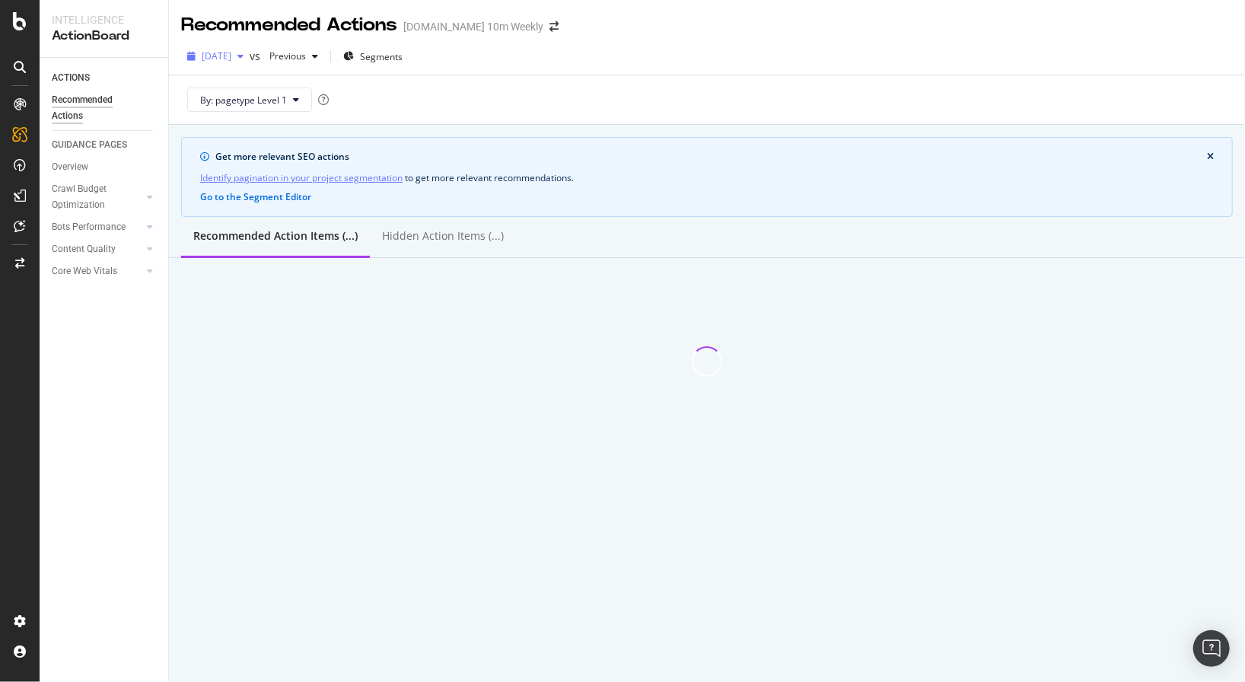
click at [231, 54] on span "[DATE]" at bounding box center [217, 55] width 30 height 13
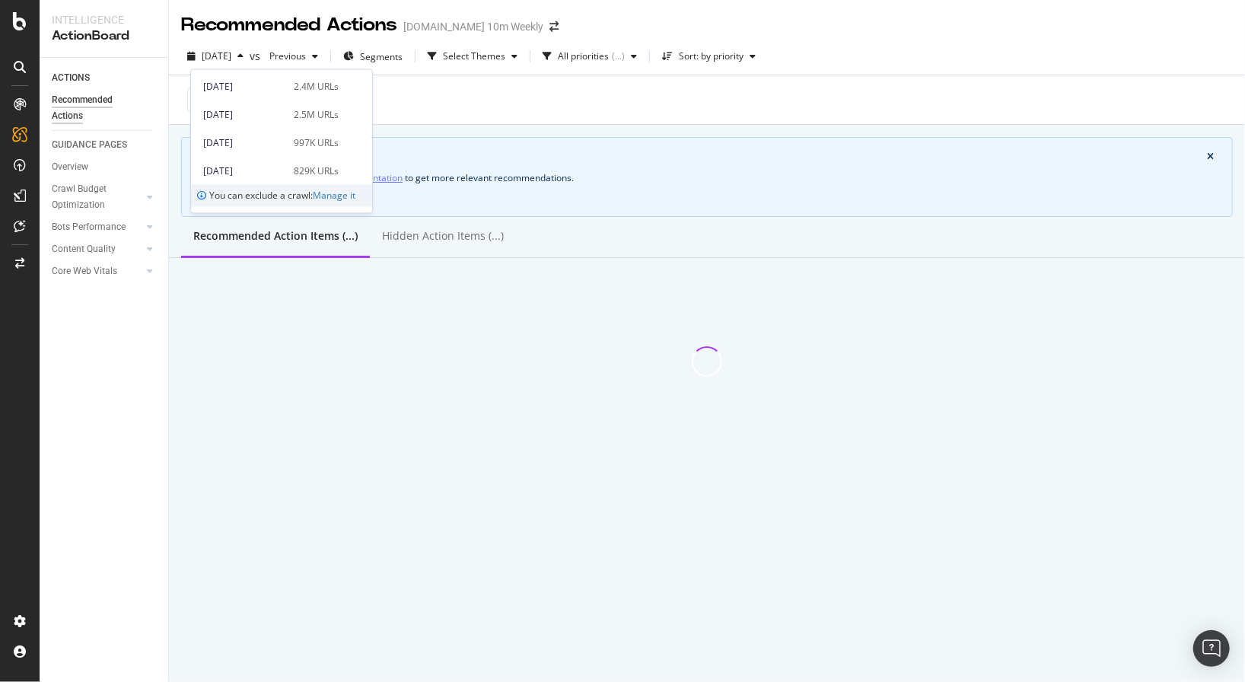
scroll to position [119, 0]
click at [263, 137] on div "[DATE]" at bounding box center [243, 133] width 81 height 14
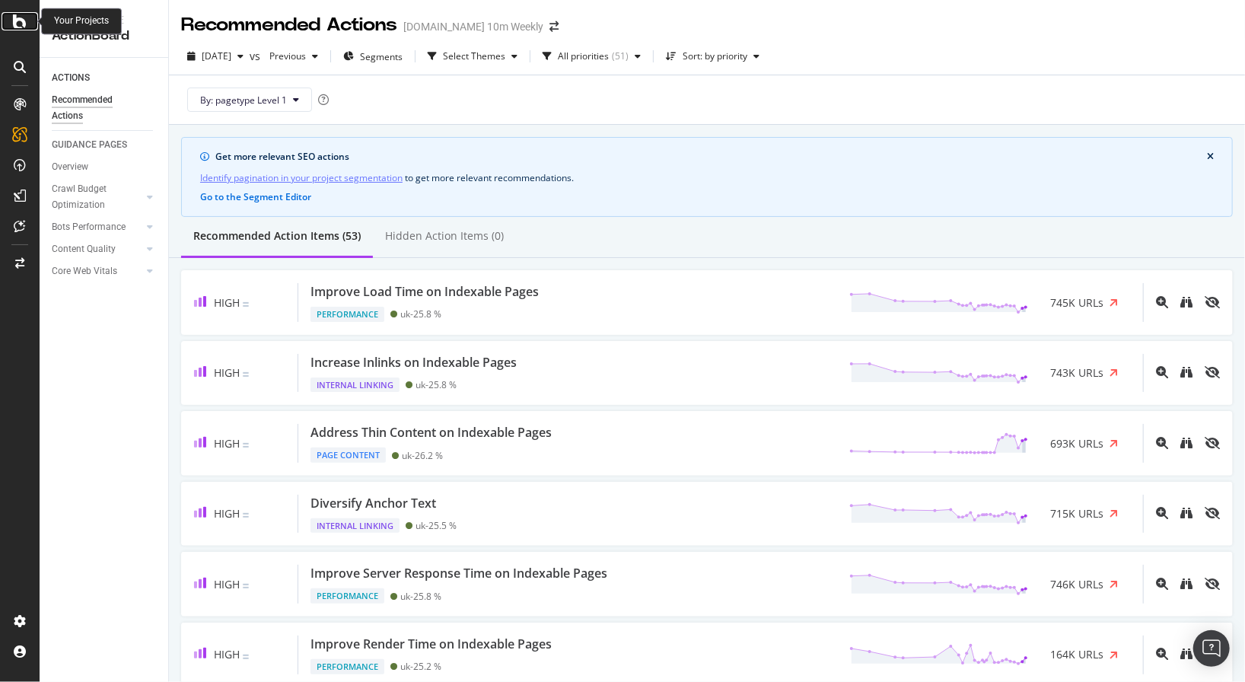
click at [18, 25] on icon at bounding box center [20, 21] width 14 height 18
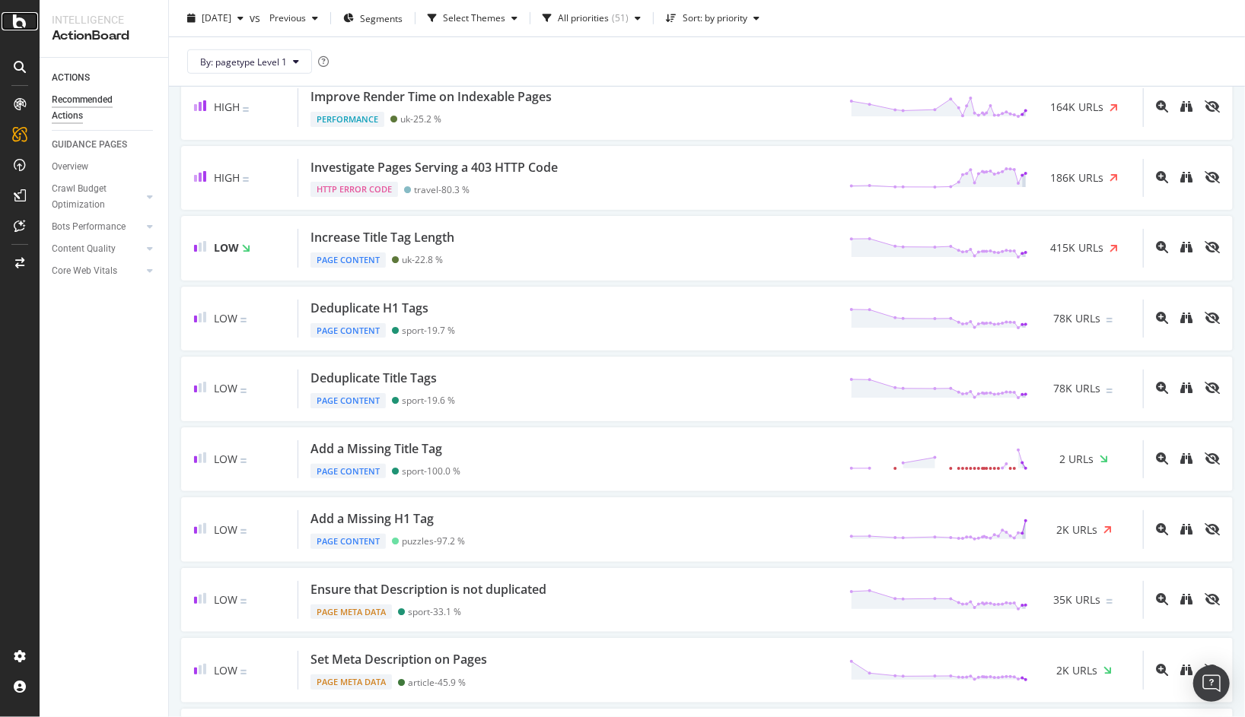
scroll to position [548, 0]
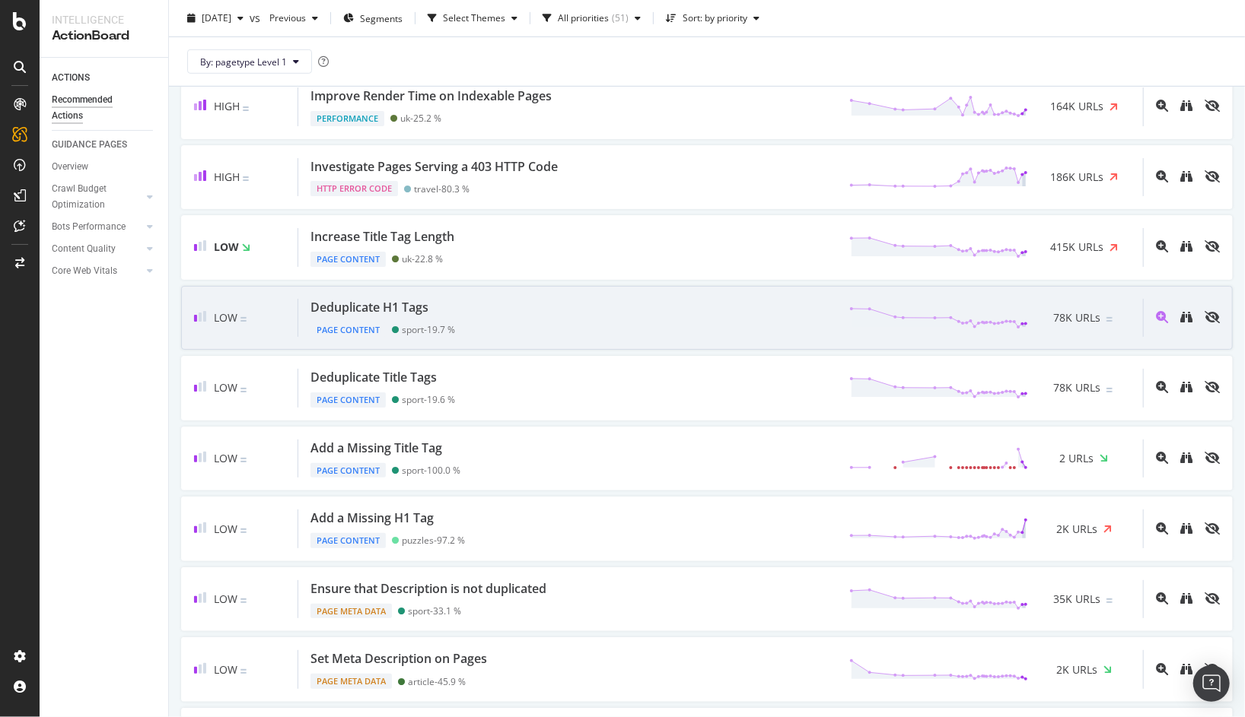
click at [456, 295] on div "Low Deduplicate H1 Tags Page Content sport - 19.7 % 78K URLs" at bounding box center [706, 318] width 1051 height 65
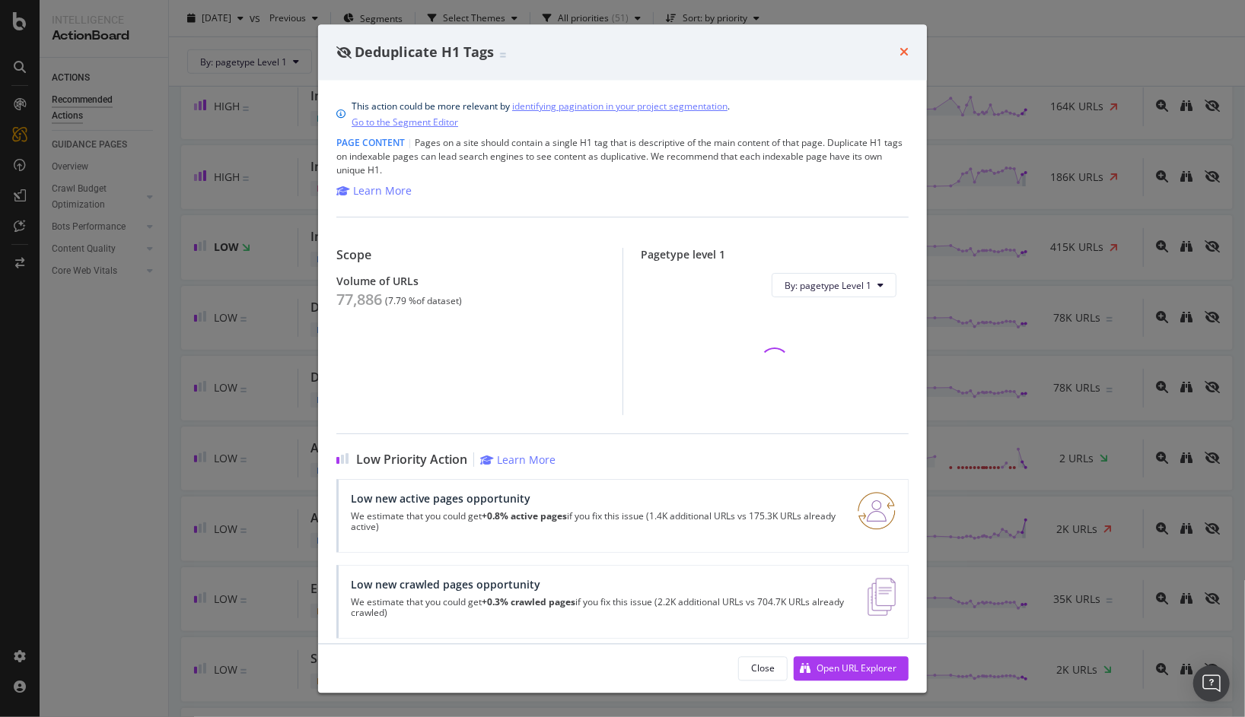
click at [900, 57] on icon "times" at bounding box center [903, 52] width 9 height 12
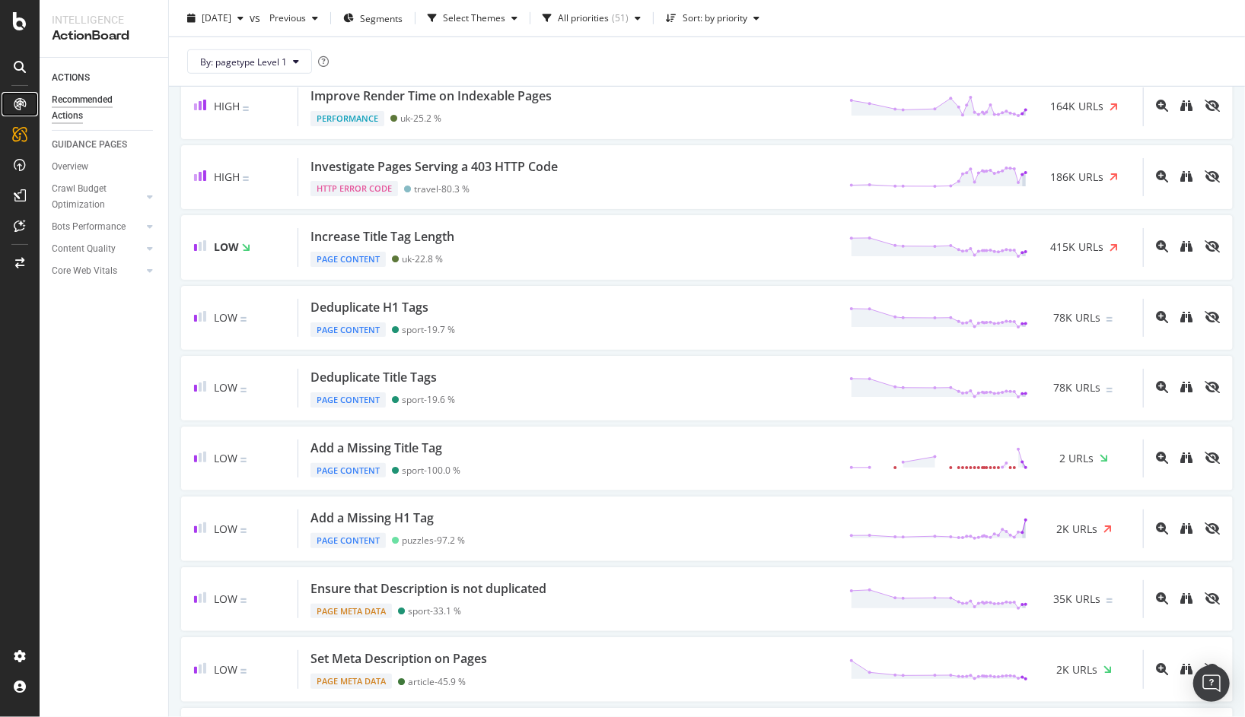
click at [23, 109] on icon at bounding box center [20, 104] width 12 height 12
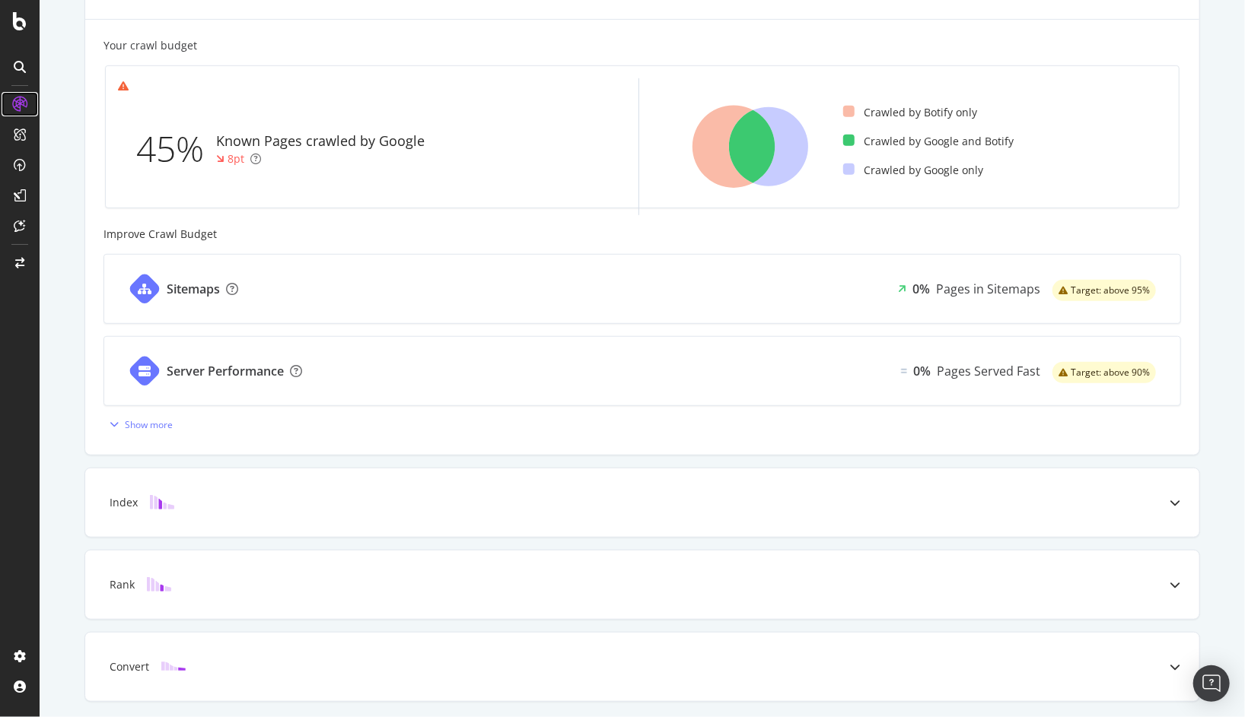
scroll to position [465, 0]
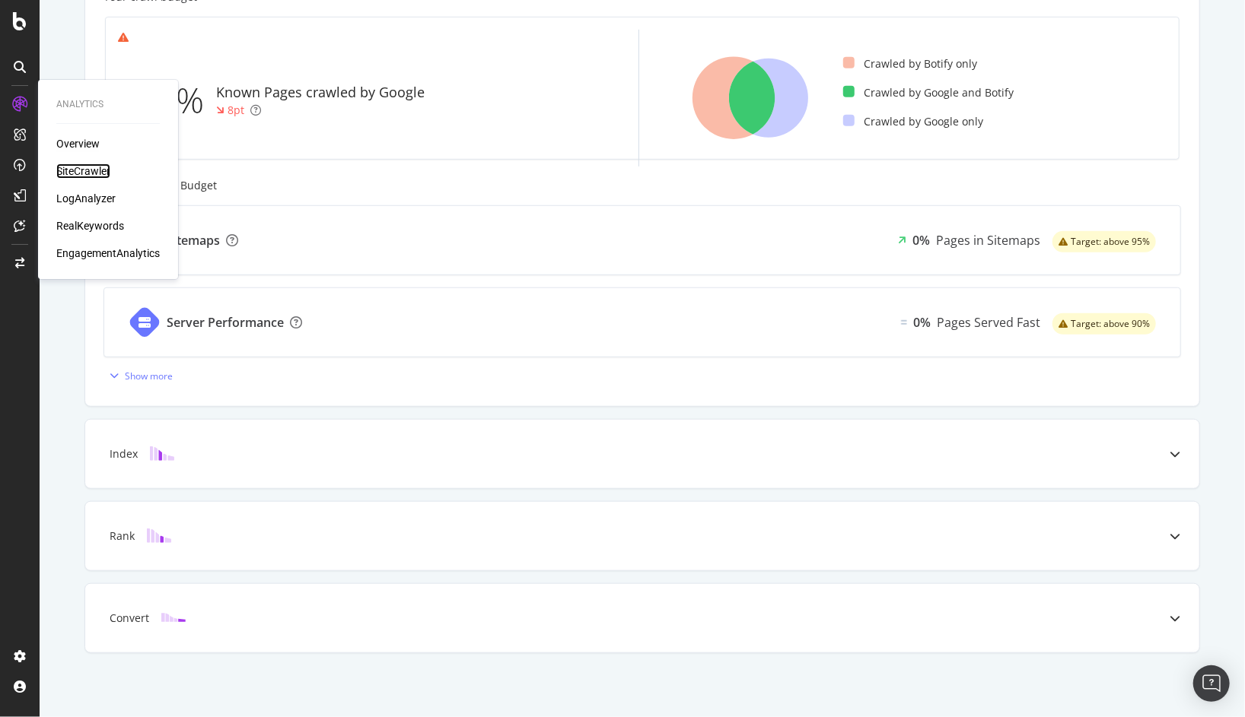
click at [74, 166] on div "SiteCrawler" at bounding box center [83, 171] width 54 height 15
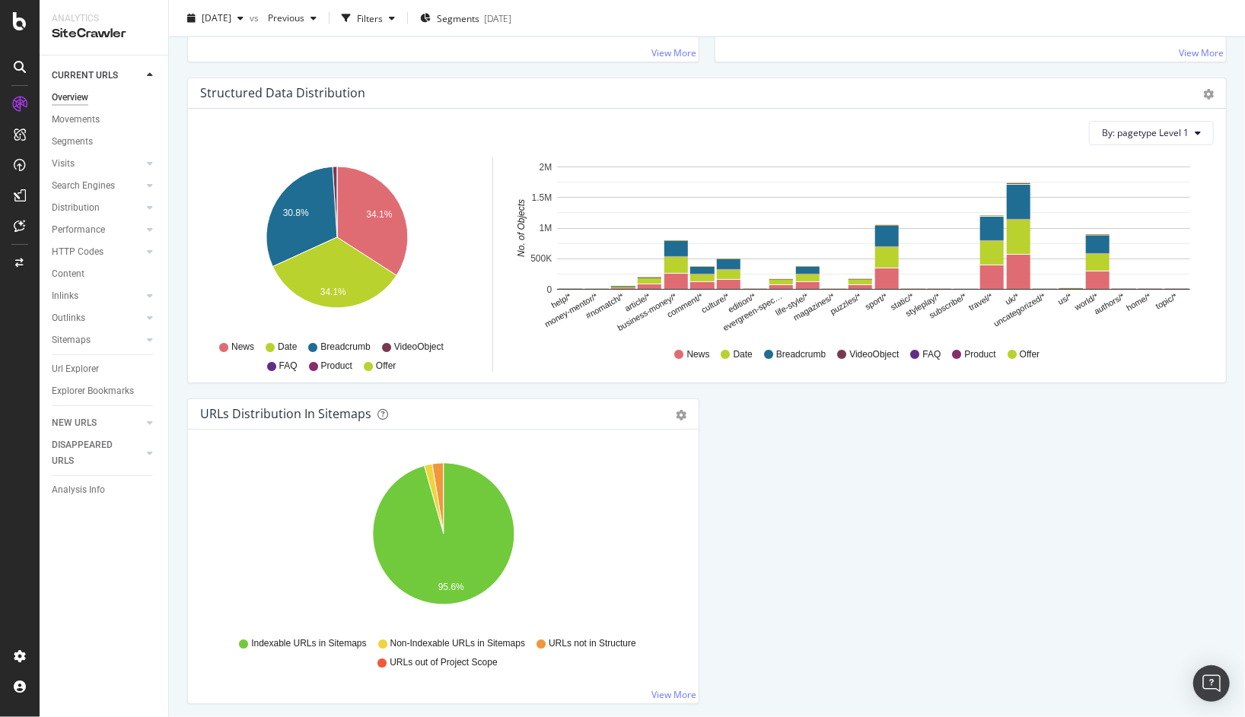
scroll to position [1487, 0]
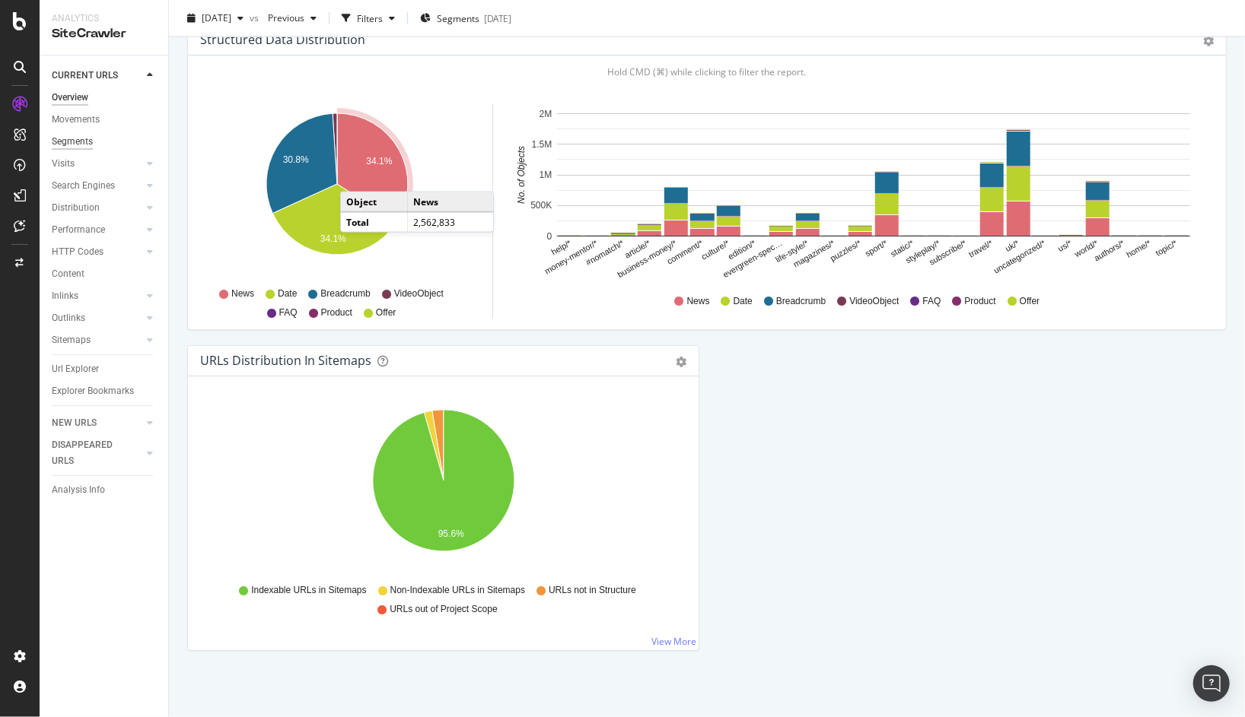
click at [75, 141] on div "Segments" at bounding box center [72, 142] width 41 height 16
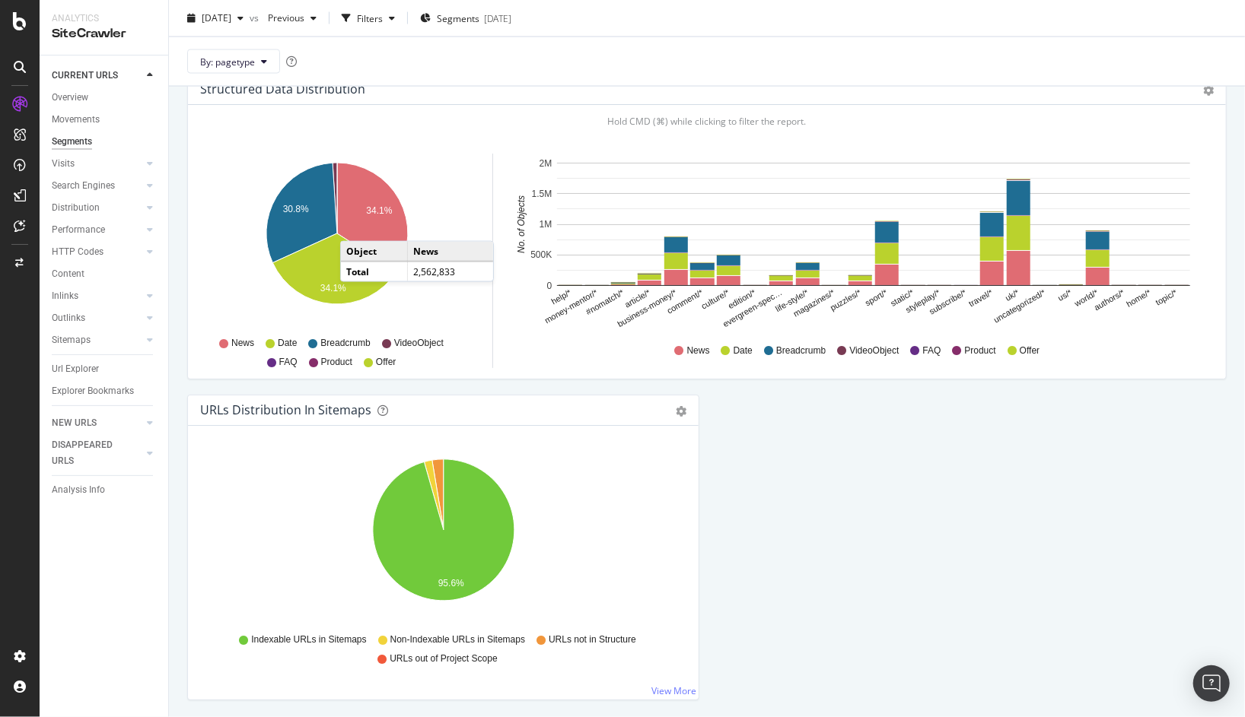
scroll to position [1537, 0]
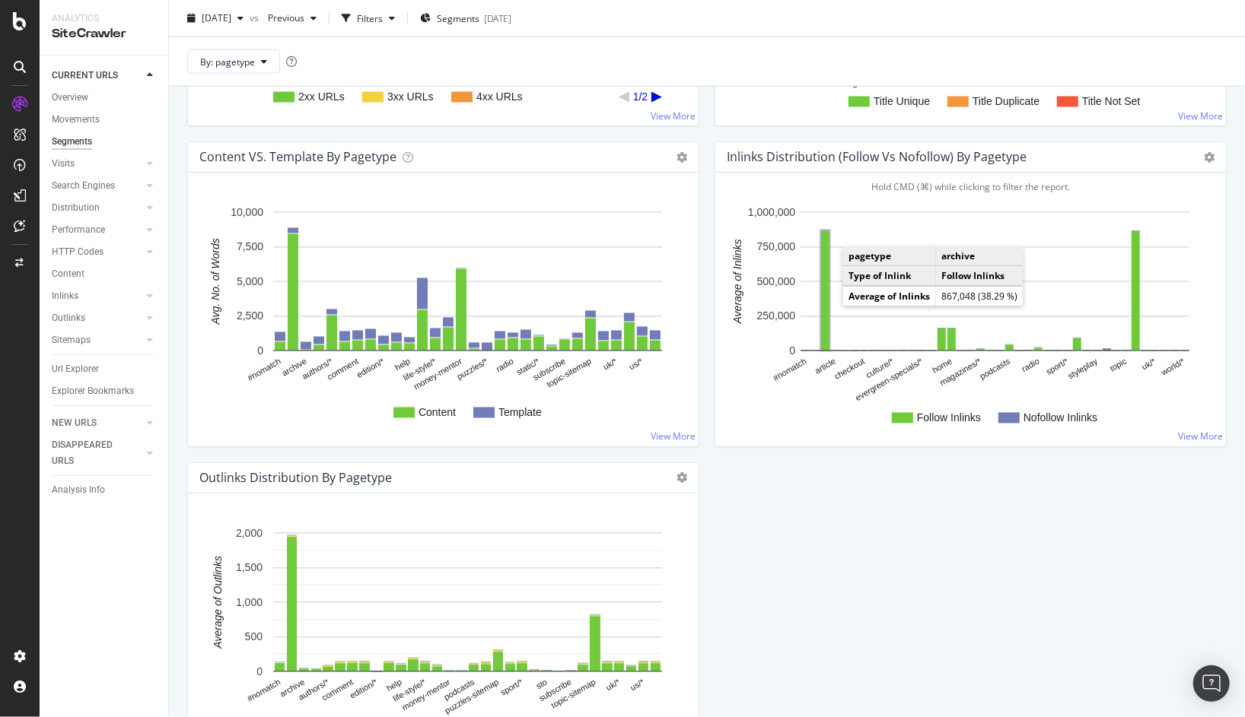
click at [826, 286] on rect "A chart." at bounding box center [825, 290] width 8 height 119
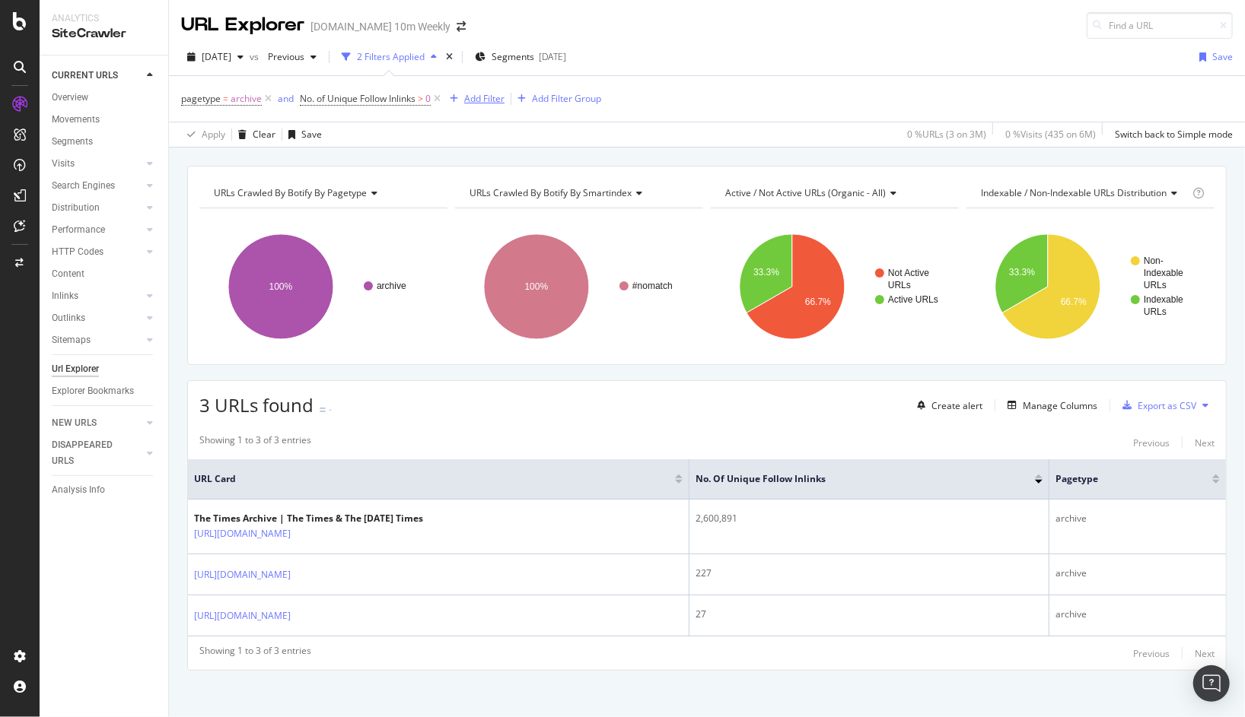
click at [498, 97] on div "Add Filter" at bounding box center [484, 98] width 40 height 13
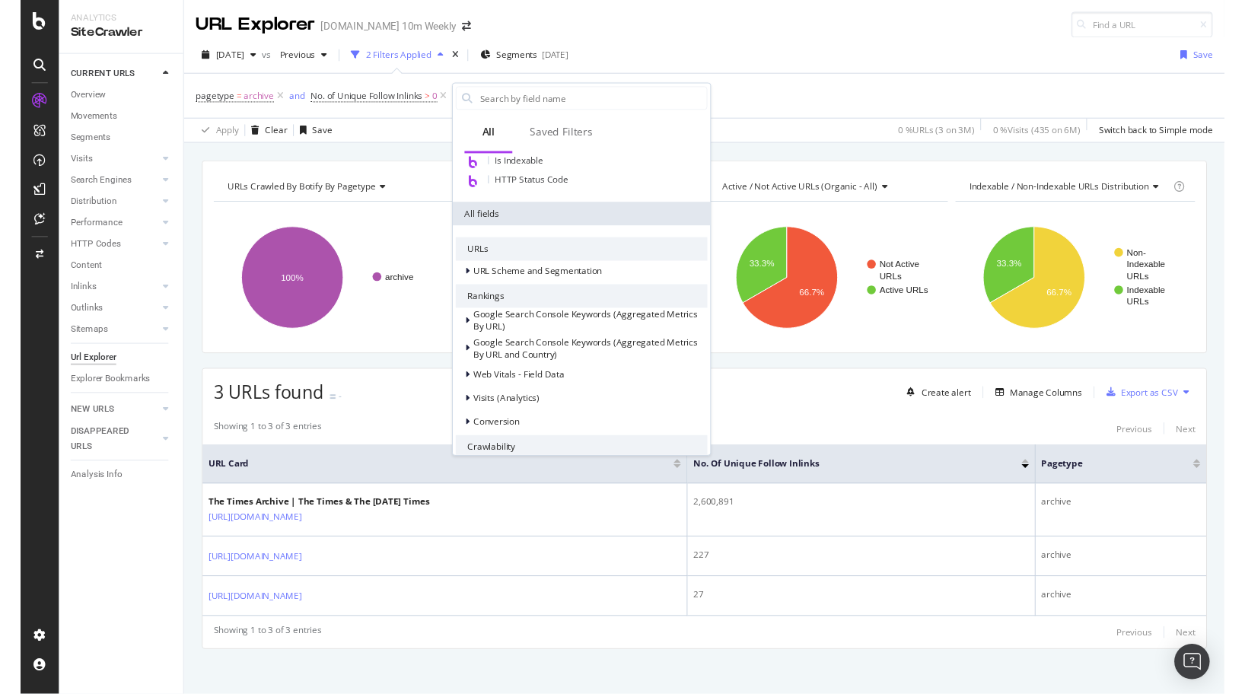
scroll to position [122, 0]
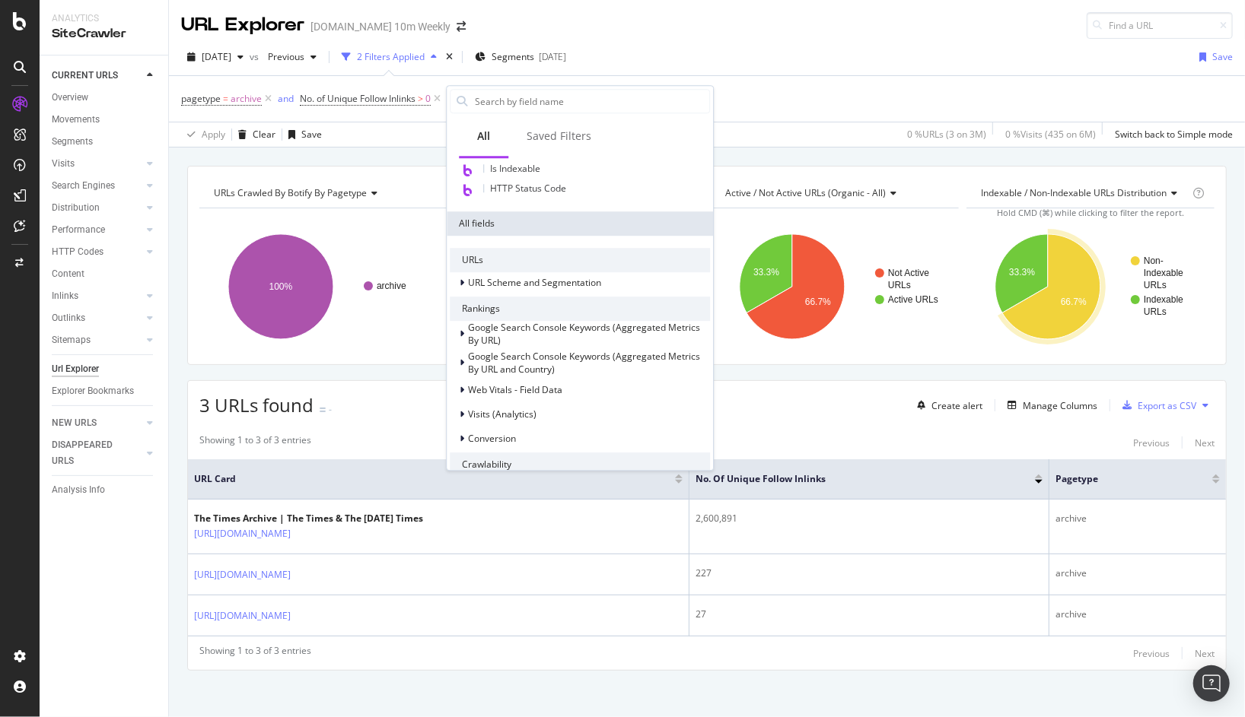
click at [927, 94] on div "pagetype = archive and No. of Unique Follow Inlinks > 0 Add Filter Add Filter G…" at bounding box center [706, 99] width 1051 height 46
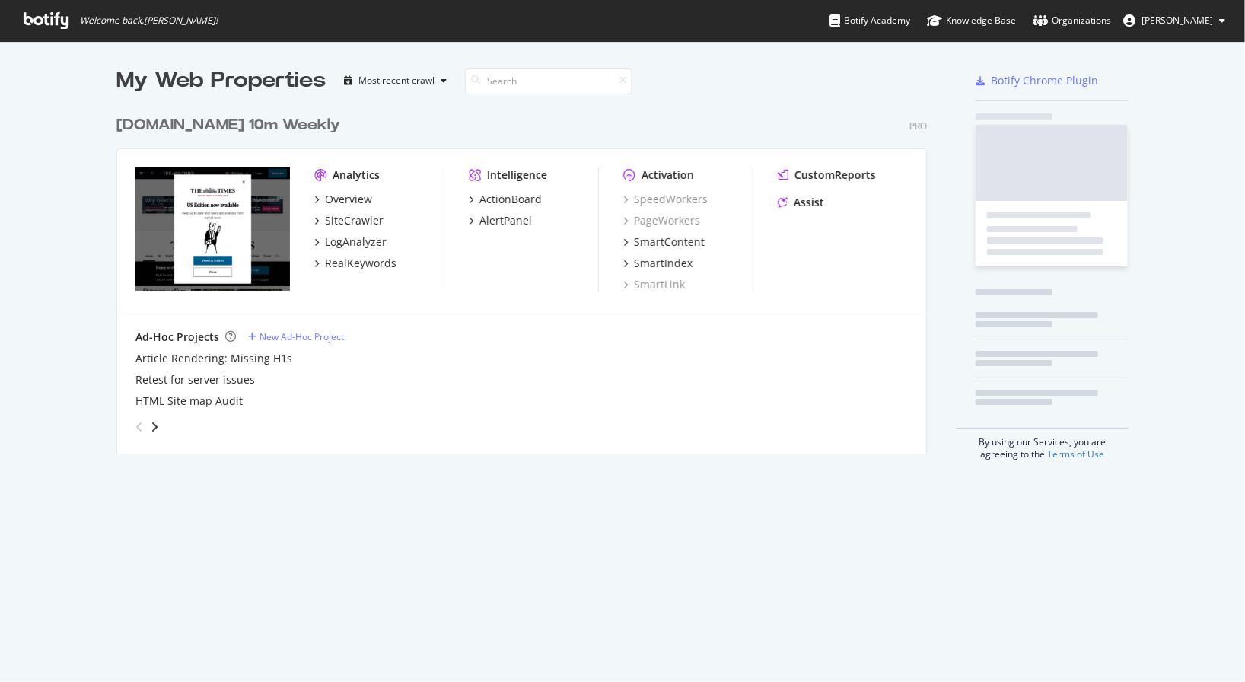
scroll to position [358, 822]
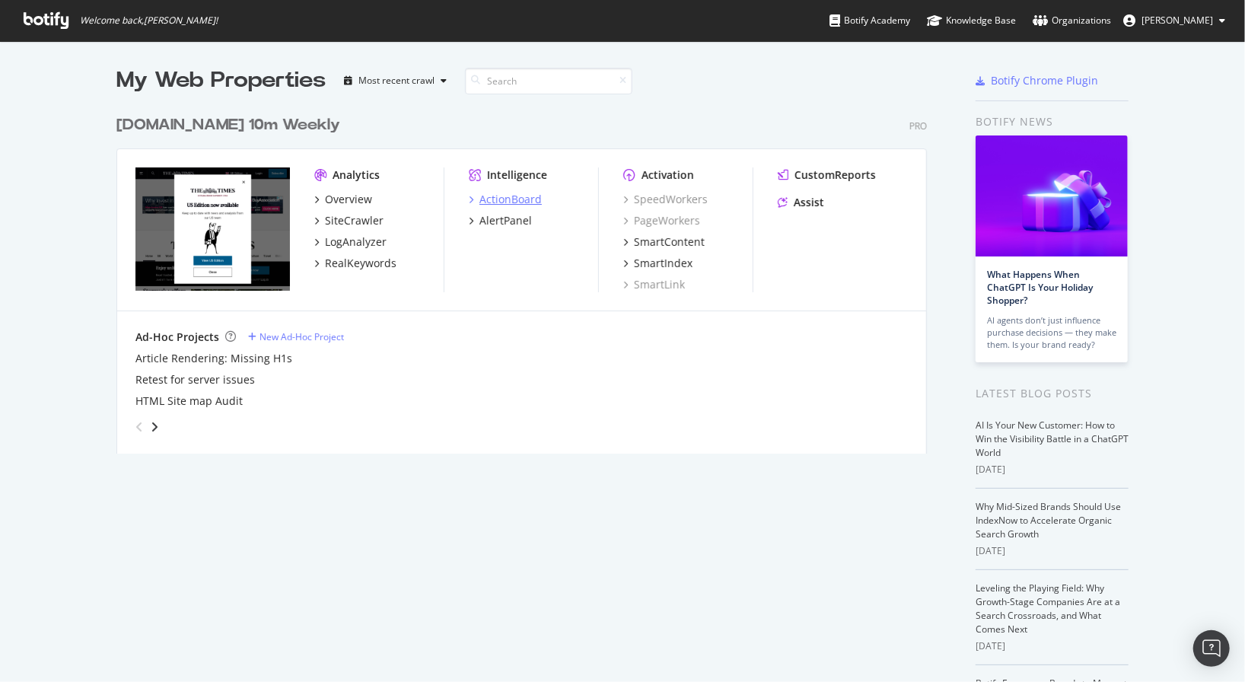
click at [517, 192] on div "ActionBoard" at bounding box center [510, 199] width 62 height 15
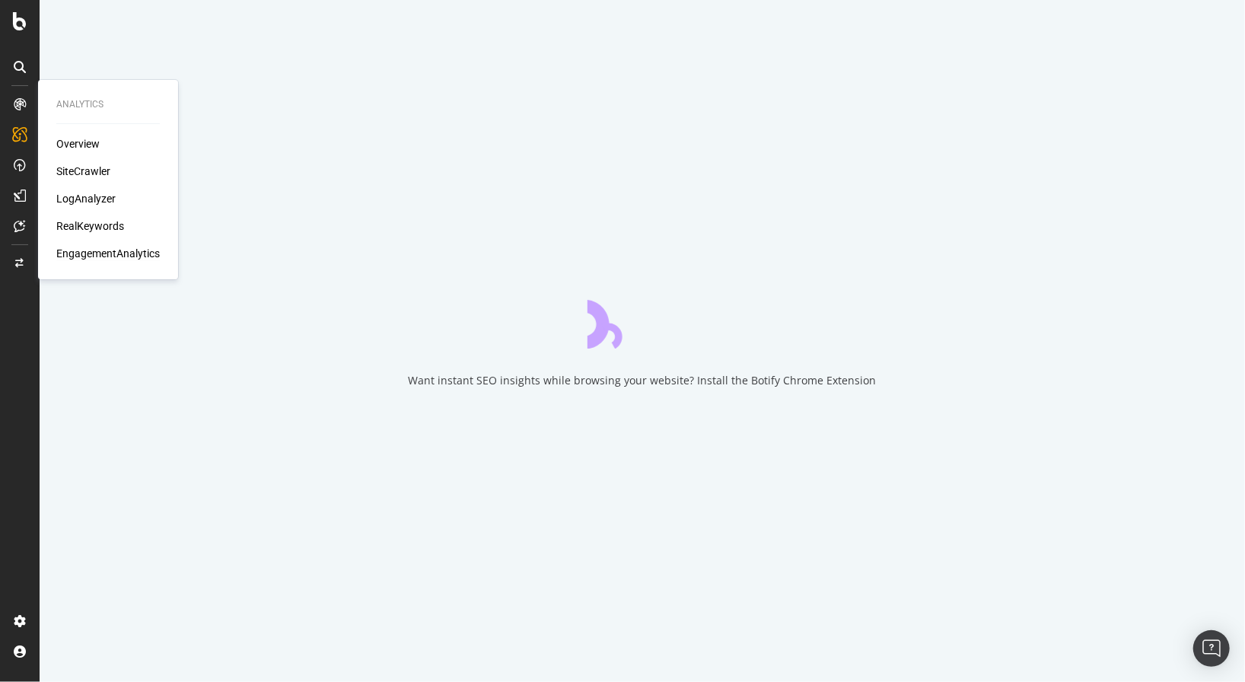
click at [80, 248] on div "EngagementAnalytics" at bounding box center [107, 253] width 103 height 15
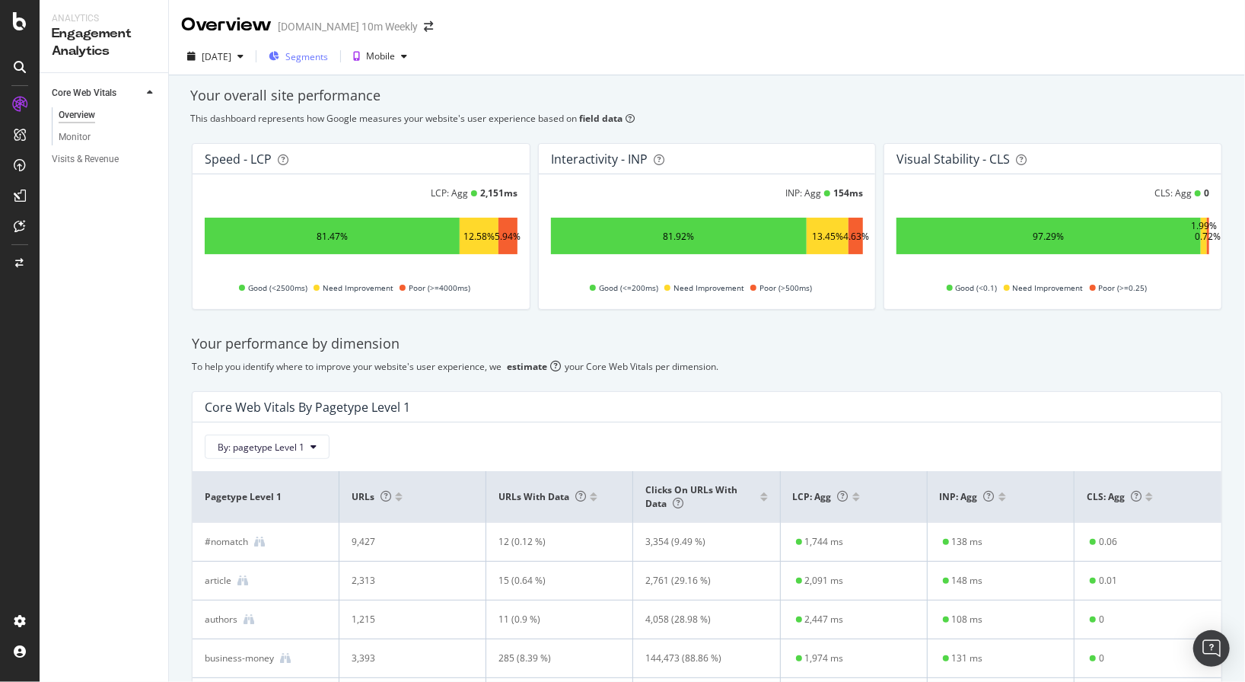
click at [328, 54] on span "Segments" at bounding box center [306, 56] width 43 height 13
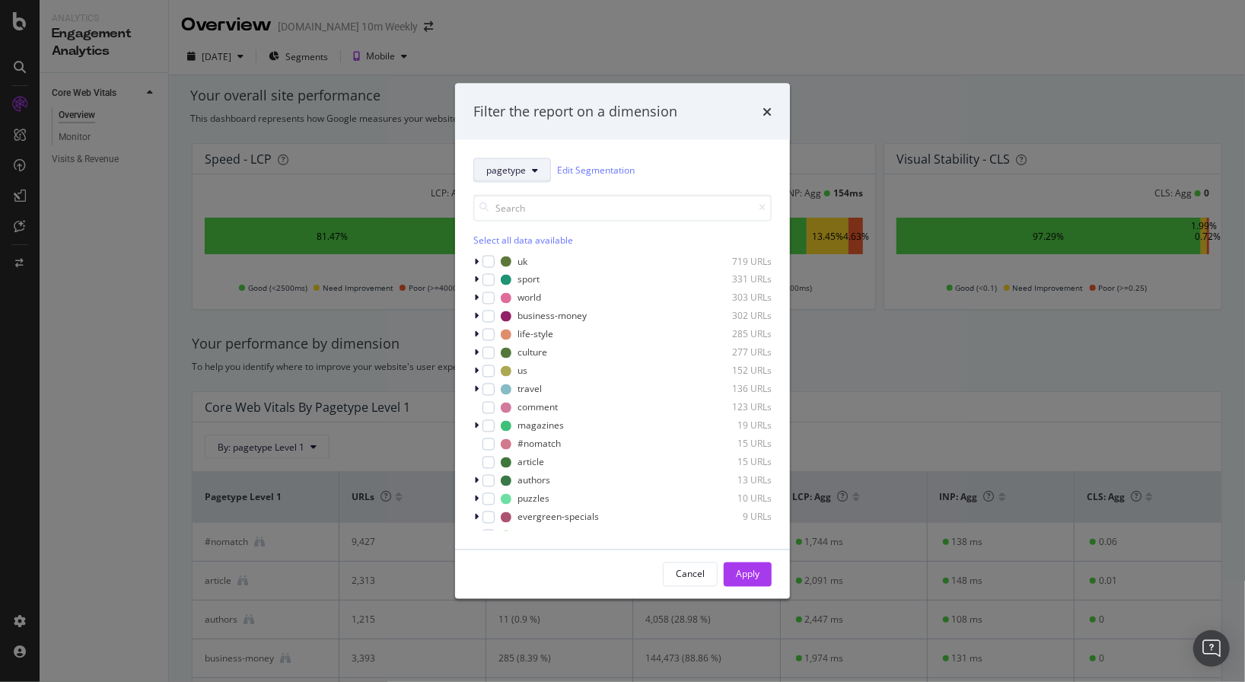
click at [523, 172] on span "pagetype" at bounding box center [506, 170] width 40 height 13
click at [509, 253] on span "smartindex" at bounding box center [513, 253] width 55 height 14
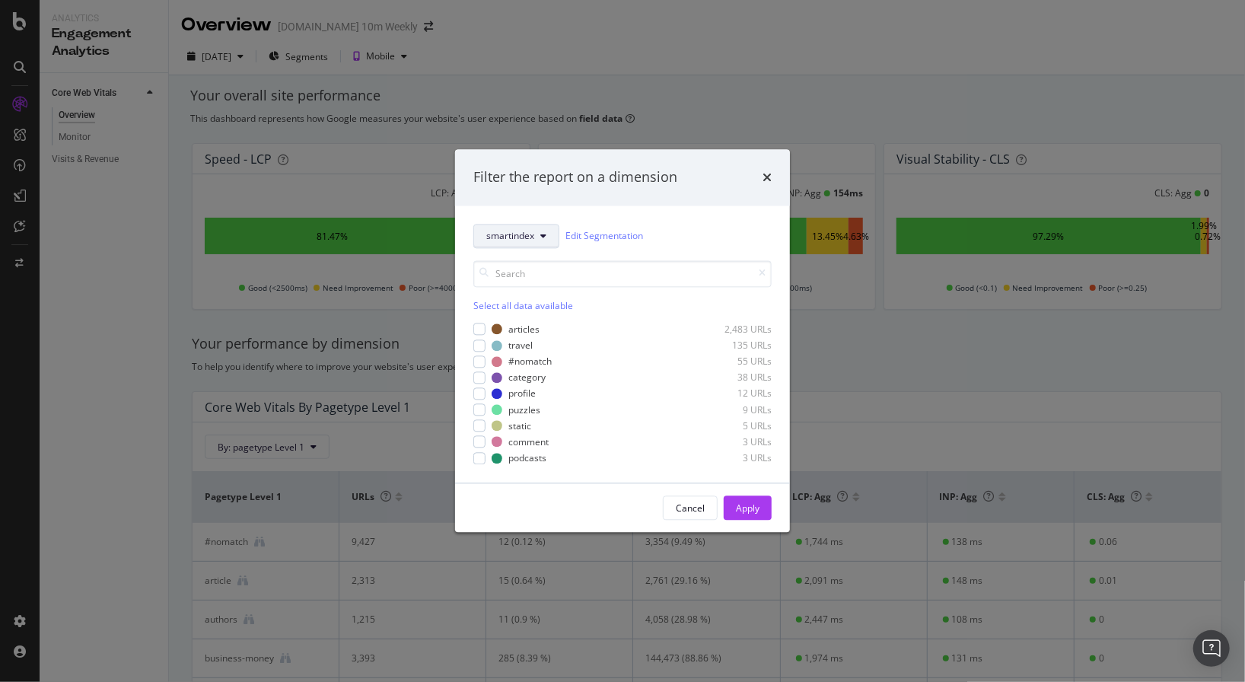
click at [523, 232] on span "smartindex" at bounding box center [510, 236] width 48 height 13
click at [511, 294] on span "pagetype" at bounding box center [513, 291] width 55 height 14
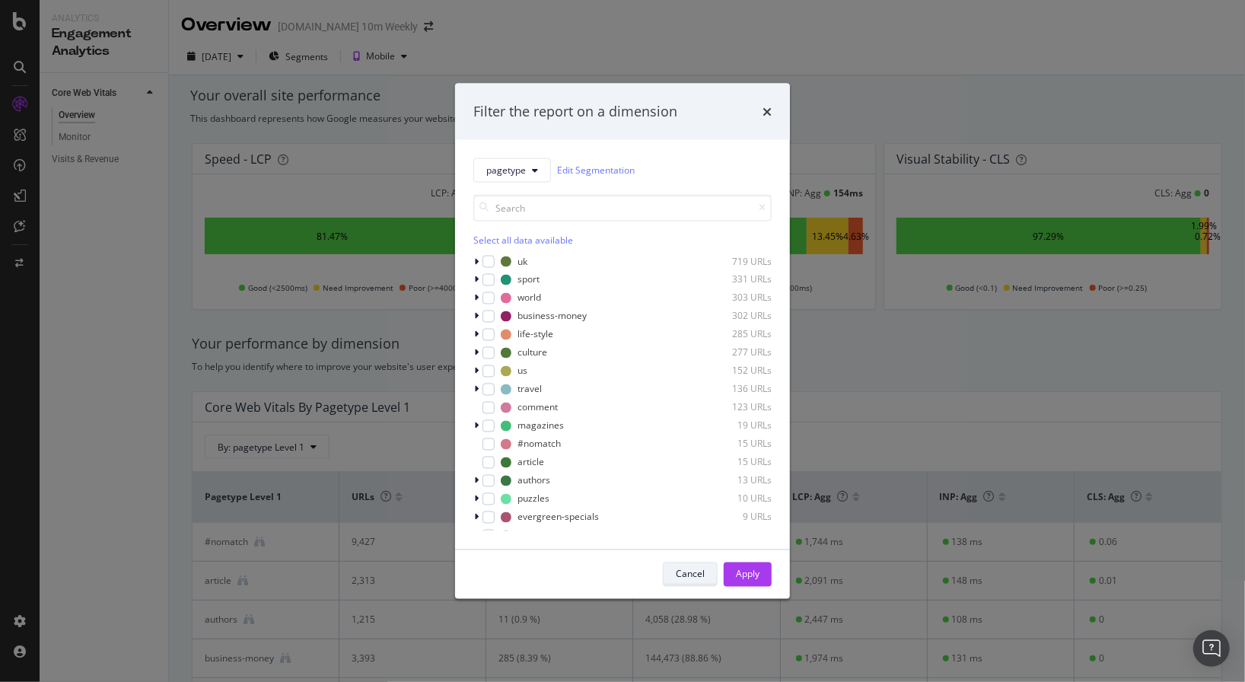
click at [683, 570] on div "Cancel" at bounding box center [690, 574] width 29 height 13
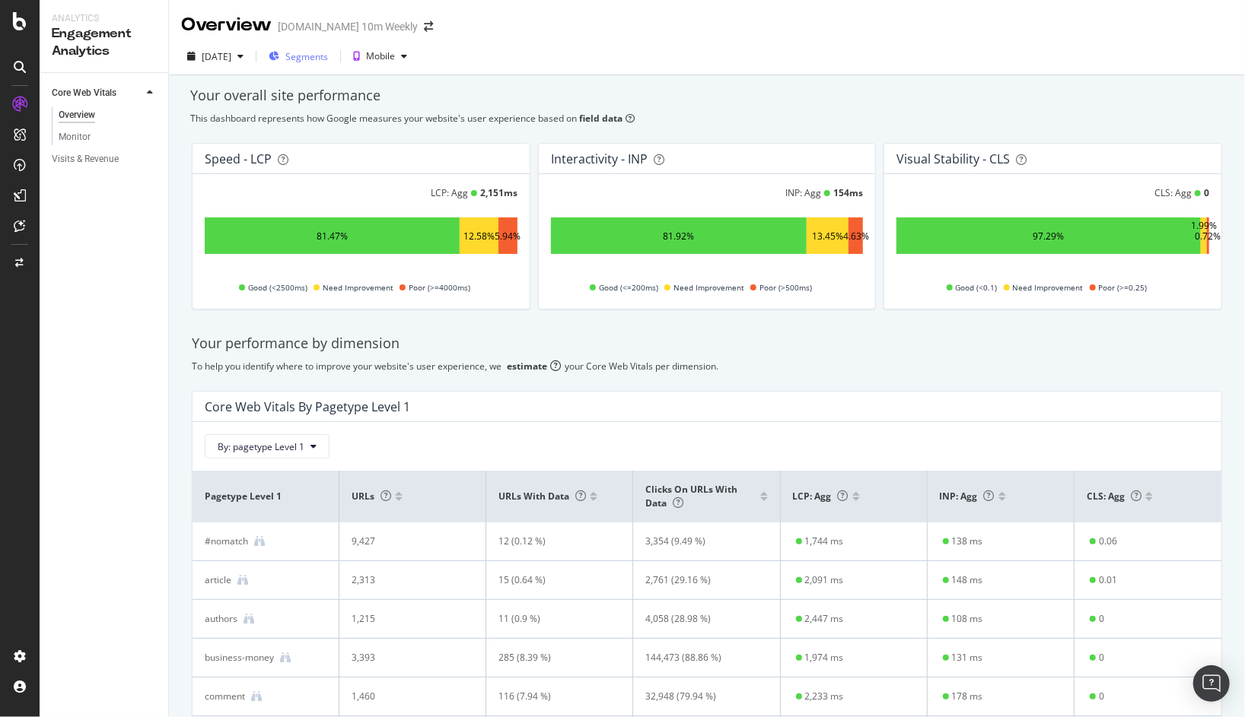
click at [328, 62] on span "Segments" at bounding box center [306, 56] width 43 height 13
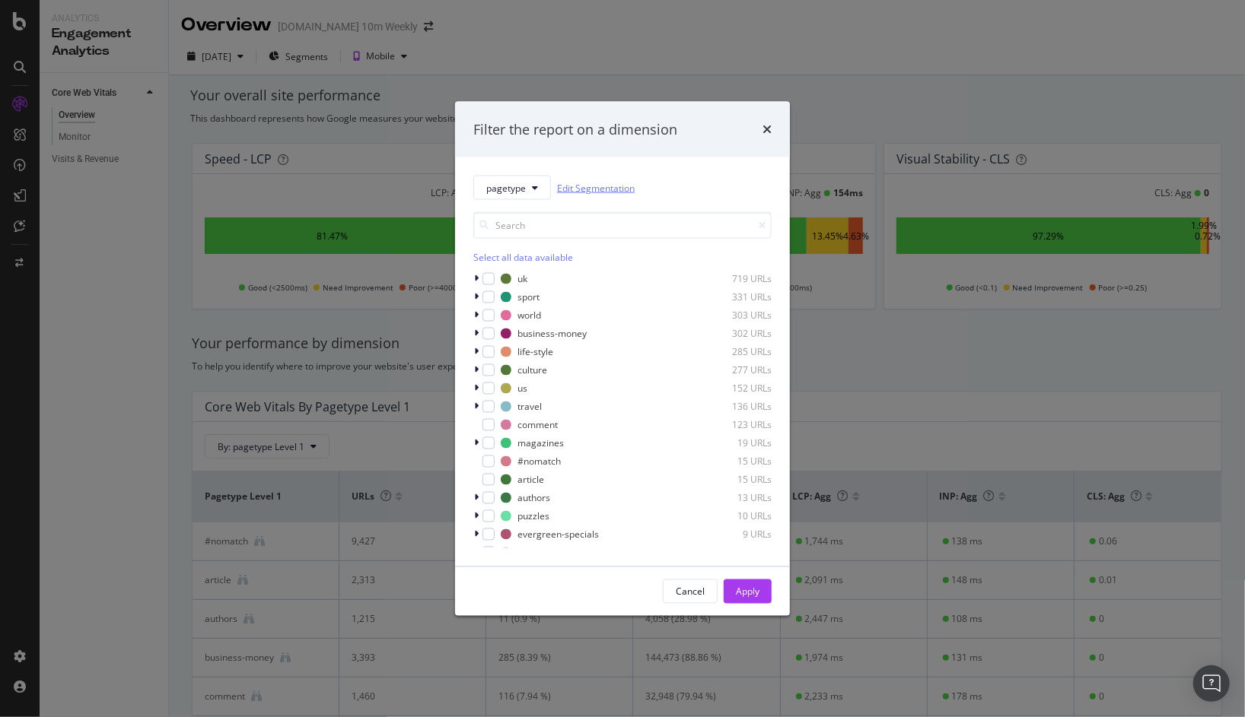
click at [580, 186] on link "Edit Segmentation" at bounding box center [596, 188] width 78 height 16
click at [770, 132] on icon "times" at bounding box center [766, 129] width 9 height 12
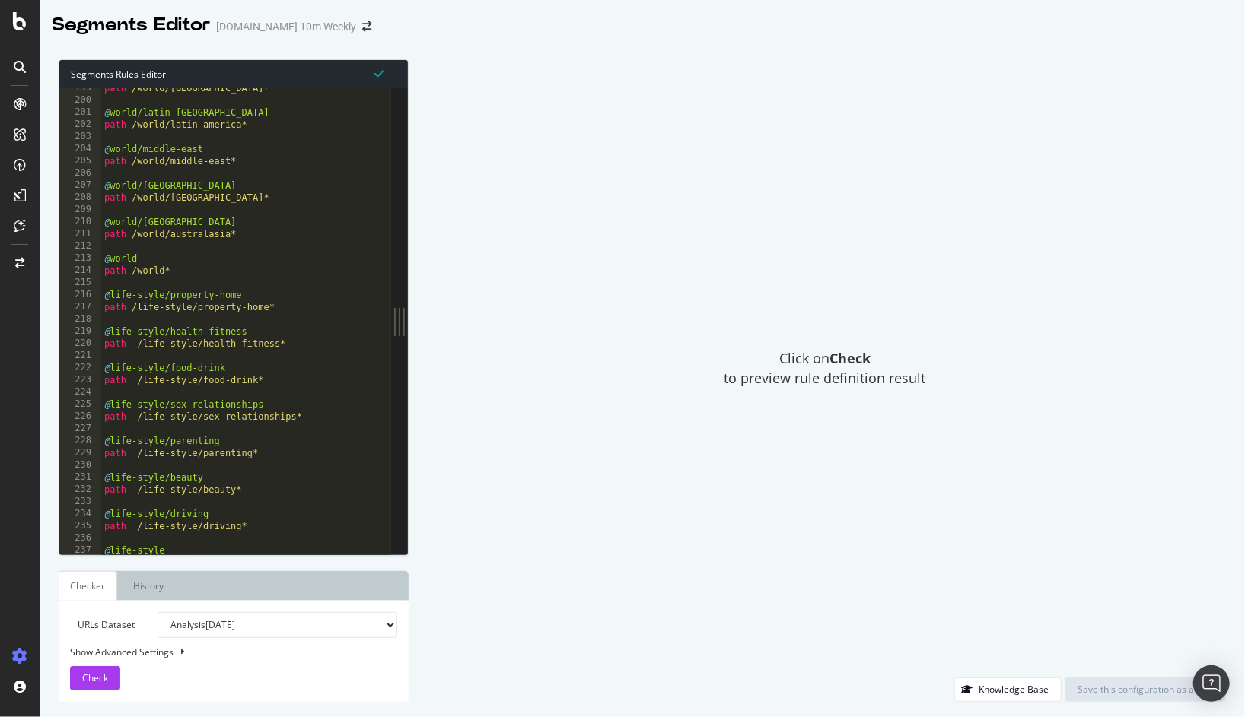
scroll to position [2417, 0]
click at [233, 495] on div "path /world/[GEOGRAPHIC_DATA]* @ world/latin-america path /world/latin-america*…" at bounding box center [257, 327] width 313 height 492
drag, startPoint x: 253, startPoint y: 492, endPoint x: 110, endPoint y: 479, distance: 142.8
click at [110, 479] on div "path /world/[GEOGRAPHIC_DATA]* @ world/latin-america path /world/latin-america*…" at bounding box center [257, 327] width 313 height 492
type textarea "@life-style/beauty path /life-style/beauty*"
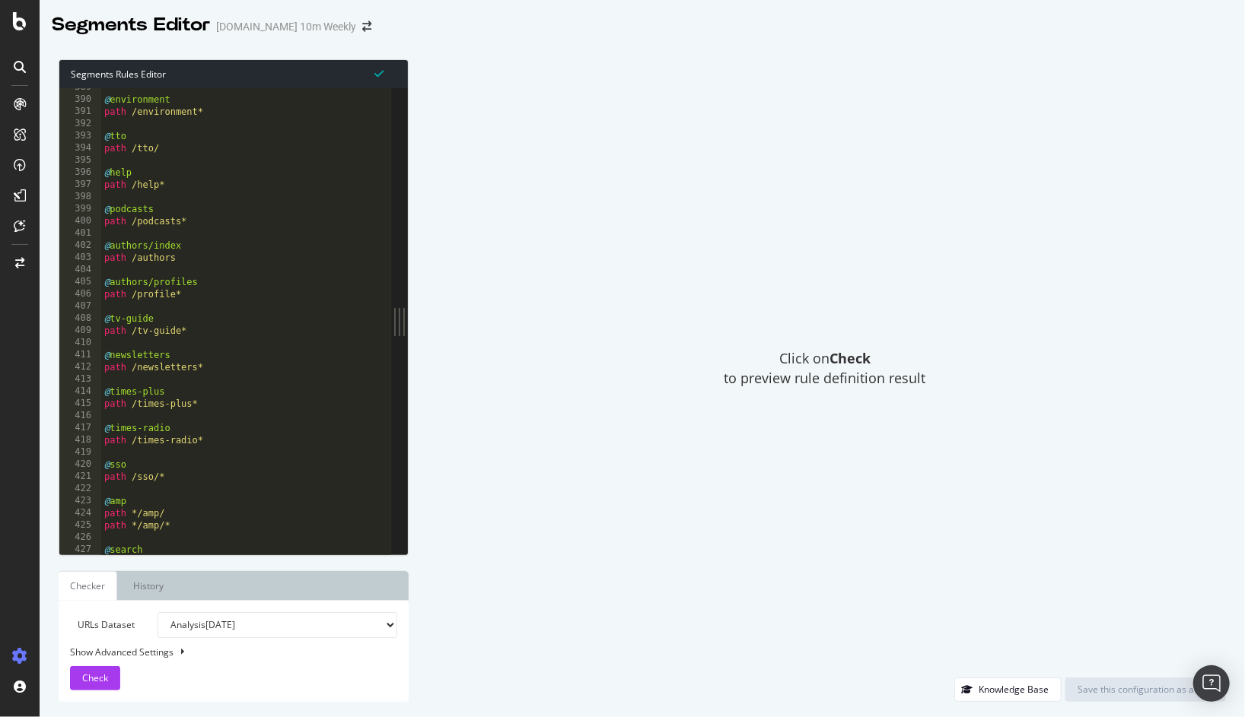
scroll to position [4743, 0]
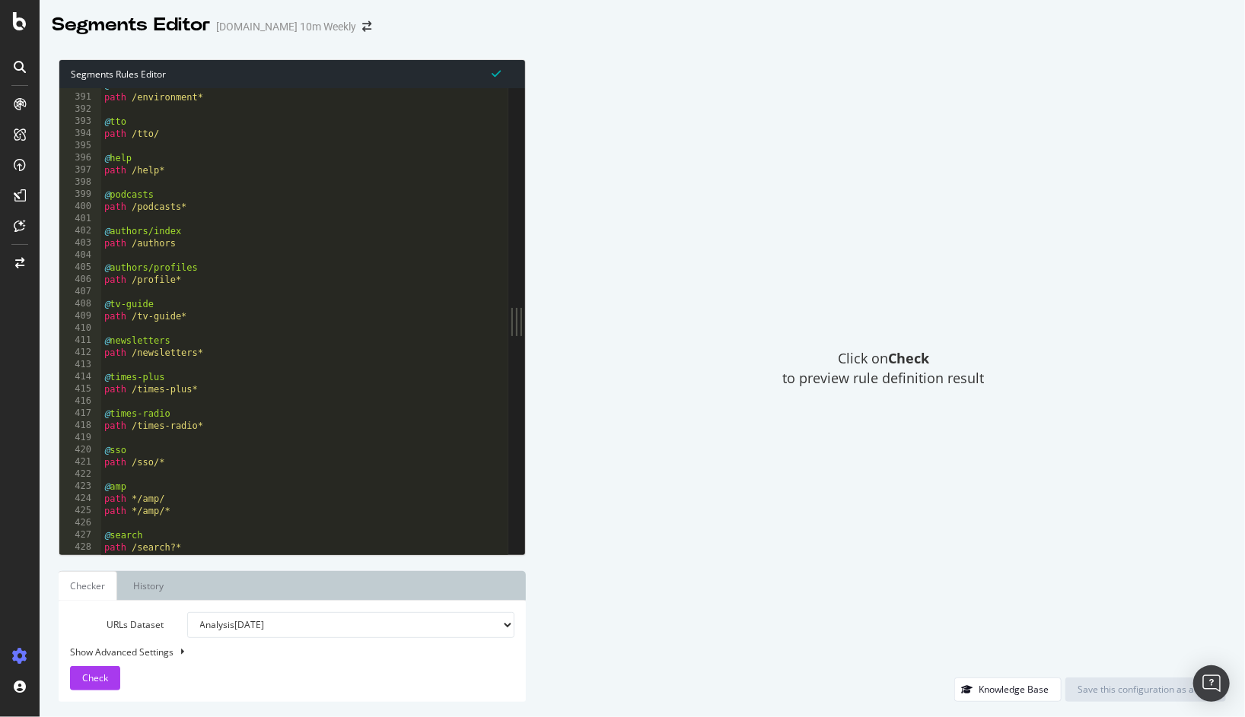
drag, startPoint x: 401, startPoint y: 321, endPoint x: 526, endPoint y: 307, distance: 126.3
click at [526, 307] on div "Segments Rules Editor @life-style/beauty path /life-style/beauty* 390 391 392 3…" at bounding box center [642, 380] width 1205 height 673
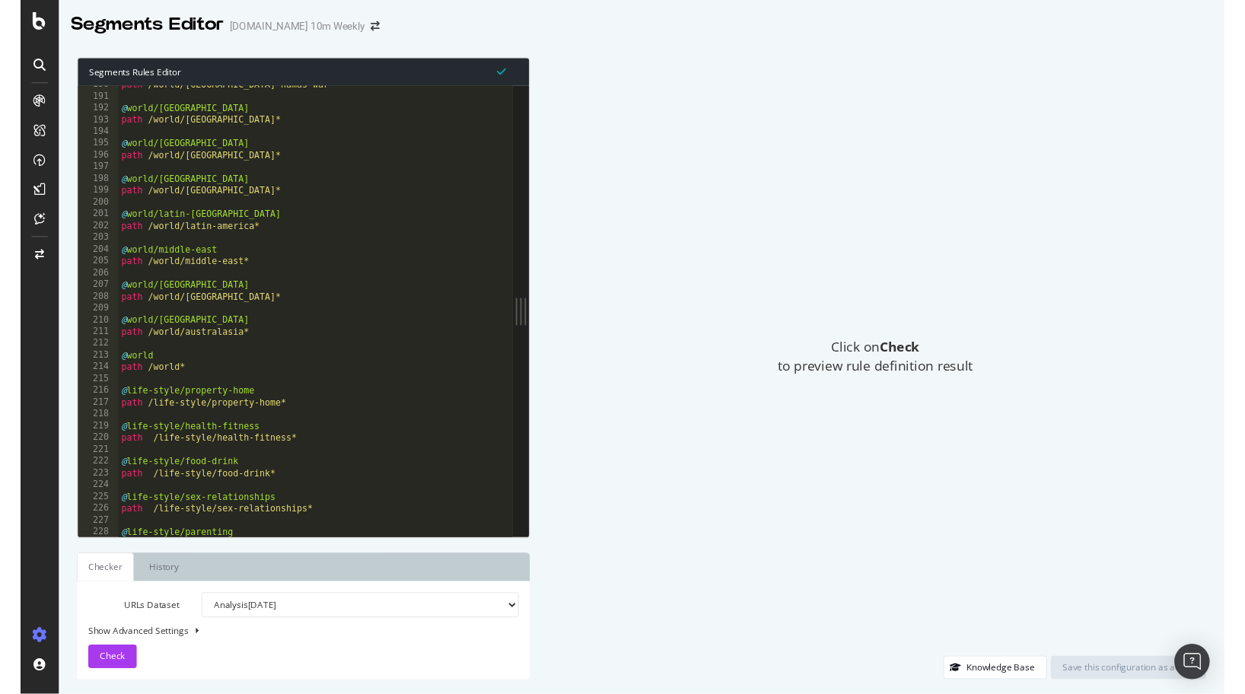
scroll to position [2307, 0]
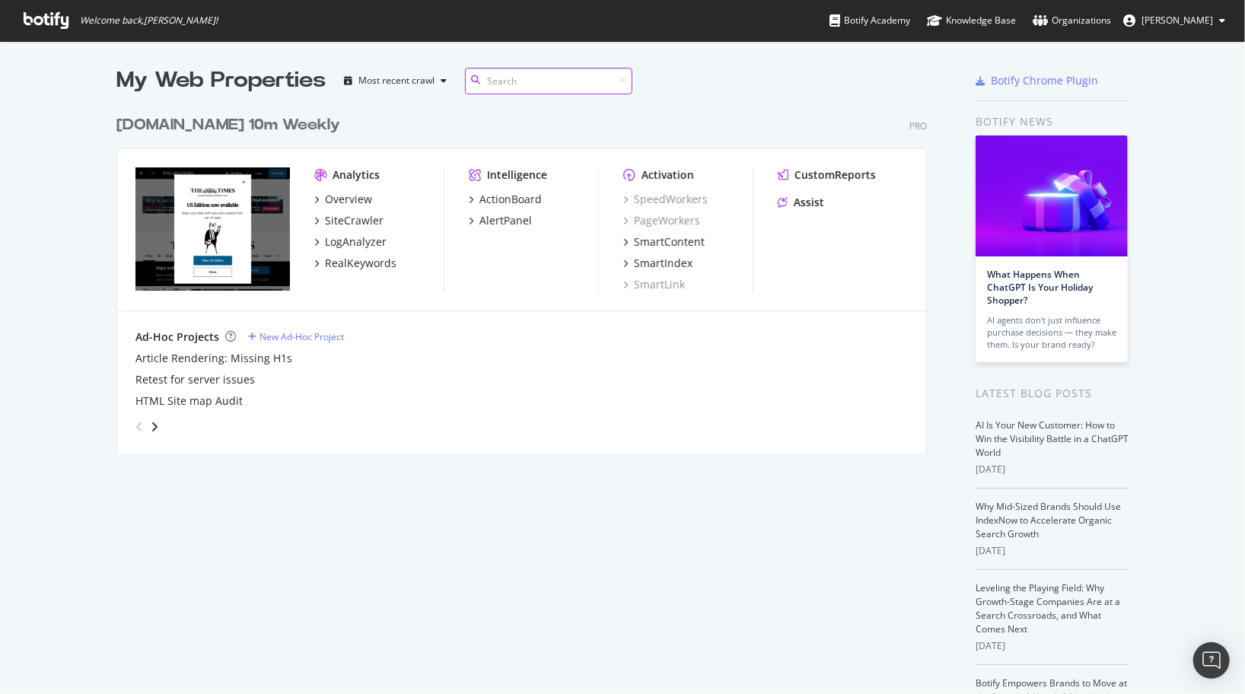
scroll to position [358, 822]
click at [352, 221] on div "SiteCrawler" at bounding box center [354, 220] width 59 height 15
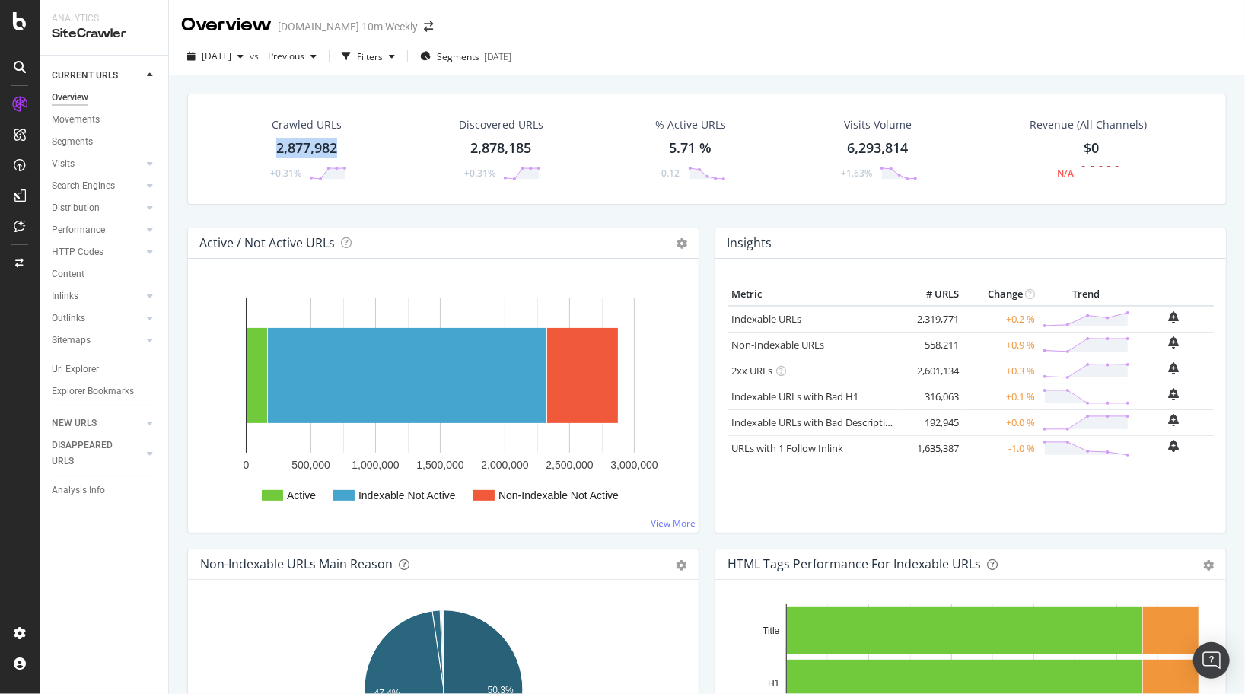
drag, startPoint x: 275, startPoint y: 148, endPoint x: 344, endPoint y: 149, distance: 69.2
click at [344, 149] on div "Crawled URLs 2,877,982 +0.31%" at bounding box center [307, 149] width 110 height 79
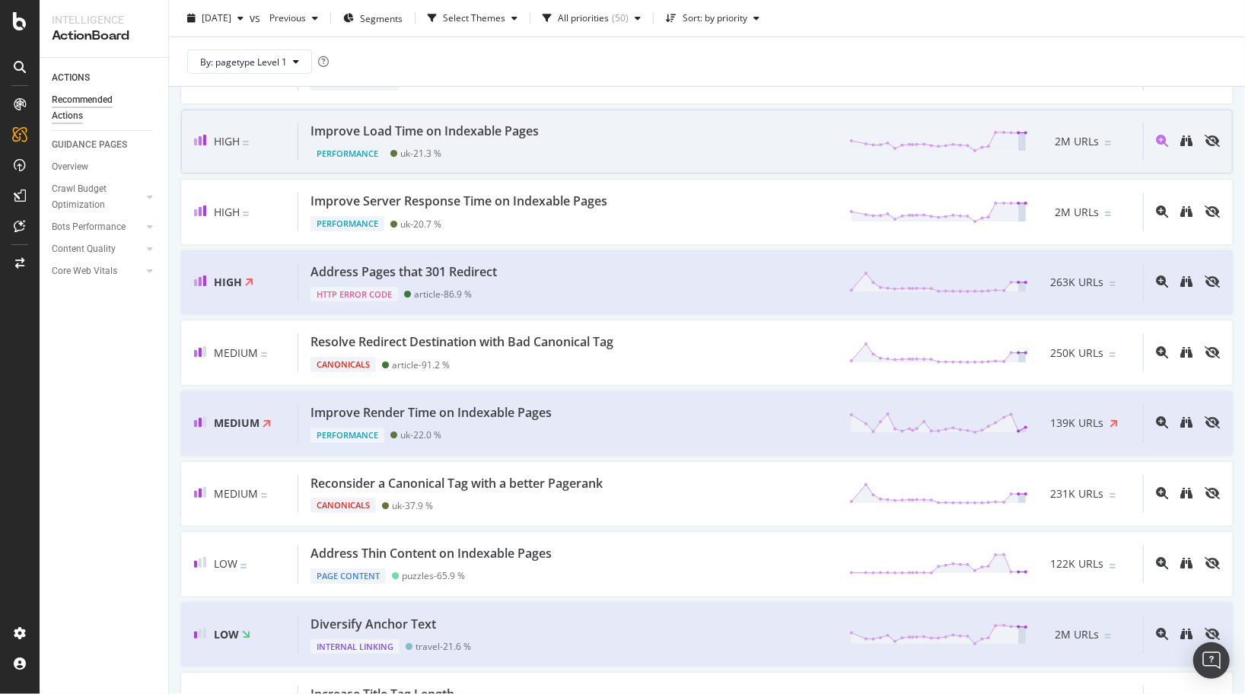
scroll to position [239, 0]
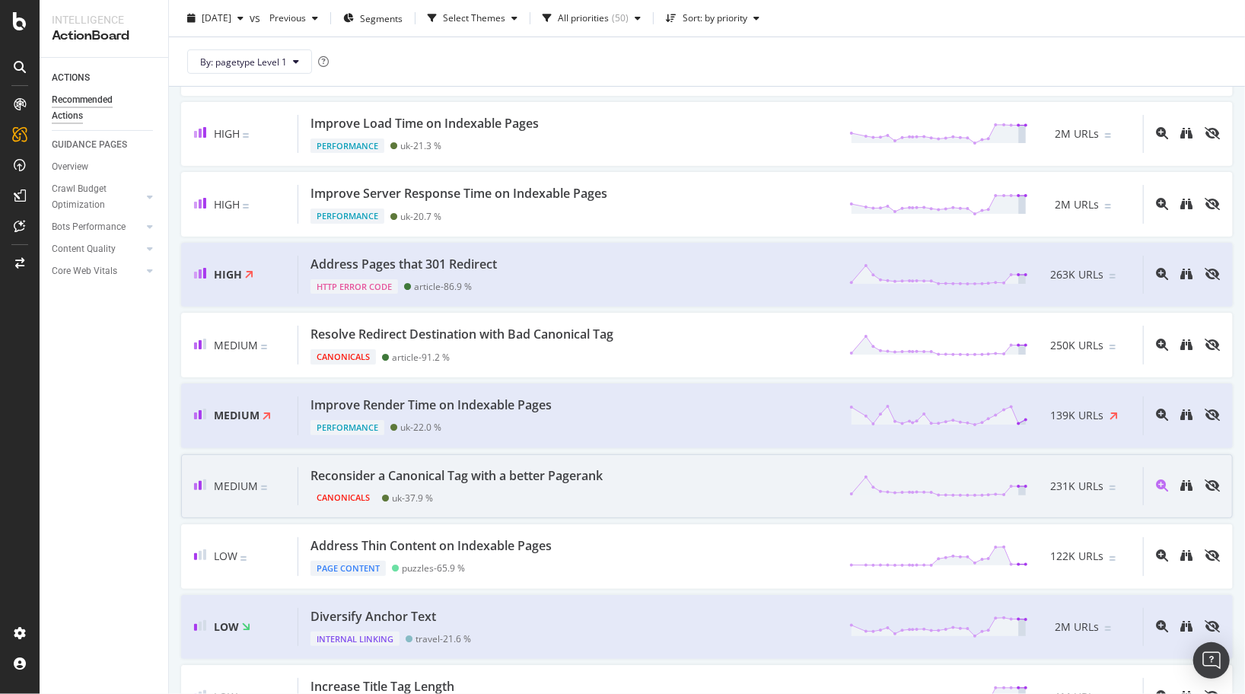
click at [455, 475] on div "Reconsider a Canonical Tag with a better Pagerank" at bounding box center [456, 475] width 292 height 17
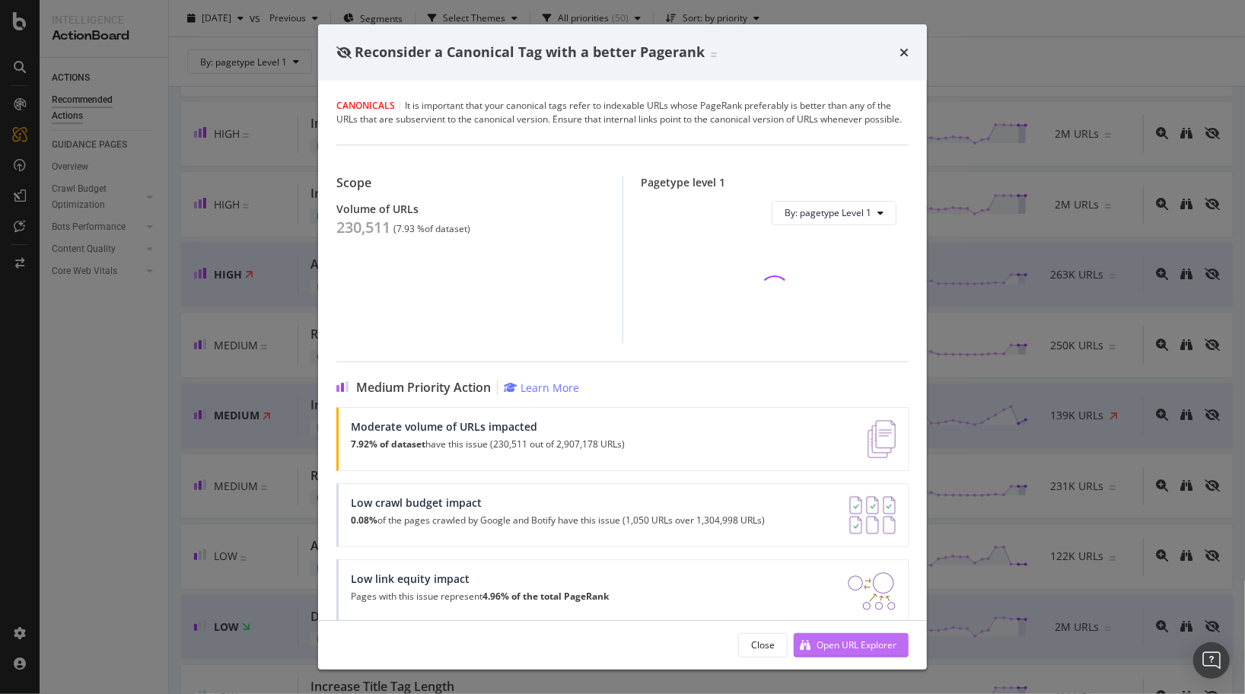
click at [851, 642] on div "Open URL Explorer" at bounding box center [856, 644] width 80 height 13
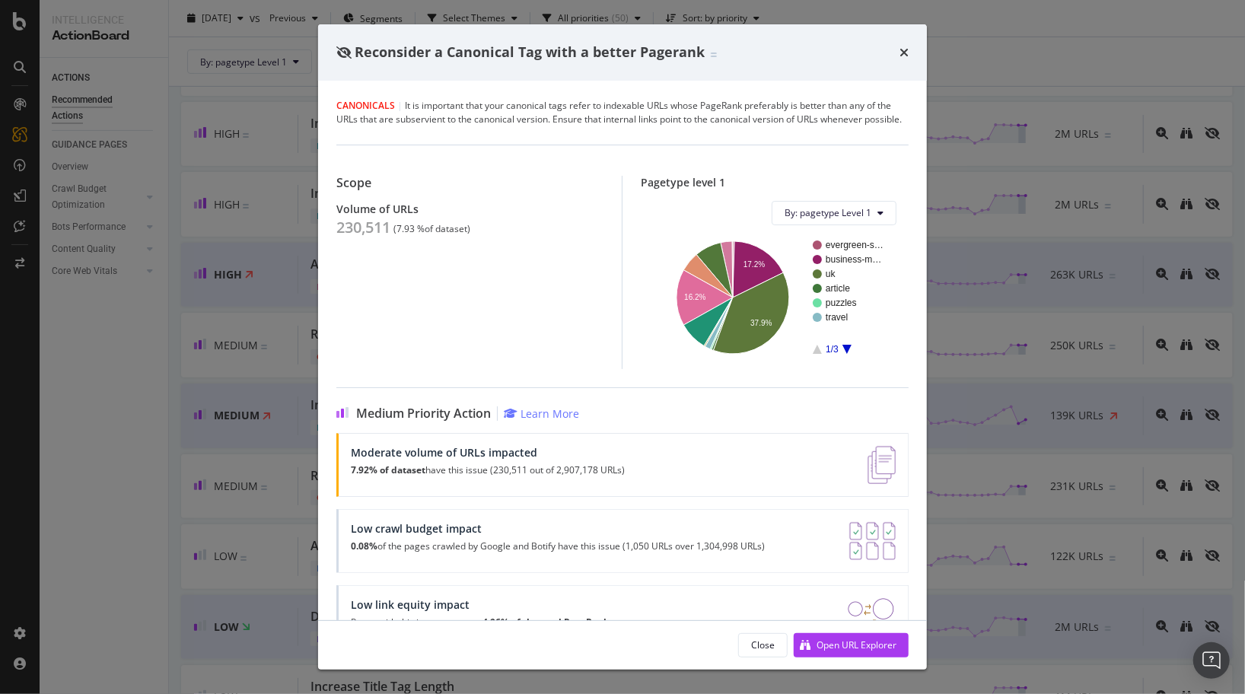
click at [298, 279] on div "Reconsider a Canonical Tag with a better Pagerank Canonicals | It is important …" at bounding box center [622, 347] width 1245 height 694
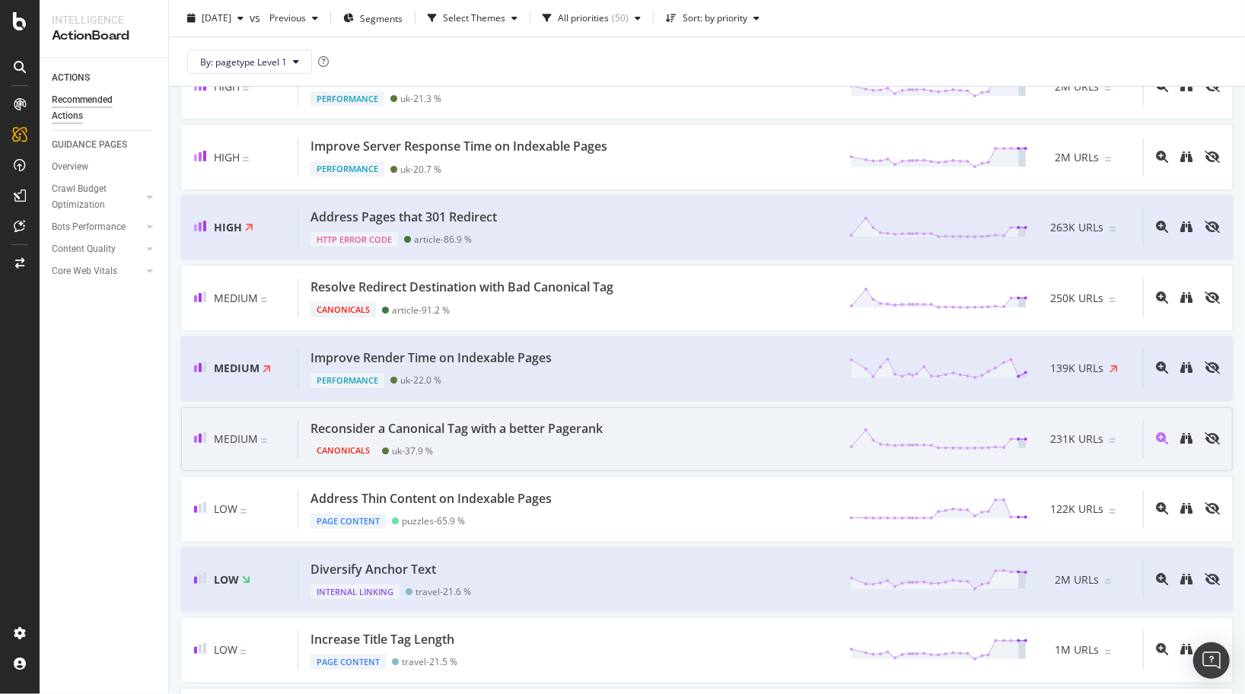
scroll to position [307, 0]
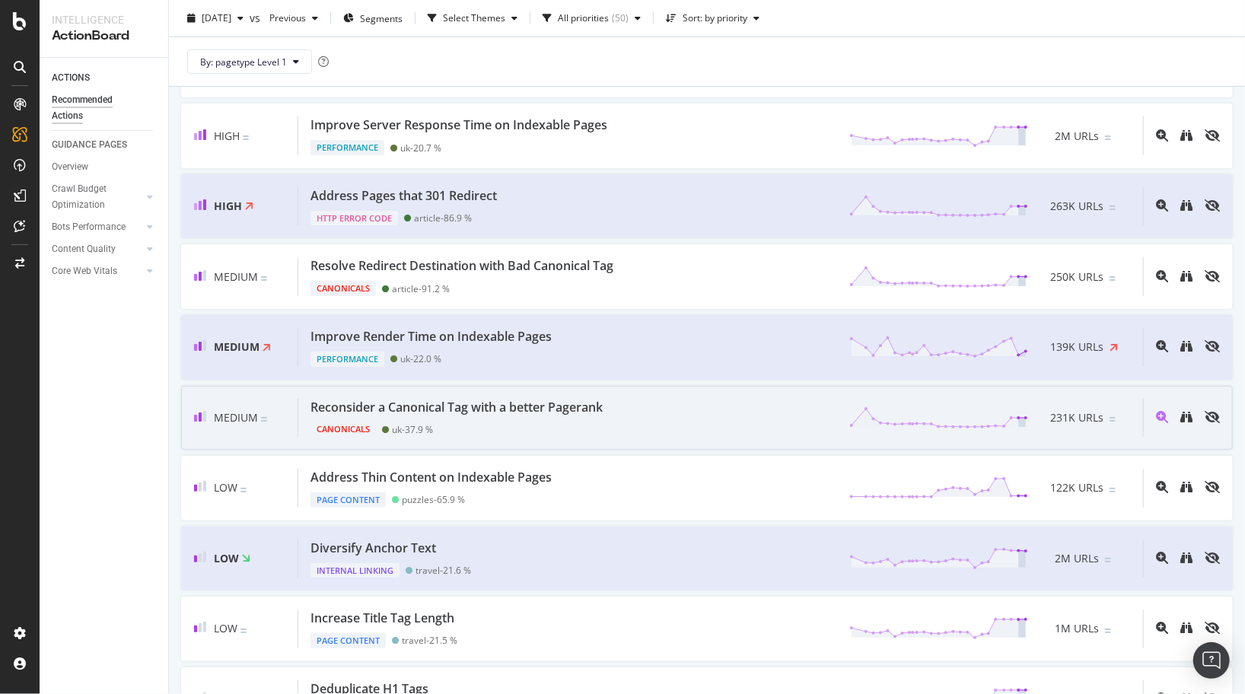
click at [571, 427] on div "Canonicals uk - 37.9 %" at bounding box center [459, 425] width 298 height 21
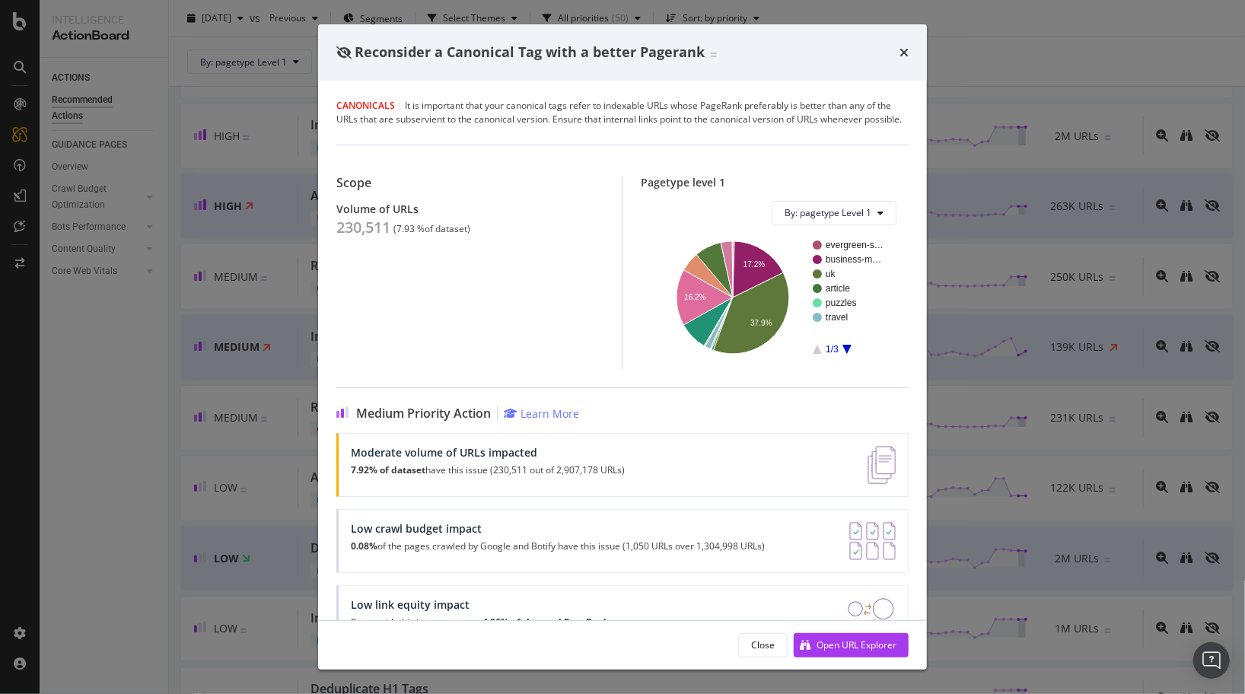
click at [263, 212] on div "Reconsider a Canonical Tag with a better Pagerank Canonicals | It is important …" at bounding box center [622, 347] width 1245 height 694
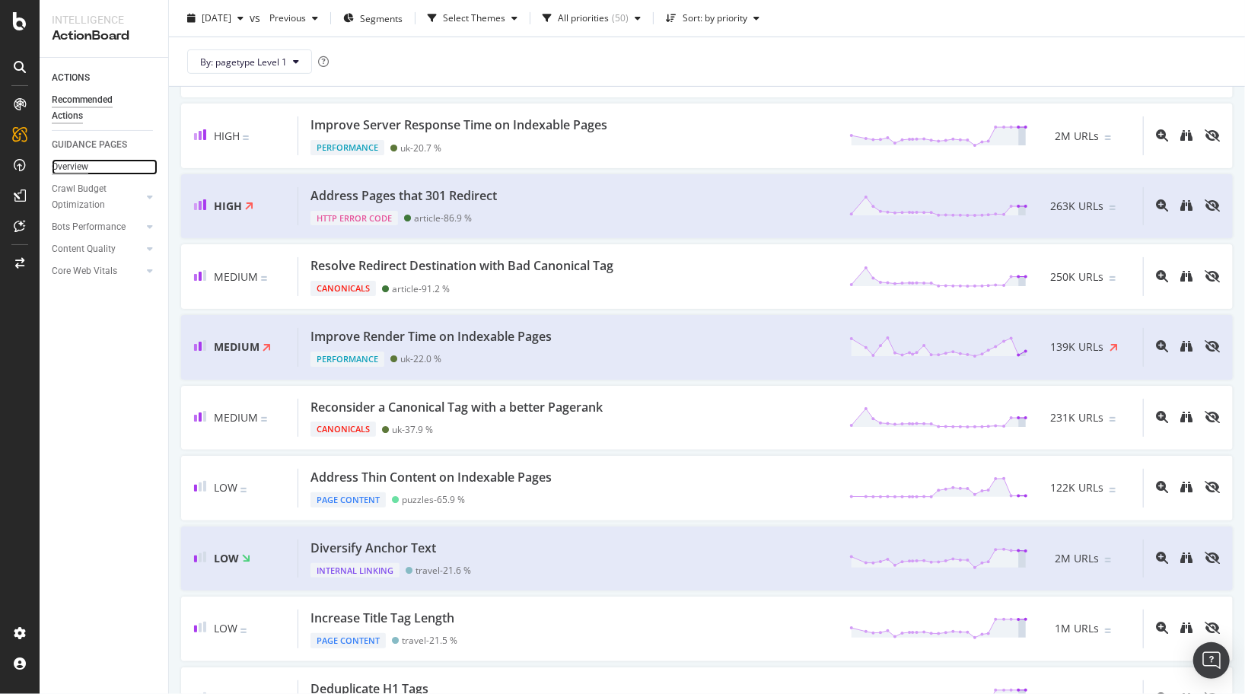
click at [75, 168] on div "Overview" at bounding box center [70, 167] width 37 height 16
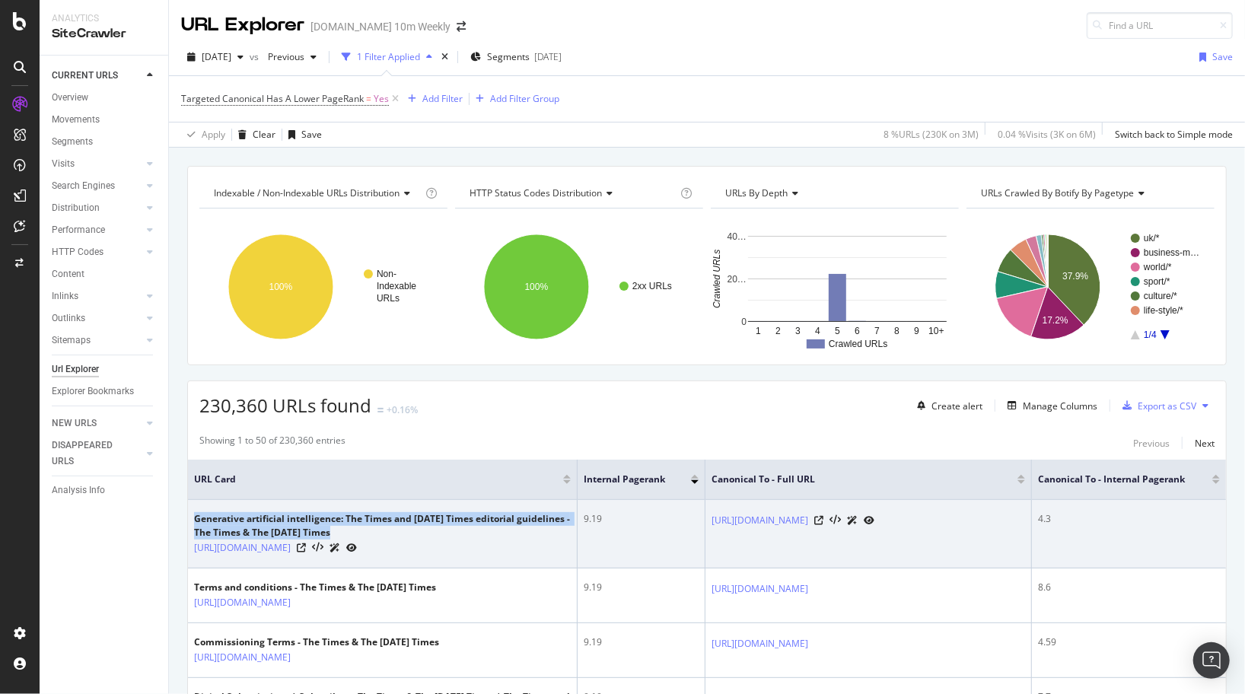
drag, startPoint x: 196, startPoint y: 516, endPoint x: 393, endPoint y: 530, distance: 198.3
click at [393, 530] on div "Generative artificial intelligence: The Times and [DATE] Times editorial guidel…" at bounding box center [382, 525] width 377 height 27
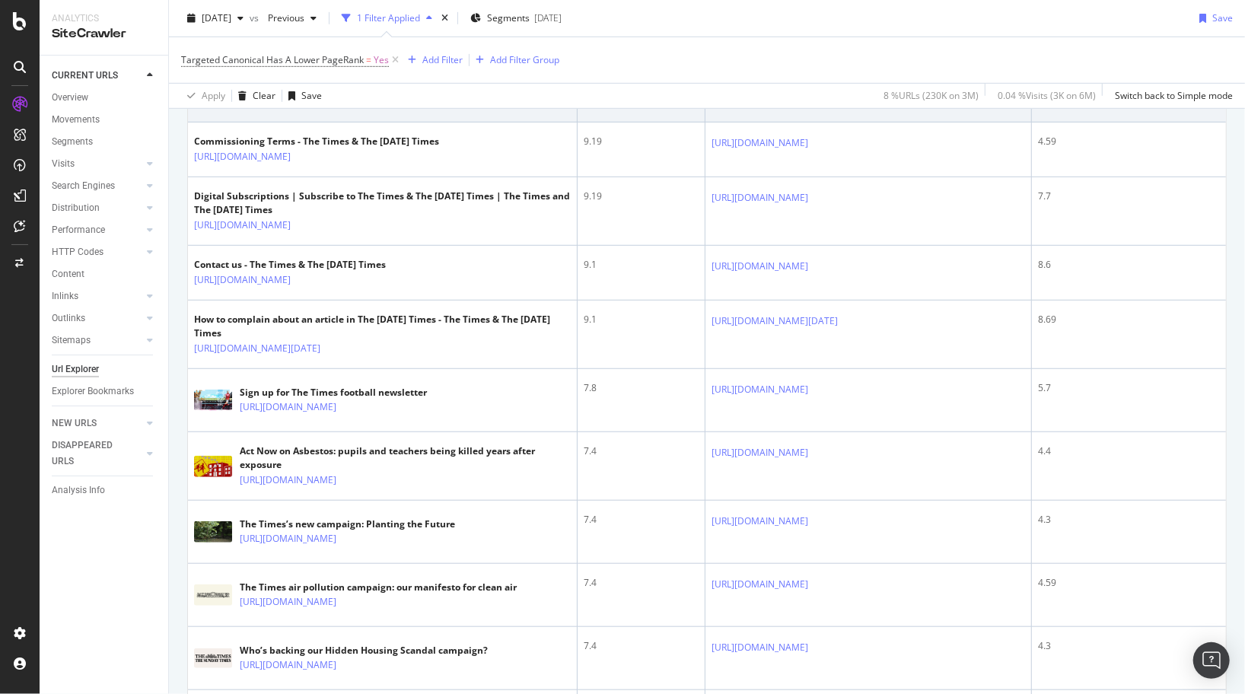
scroll to position [517, 0]
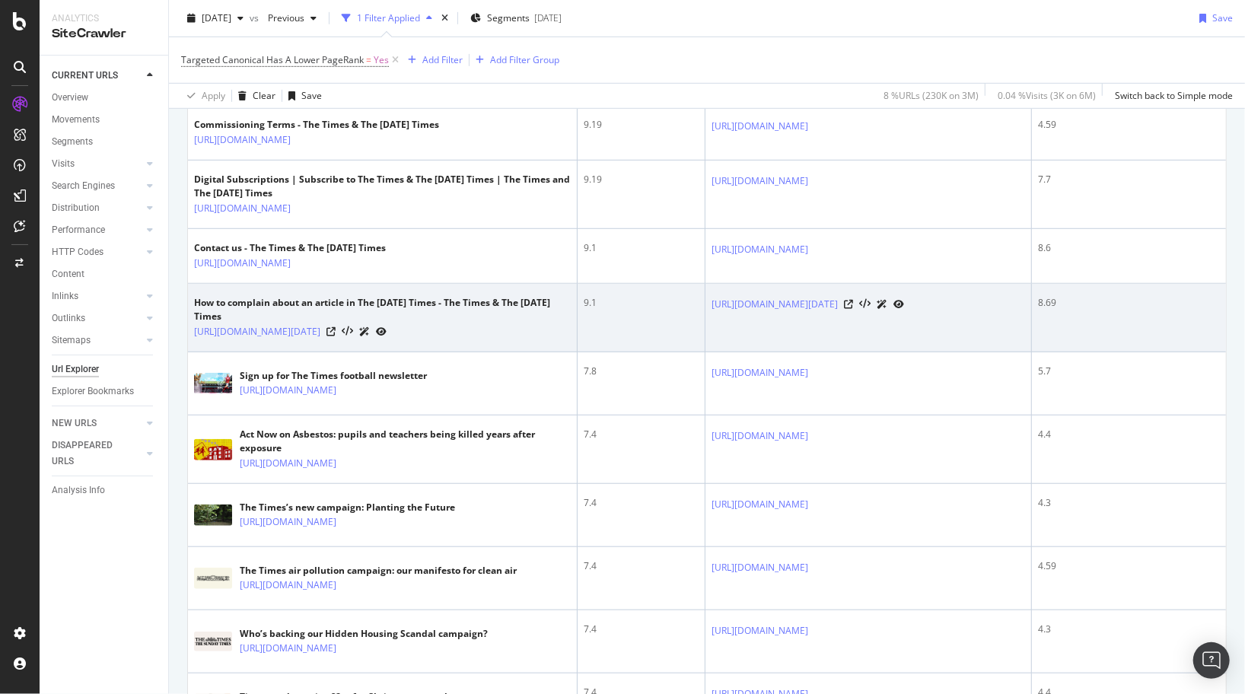
click at [210, 319] on div "How to complain about an article in The [DATE] Times - The Times & The [DATE] T…" at bounding box center [382, 309] width 377 height 27
drag, startPoint x: 210, startPoint y: 319, endPoint x: 310, endPoint y: 328, distance: 100.1
click at [310, 323] on div "How to complain about an article in The [DATE] Times - The Times & The [DATE] T…" at bounding box center [382, 309] width 377 height 27
drag, startPoint x: 575, startPoint y: 317, endPoint x: 591, endPoint y: 317, distance: 16.0
click at [591, 310] on div "9.1" at bounding box center [640, 303] width 115 height 14
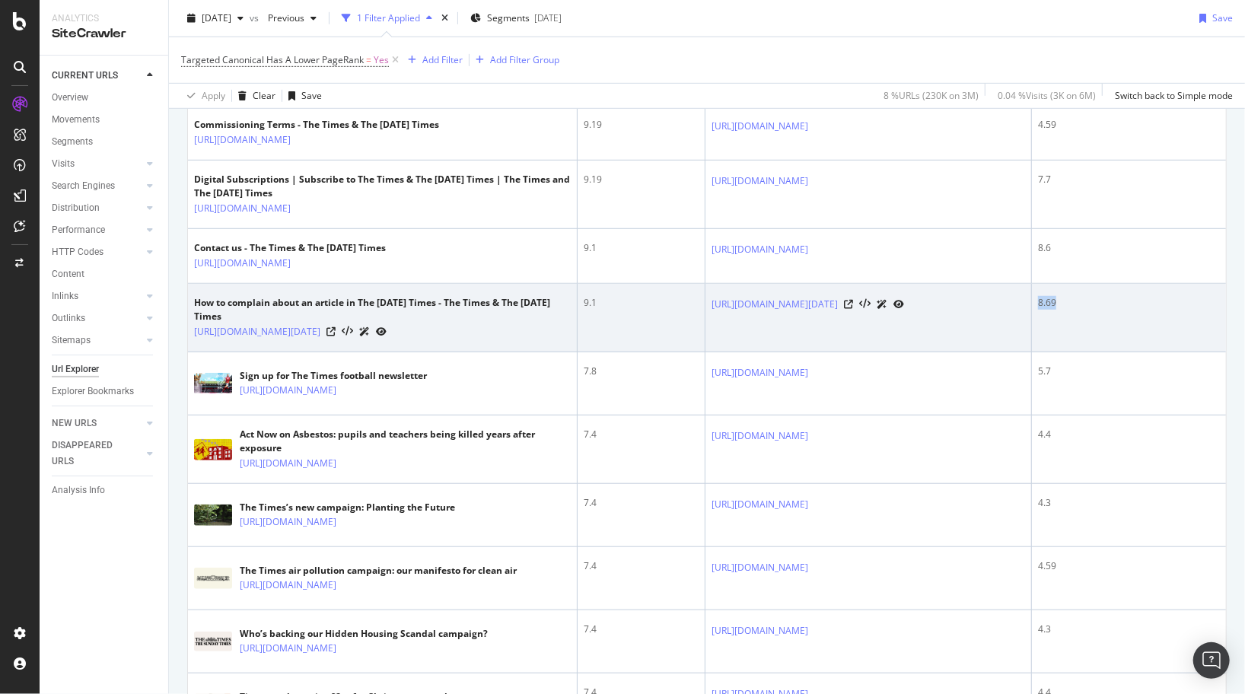
drag, startPoint x: 1079, startPoint y: 316, endPoint x: 1099, endPoint y: 316, distance: 19.0
click at [1099, 310] on div "8.69" at bounding box center [1129, 303] width 182 height 14
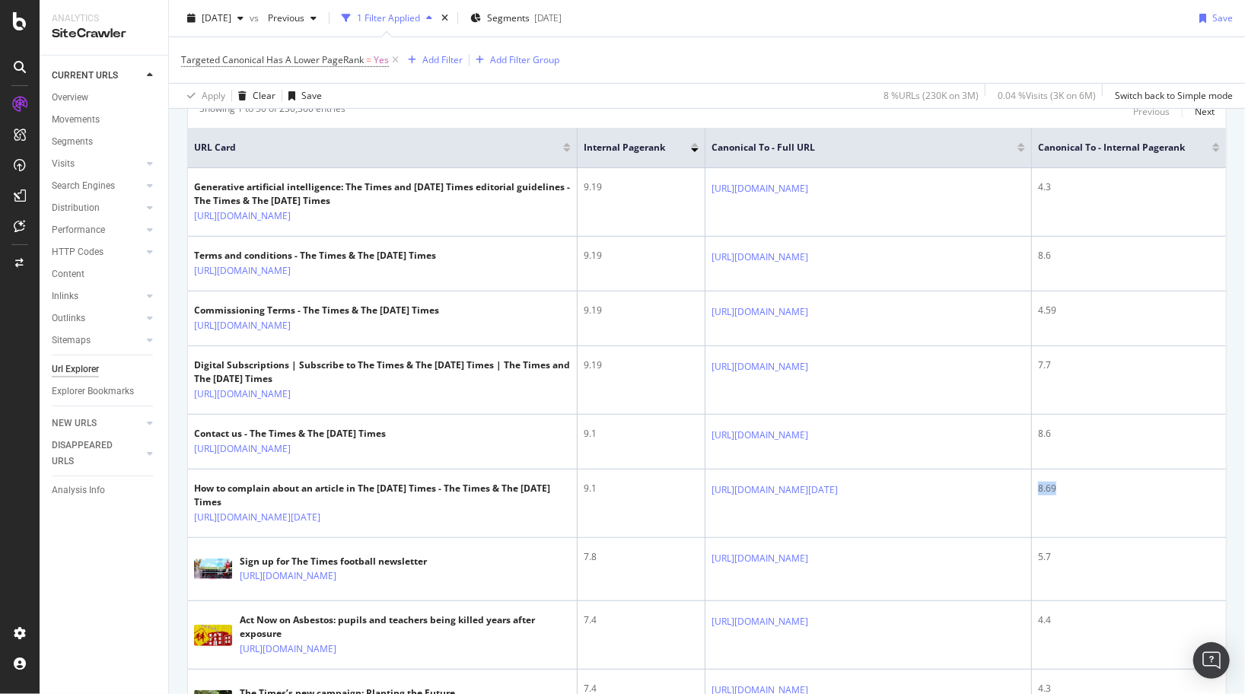
scroll to position [0, 0]
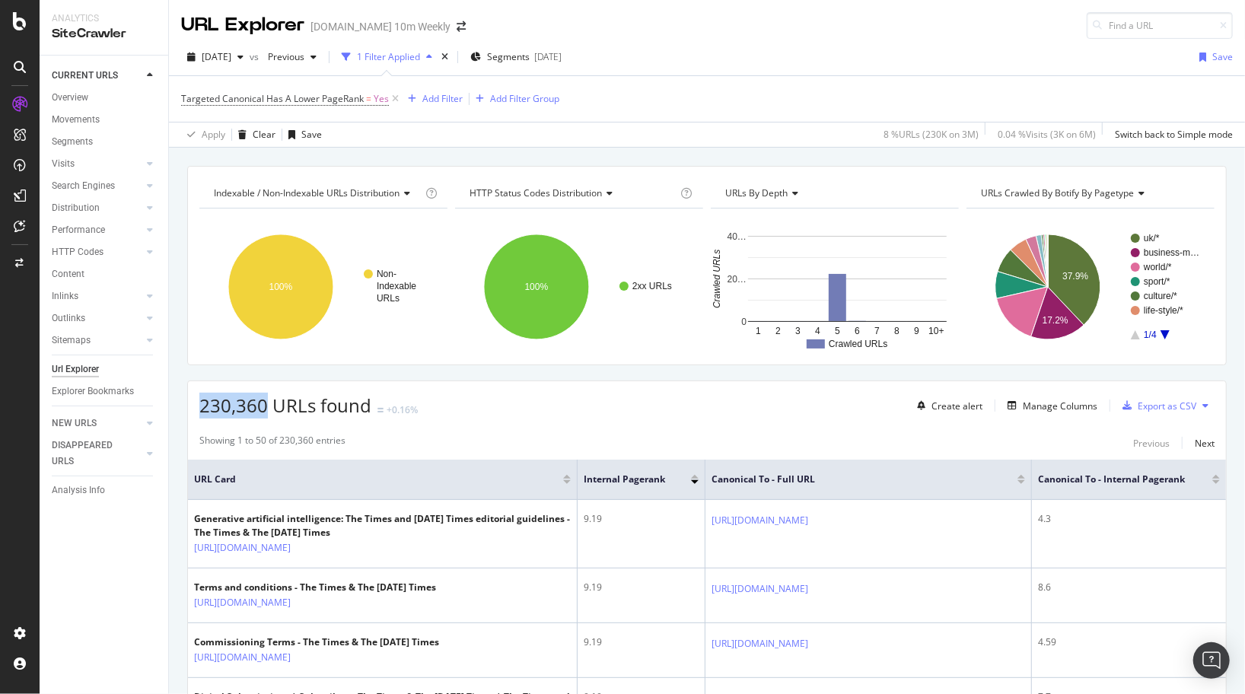
drag, startPoint x: 201, startPoint y: 409, endPoint x: 262, endPoint y: 409, distance: 61.6
click at [263, 409] on span "230,360 URLs found" at bounding box center [285, 405] width 172 height 25
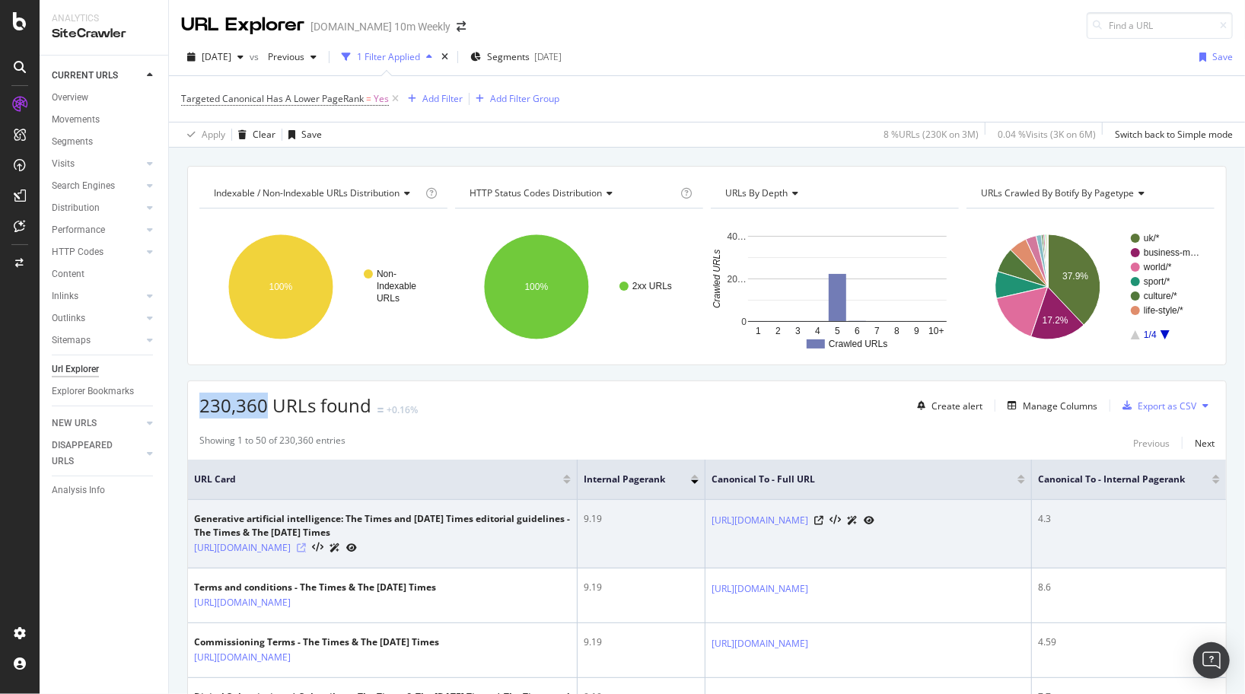
click at [306, 552] on icon at bounding box center [301, 547] width 9 height 9
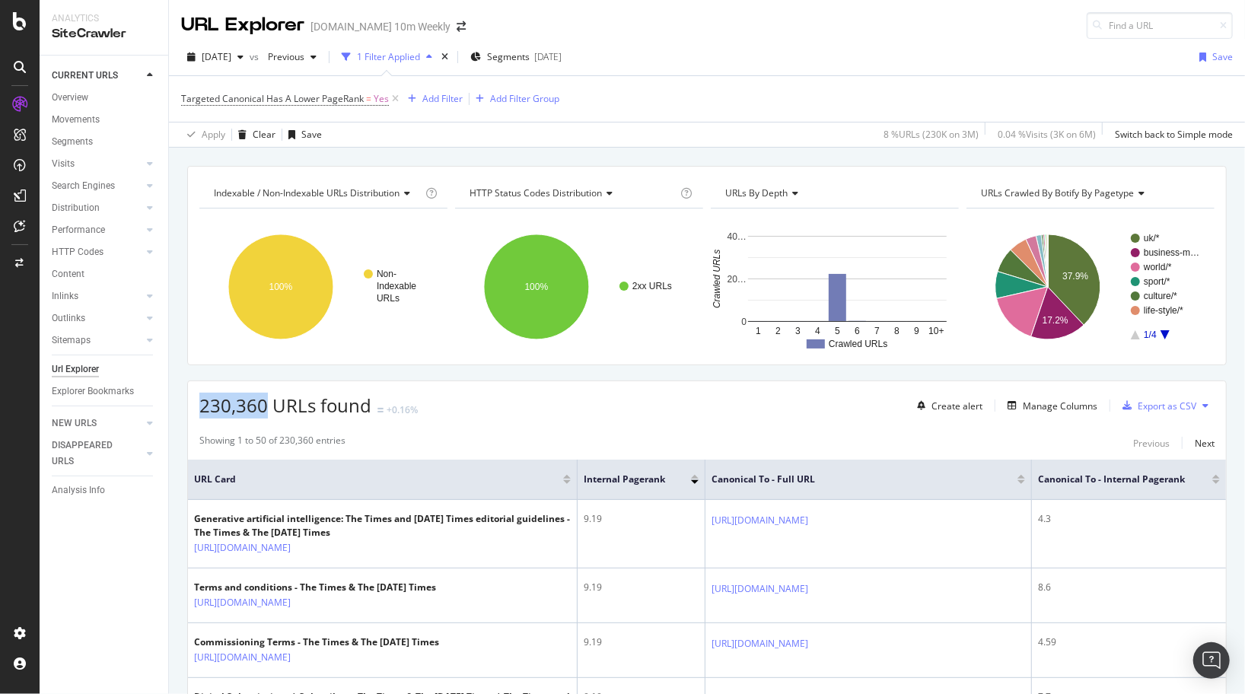
click at [226, 405] on span "230,360 URLs found" at bounding box center [285, 405] width 172 height 25
